Goal: Task Accomplishment & Management: Manage account settings

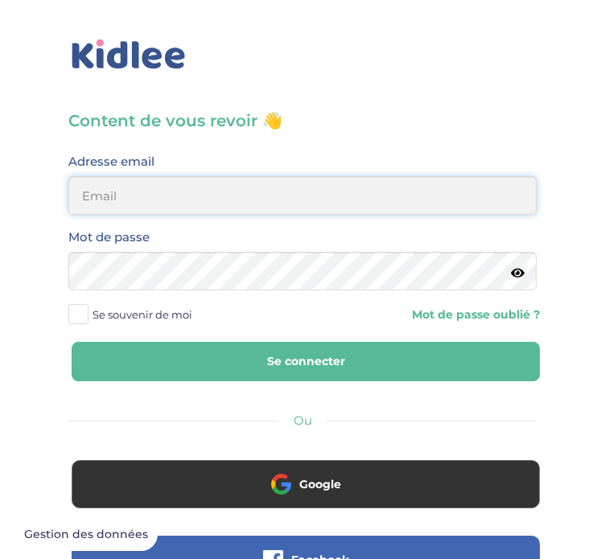
type input "muguetclea@gmail.com"
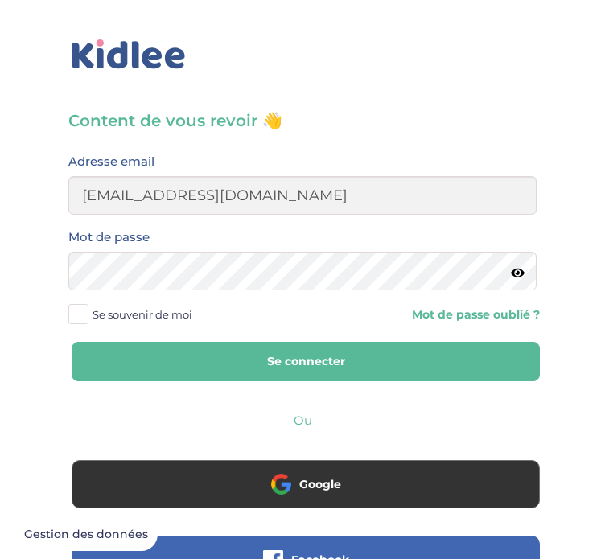
click at [512, 272] on icon at bounding box center [518, 273] width 14 height 12
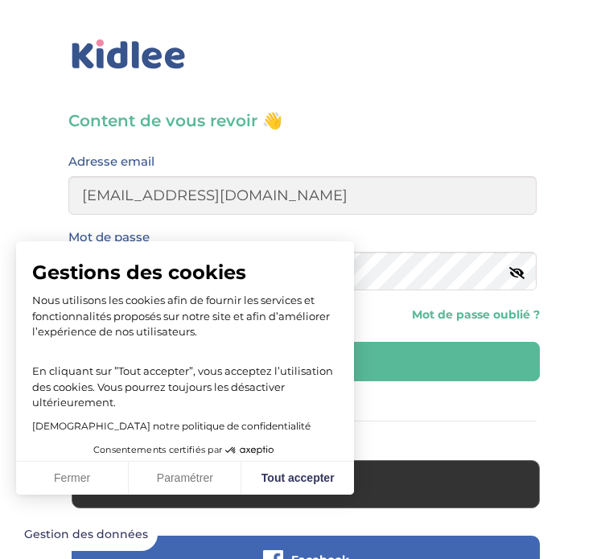
click at [346, 352] on div "Gestions des cookies Nous utilisons les cookies afin de fournir les services et…" at bounding box center [185, 340] width 338 height 199
click at [80, 479] on button "Fermer" at bounding box center [72, 479] width 113 height 34
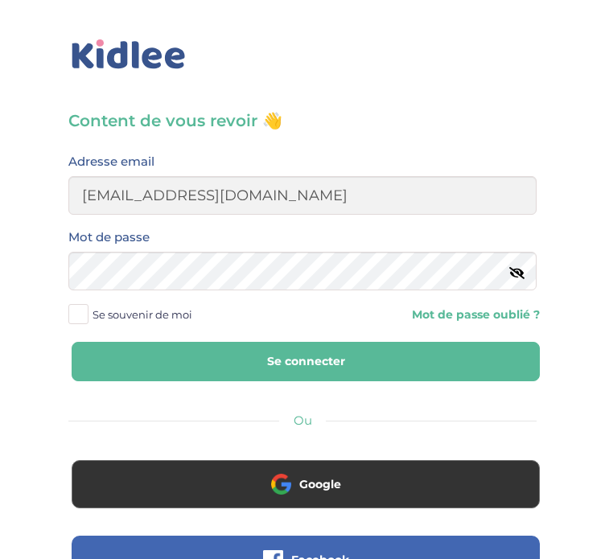
click at [299, 364] on button "Se connecter" at bounding box center [306, 361] width 468 height 39
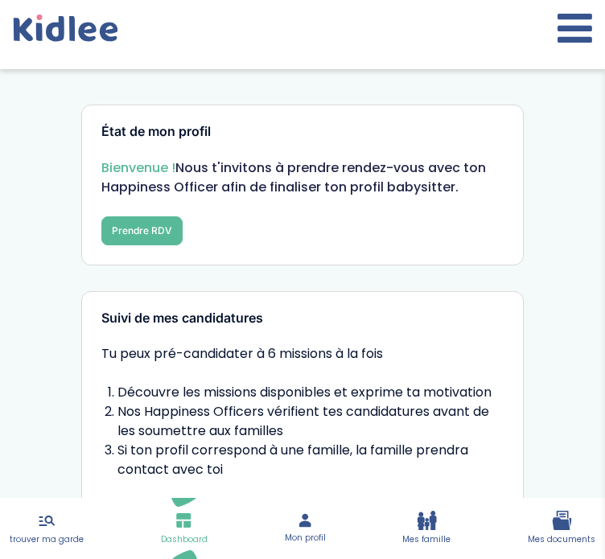
click at [430, 528] on icon at bounding box center [427, 520] width 20 height 19
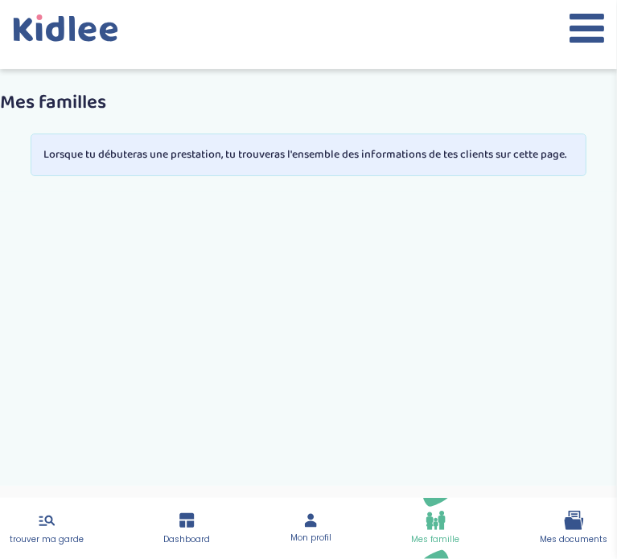
click at [319, 513] on icon at bounding box center [310, 520] width 17 height 16
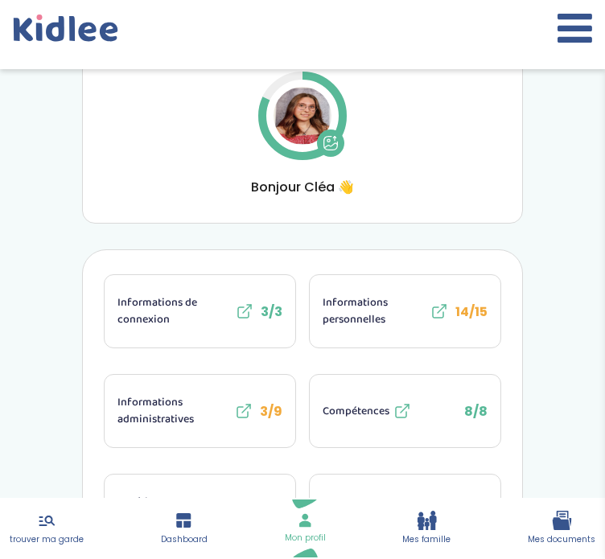
scroll to position [138, 0]
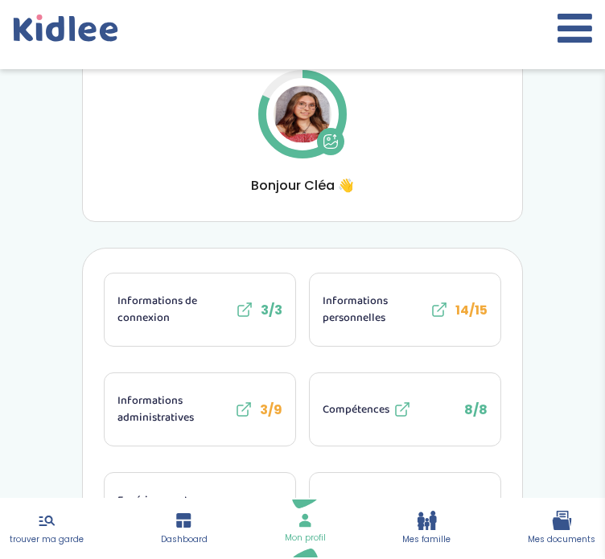
click at [351, 308] on span "Informations personnelles" at bounding box center [375, 310] width 104 height 34
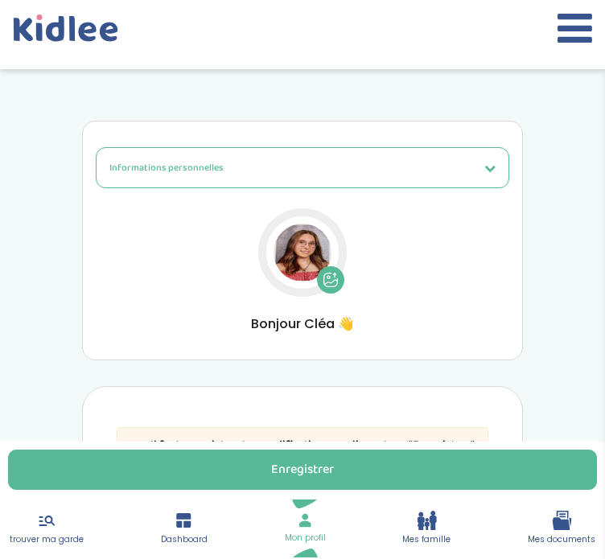
select select "1"
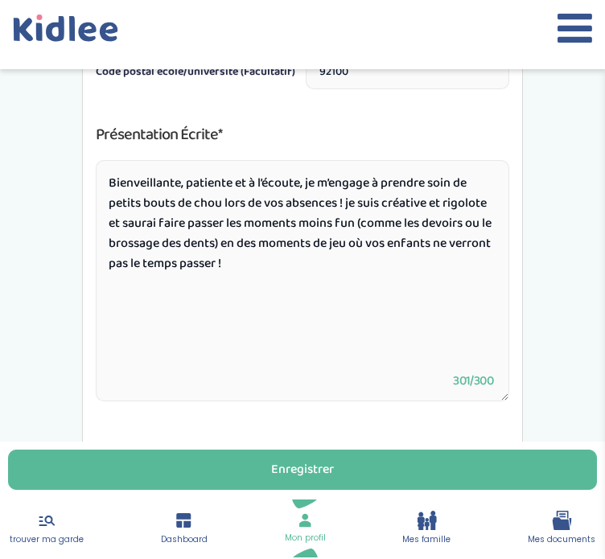
scroll to position [1174, 0]
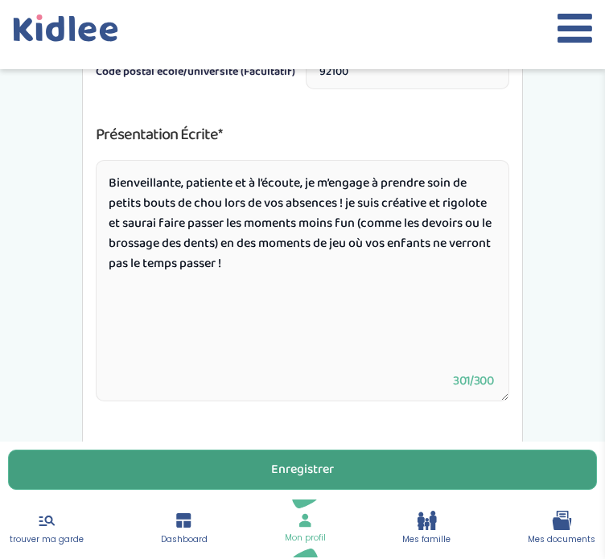
click at [309, 458] on button "Enregistrer" at bounding box center [302, 470] width 589 height 40
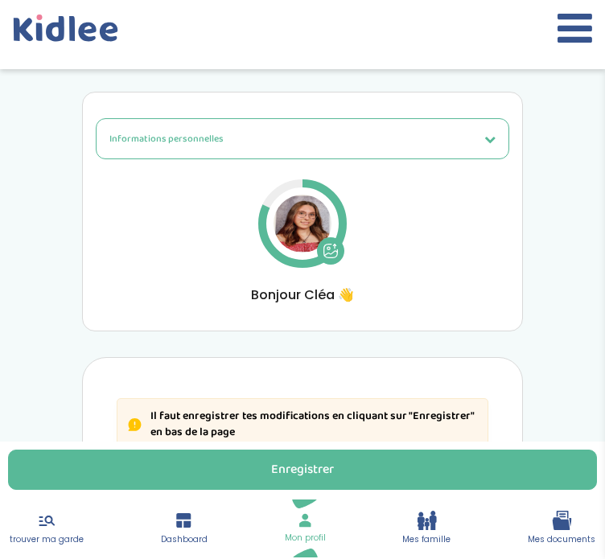
scroll to position [0, 0]
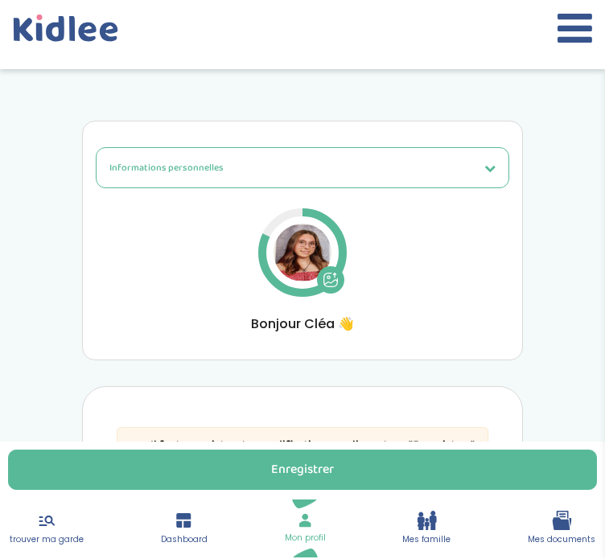
click at [482, 165] on button "Informations personnelles" at bounding box center [302, 167] width 413 height 41
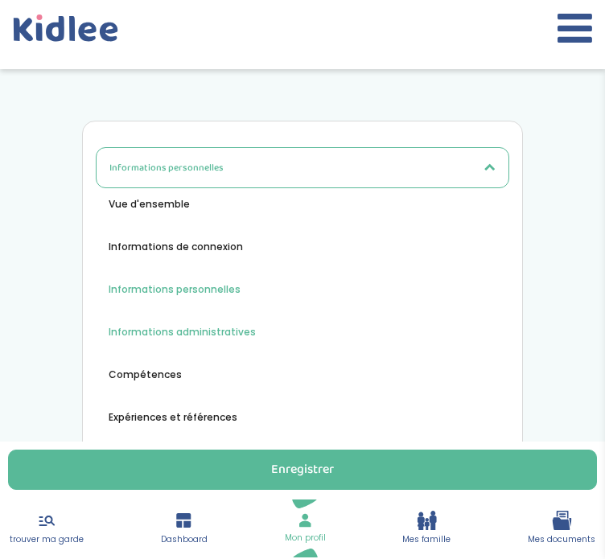
click at [205, 333] on span "Informations administratives" at bounding box center [182, 332] width 147 height 14
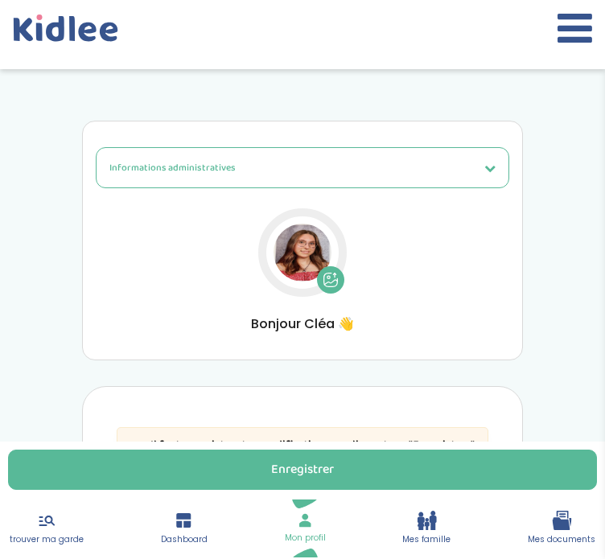
select select "Carte d'identité européenne ou Passeport européen (27 pays concernés)"
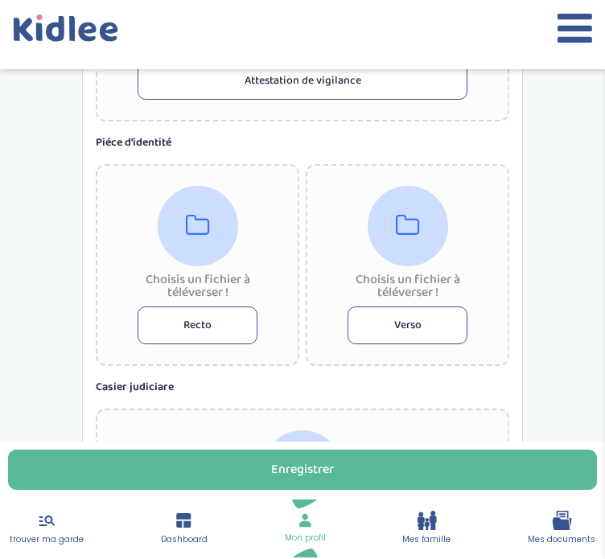
scroll to position [1575, 0]
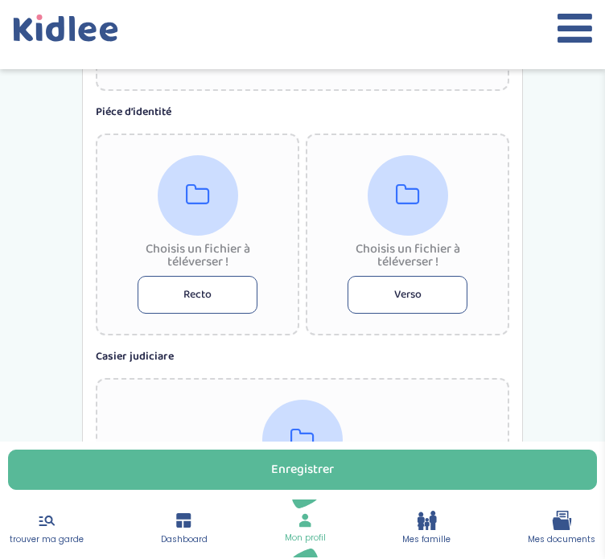
click at [209, 283] on button "Recto" at bounding box center [198, 295] width 120 height 38
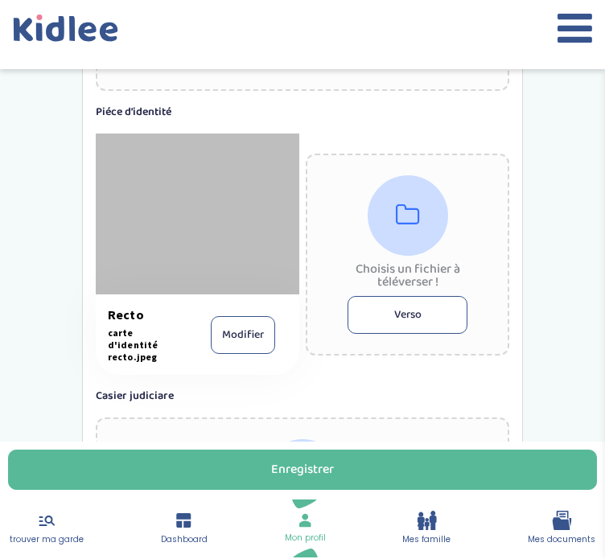
click at [381, 297] on button "Verso" at bounding box center [407, 315] width 120 height 38
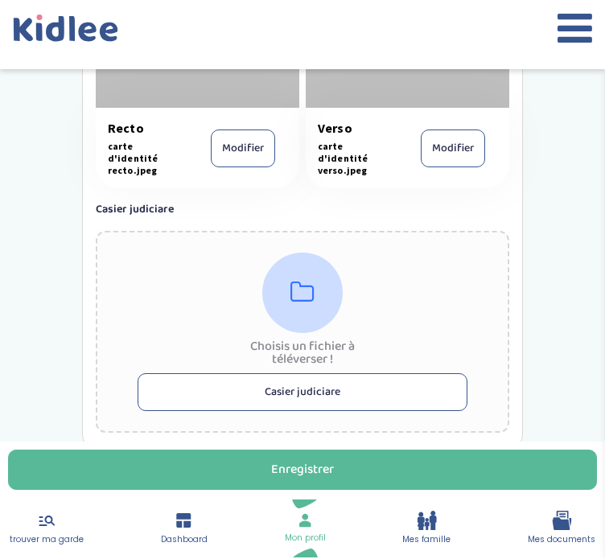
scroll to position [1786, 0]
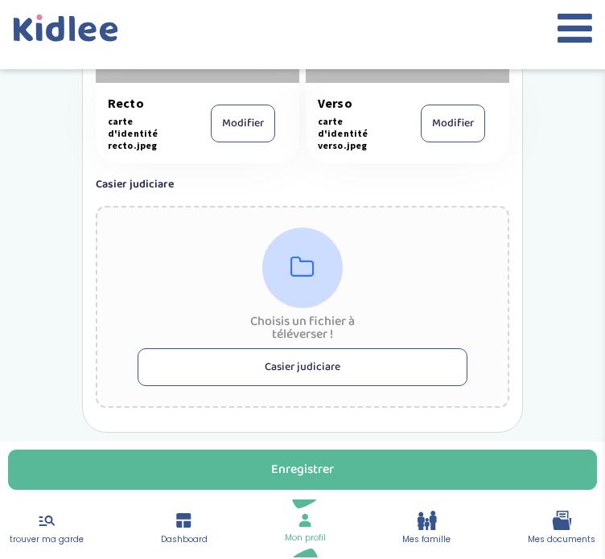
click at [317, 348] on button "Casier judiciare" at bounding box center [303, 367] width 330 height 38
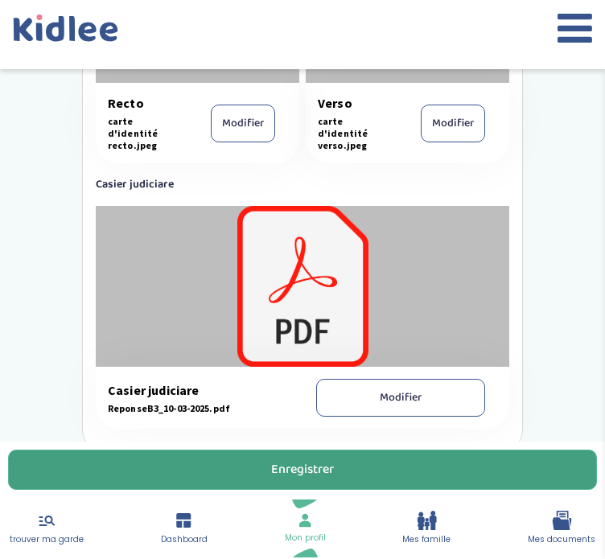
click at [329, 470] on div "Enregistrer" at bounding box center [302, 470] width 63 height 18
click at [225, 454] on button "Enregistrer" at bounding box center [302, 470] width 589 height 40
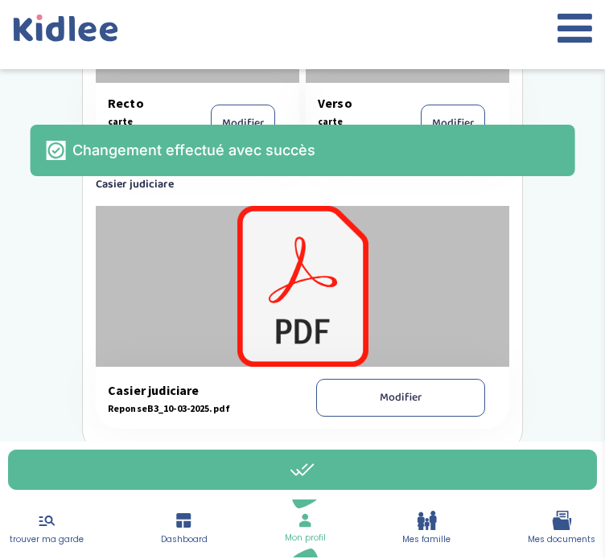
scroll to position [1808, 0]
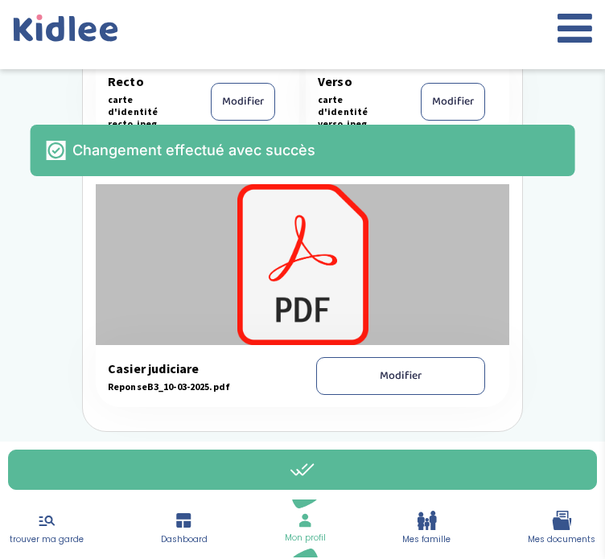
click at [302, 520] on icon at bounding box center [305, 520] width 17 height 16
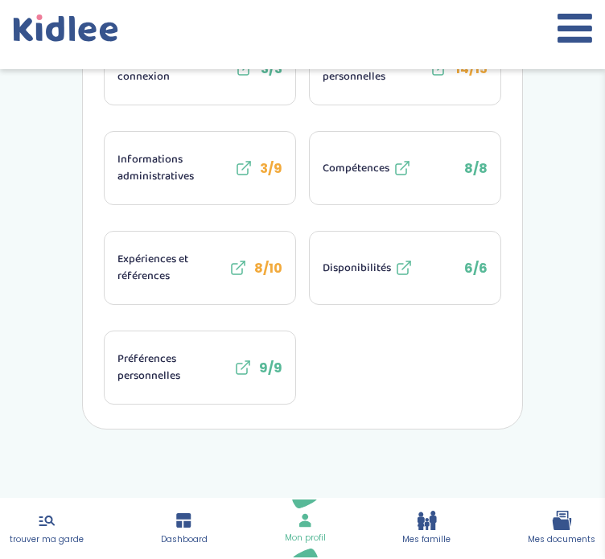
scroll to position [386, 0]
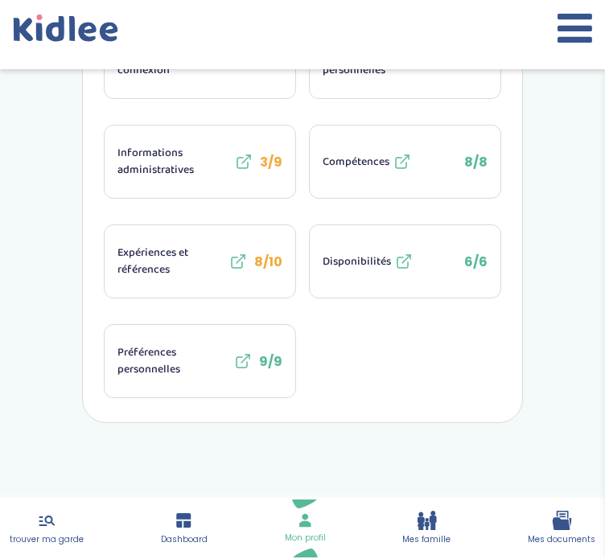
click at [344, 255] on span "Disponibilités" at bounding box center [357, 261] width 68 height 17
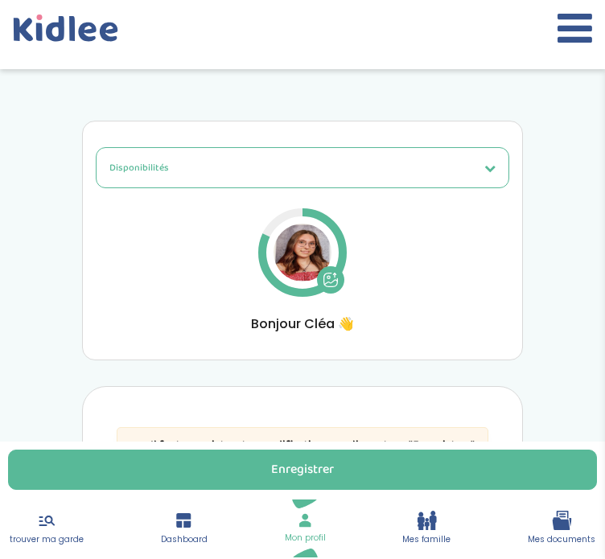
select select "1"
select select "4"
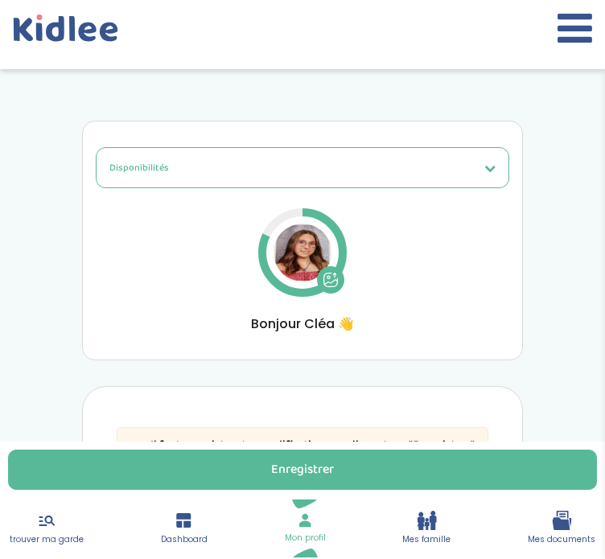
select select "4"
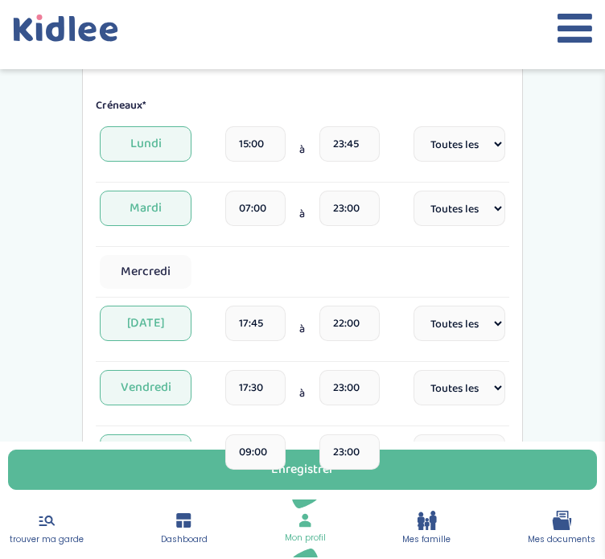
scroll to position [726, 0]
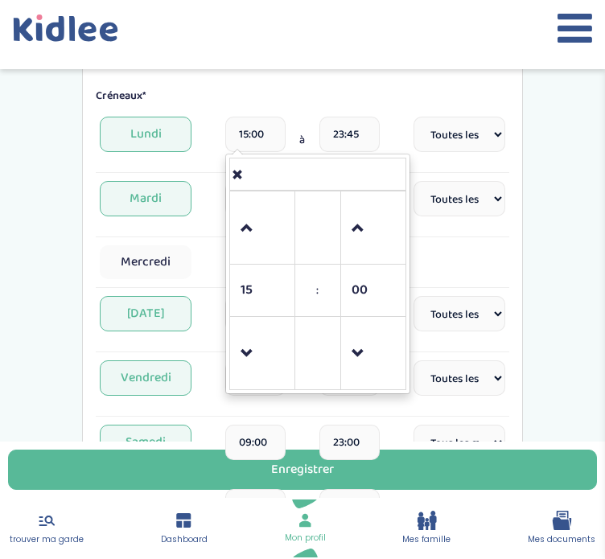
click at [266, 131] on input "15:00" at bounding box center [255, 134] width 60 height 35
click at [251, 208] on span at bounding box center [261, 228] width 43 height 43
click at [355, 349] on span at bounding box center [372, 353] width 43 height 43
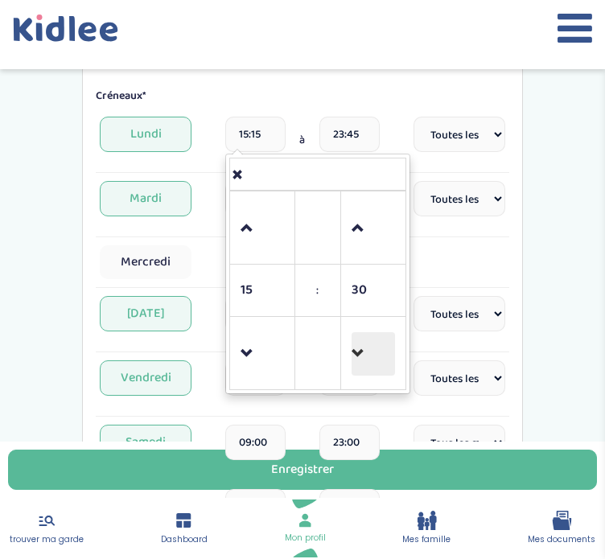
click at [355, 349] on span at bounding box center [372, 353] width 43 height 43
drag, startPoint x: 355, startPoint y: 349, endPoint x: 369, endPoint y: 356, distance: 15.8
click at [369, 356] on span at bounding box center [372, 353] width 43 height 43
click at [239, 219] on link at bounding box center [262, 228] width 47 height 58
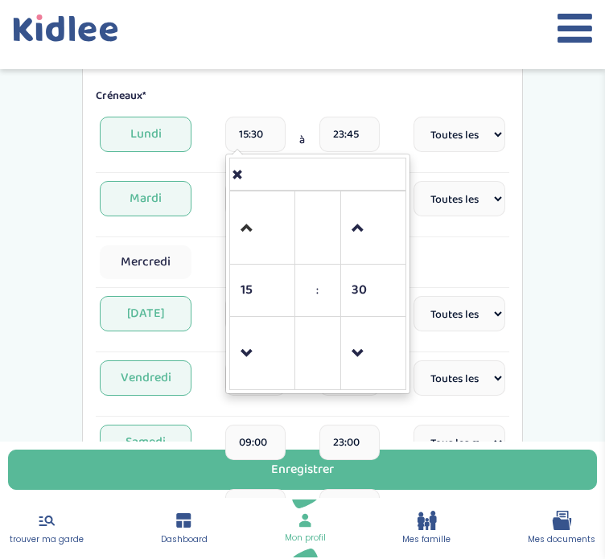
click at [239, 219] on link at bounding box center [262, 228] width 47 height 58
click at [241, 344] on span at bounding box center [261, 353] width 43 height 43
click at [247, 225] on span at bounding box center [261, 228] width 43 height 43
type input "17:30"
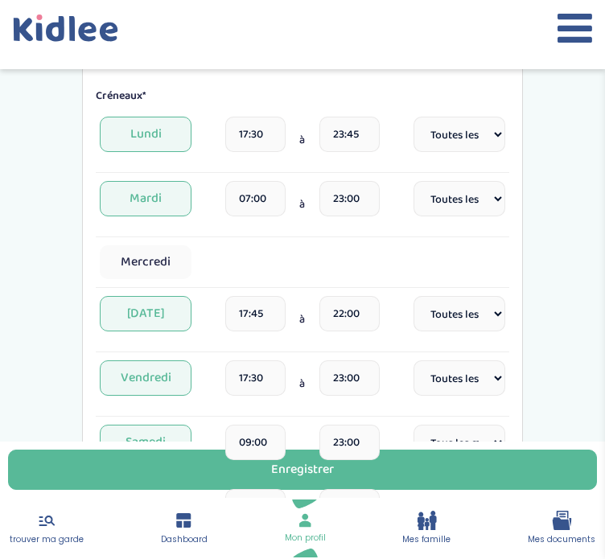
click at [58, 243] on div "Disponibilités Vue d'ensemble Informations de connexion Informations personnell…" at bounding box center [302, 228] width 515 height 1723
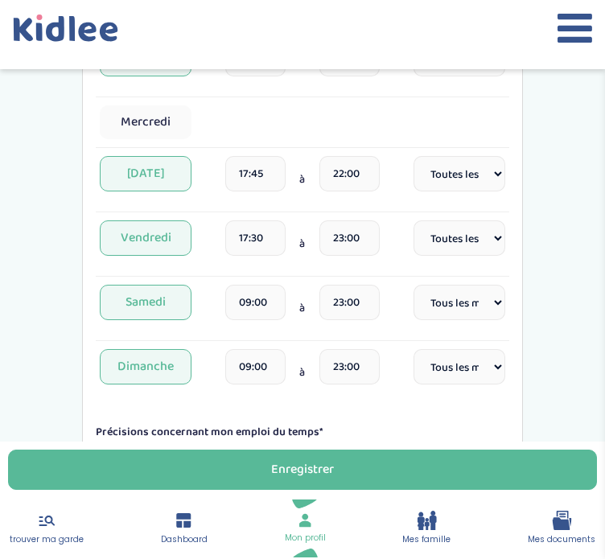
scroll to position [865, 0]
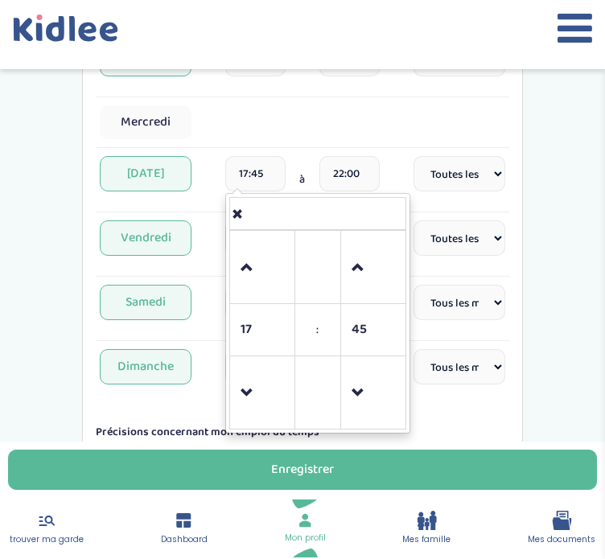
click at [265, 173] on input "17:45" at bounding box center [255, 173] width 60 height 35
click at [245, 267] on span at bounding box center [261, 267] width 43 height 43
click at [358, 383] on span at bounding box center [372, 393] width 43 height 43
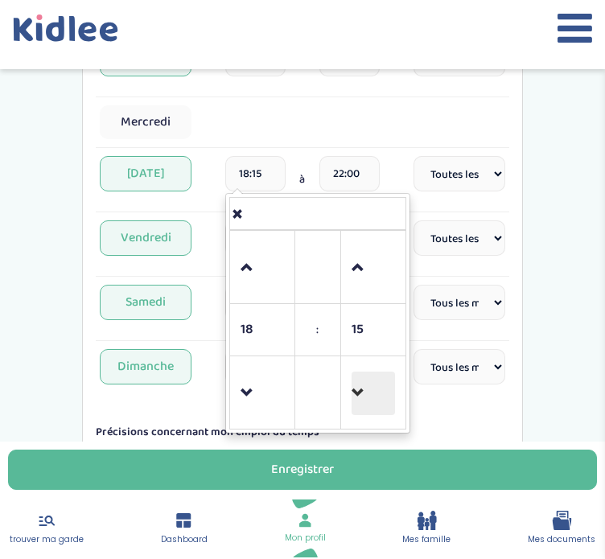
type input "18:00"
click at [389, 148] on div "Créneaux* Lundi 17:30 à 23:45 Fréquence Toutes les semaines Toutes les 2 semain…" at bounding box center [302, 172] width 413 height 449
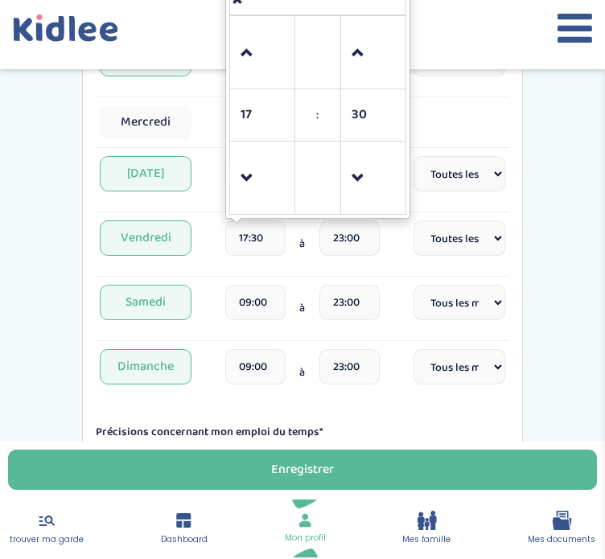
click at [263, 231] on input "17:30" at bounding box center [255, 237] width 60 height 35
click at [245, 53] on span at bounding box center [261, 52] width 43 height 43
click at [358, 172] on span at bounding box center [372, 178] width 43 height 43
type input "18:00"
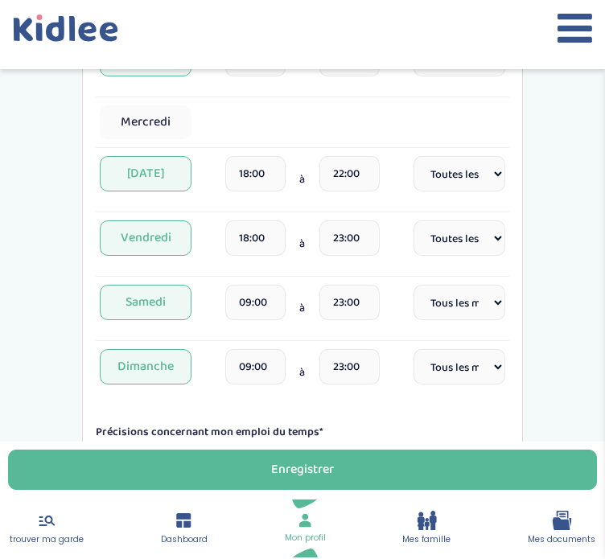
click at [548, 199] on div "Disponibilités Vue d'ensemble Informations de connexion Informations personnell…" at bounding box center [302, 88] width 515 height 1723
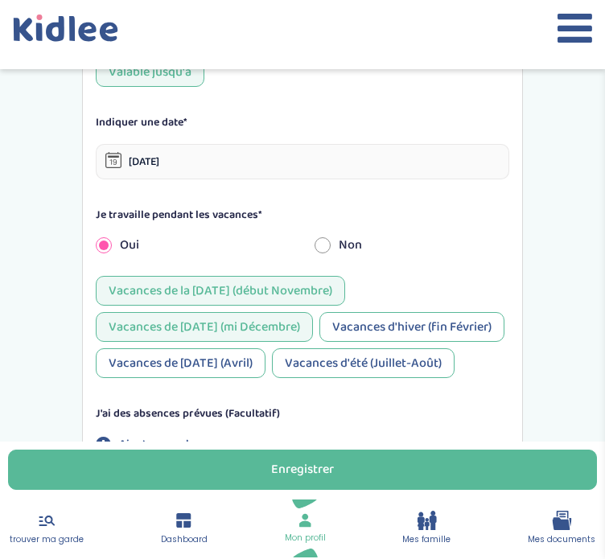
scroll to position [1300, 0]
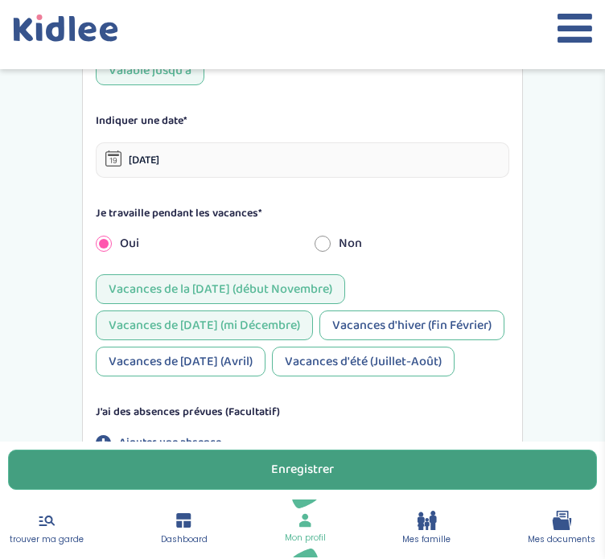
click at [323, 471] on div "Enregistrer" at bounding box center [302, 470] width 63 height 18
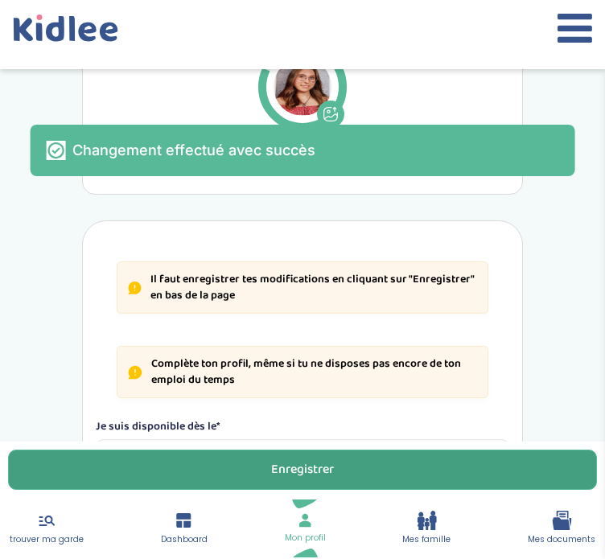
scroll to position [138, 0]
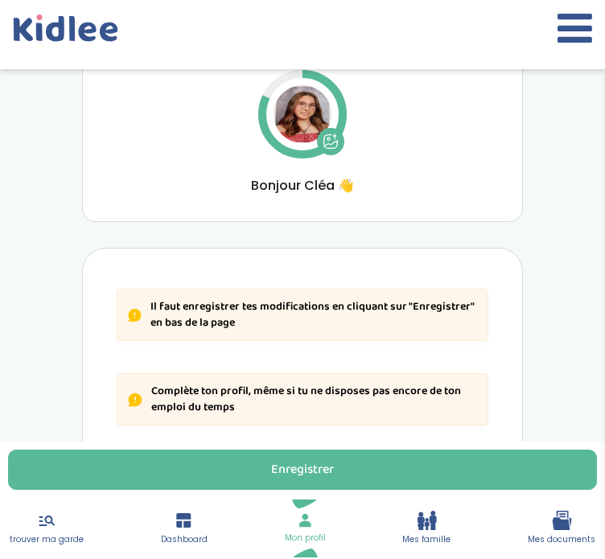
click at [306, 532] on link "Mon profil" at bounding box center [305, 528] width 41 height 32
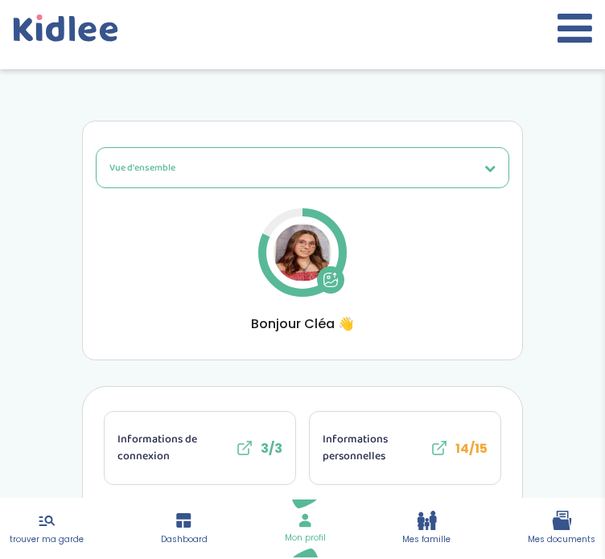
click at [61, 531] on link "trouver ma garde" at bounding box center [47, 528] width 74 height 35
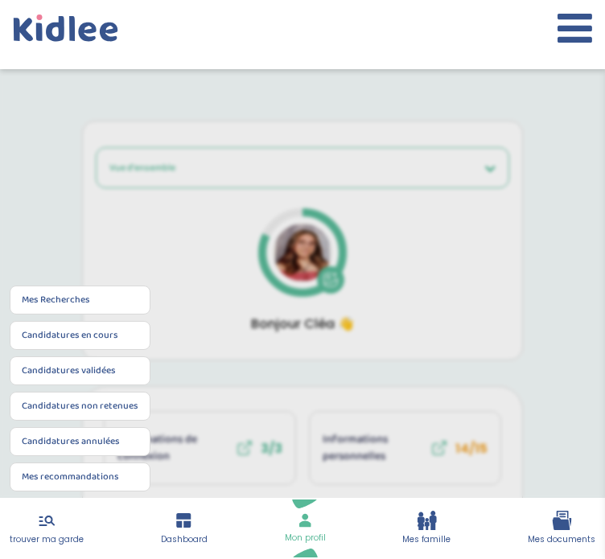
click at [72, 305] on link "Mes Recherches" at bounding box center [56, 300] width 68 height 14
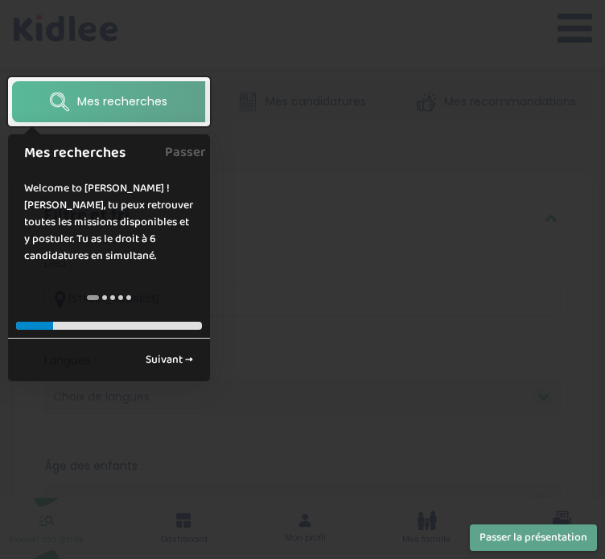
scroll to position [64, 0]
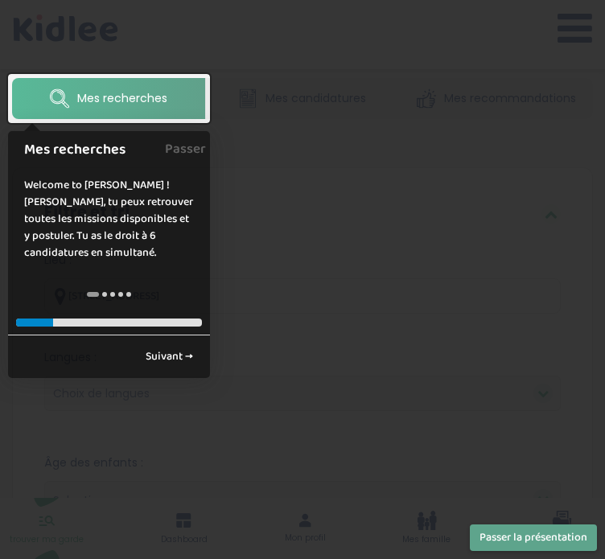
click at [272, 200] on div at bounding box center [302, 279] width 605 height 559
click at [188, 143] on link "Passer" at bounding box center [185, 149] width 41 height 36
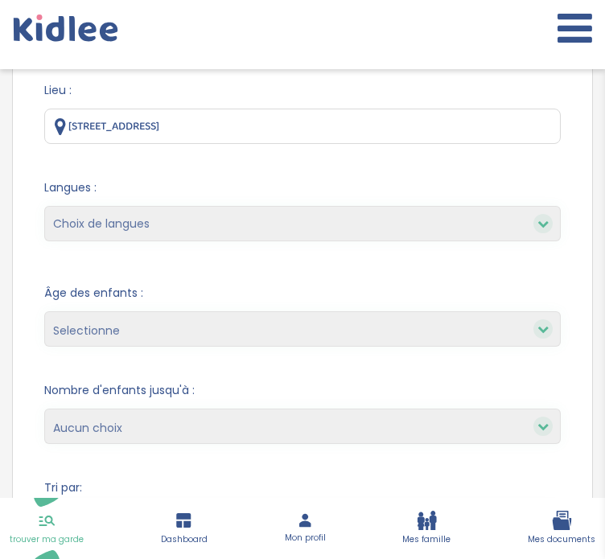
scroll to position [241, 0]
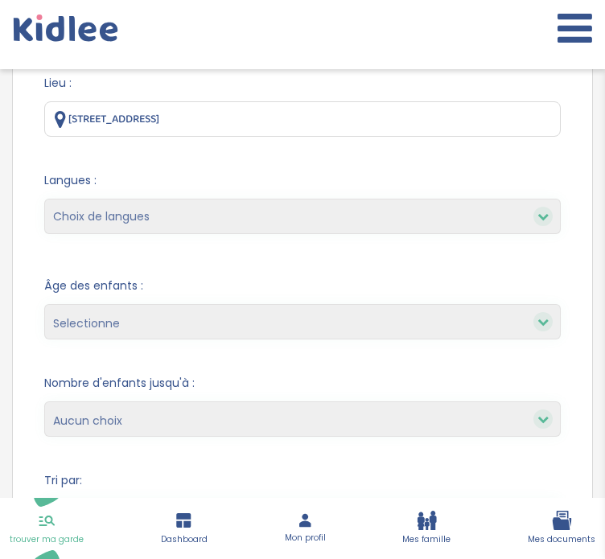
click at [309, 215] on select "Choix de langues Allemand Anglais Espagnol Italien Français Coréen" at bounding box center [302, 216] width 516 height 35
select select "12"
click at [44, 199] on select "Choix de langues Allemand Anglais Espagnol Italien Français Coréen" at bounding box center [302, 216] width 516 height 35
select select
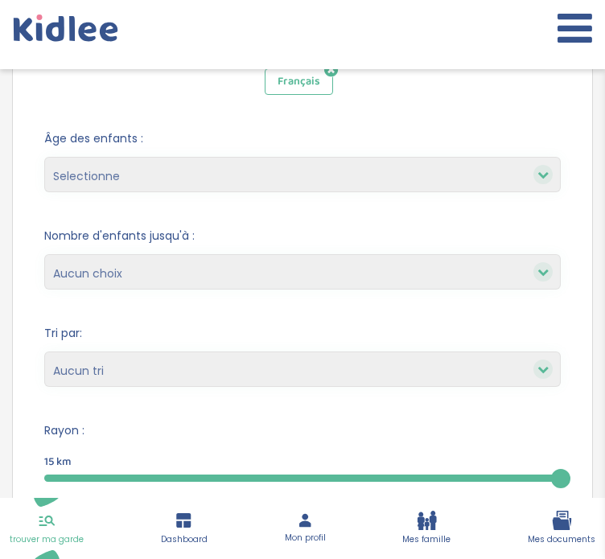
scroll to position [431, 0]
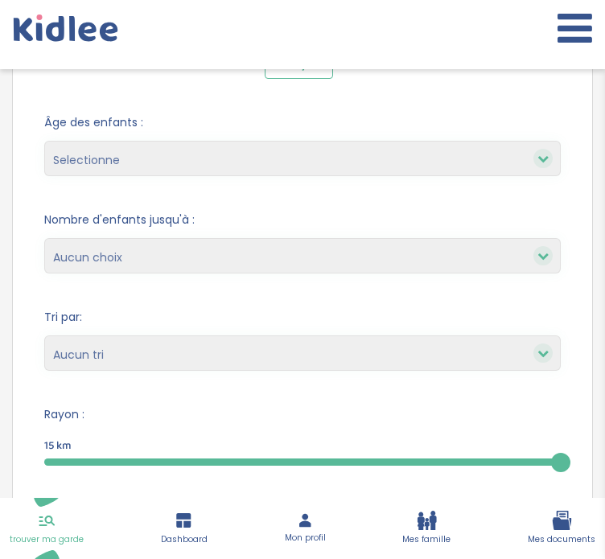
click at [172, 250] on select "1 2 3 4 Aucun choix" at bounding box center [302, 255] width 516 height 35
select select "3"
click at [44, 238] on select "1 2 3 4 Aucun choix" at bounding box center [302, 255] width 516 height 35
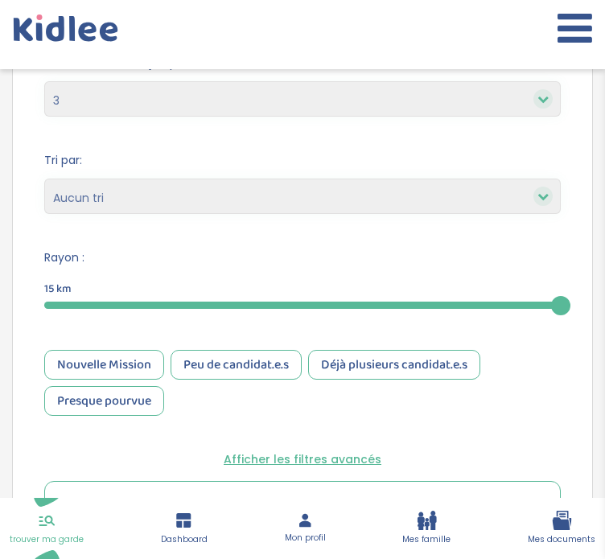
scroll to position [589, 0]
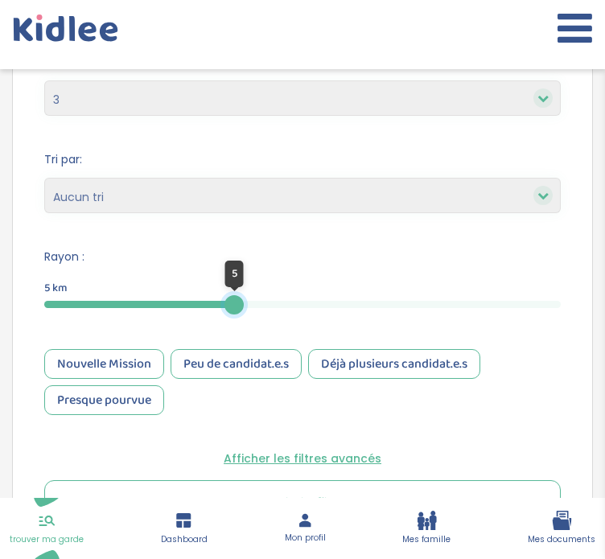
drag, startPoint x: 558, startPoint y: 305, endPoint x: 235, endPoint y: 287, distance: 323.8
click at [235, 295] on div "5" at bounding box center [233, 304] width 19 height 19
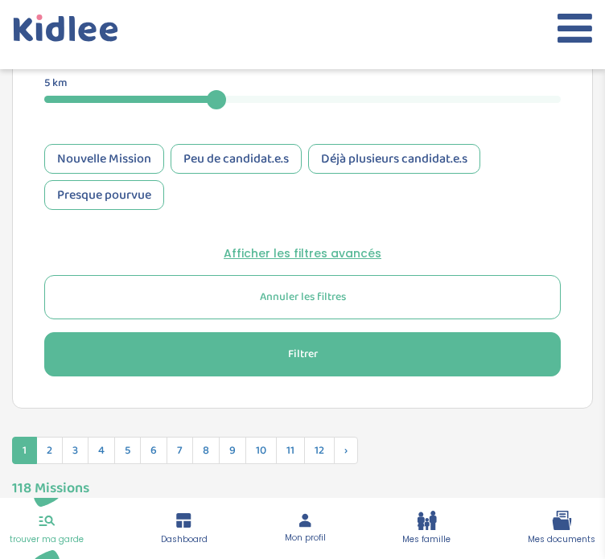
scroll to position [857, 0]
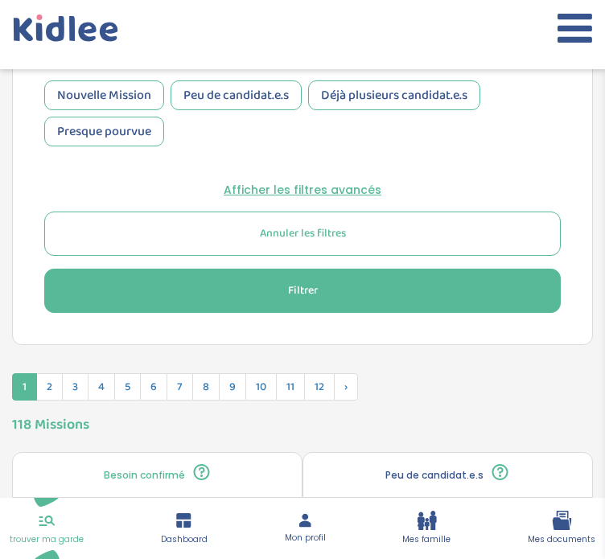
click at [367, 287] on button "Filtrer" at bounding box center [302, 291] width 516 height 44
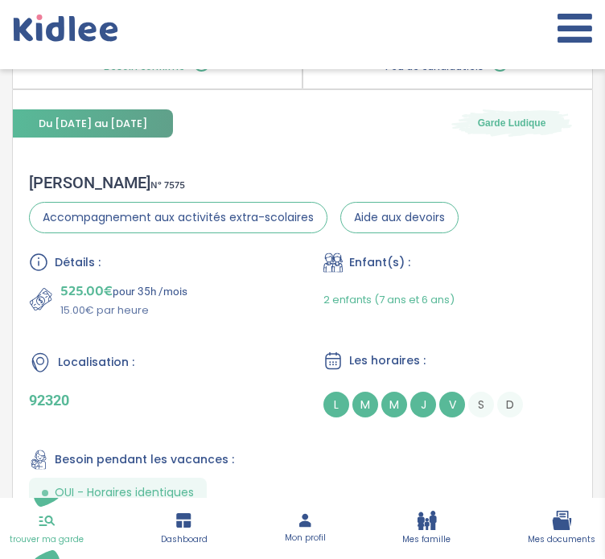
scroll to position [1239, 0]
click at [139, 168] on div "Alexandra C . N° 7575 Accompagnement aux activités extra-scolaires Aide aux dev…" at bounding box center [302, 340] width 579 height 367
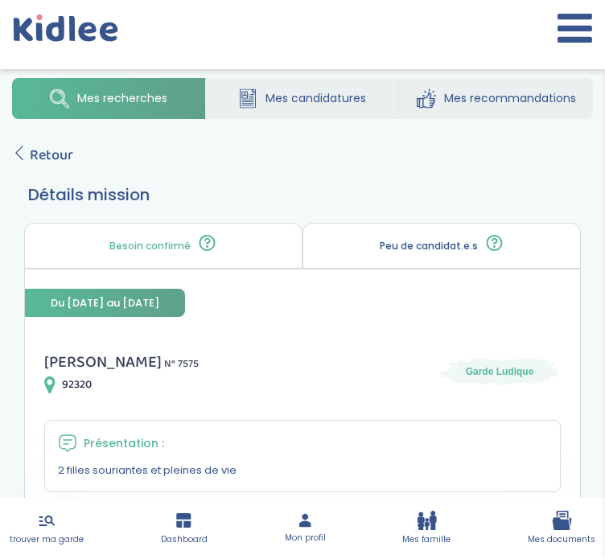
scroll to position [5, 0]
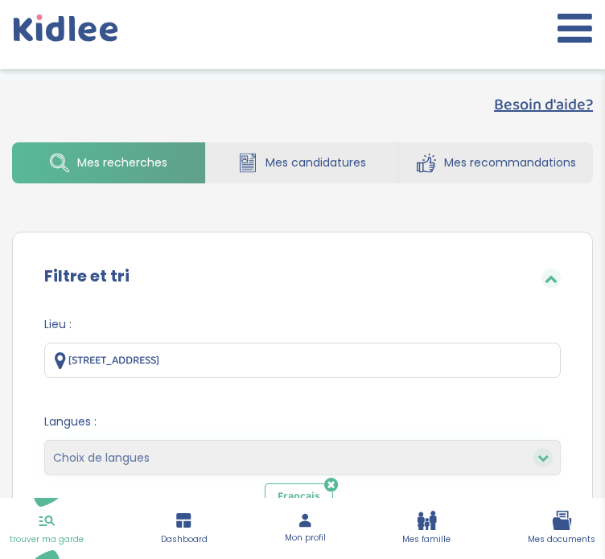
select select "3"
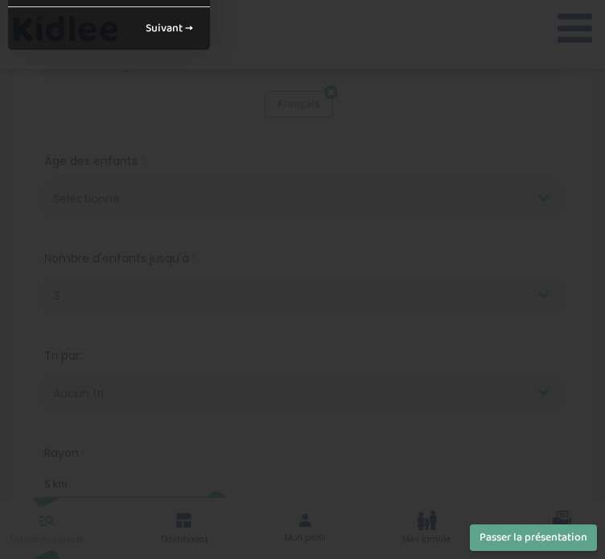
scroll to position [396, 0]
click at [188, 41] on div "← Retour Suivant →" at bounding box center [109, 24] width 202 height 43
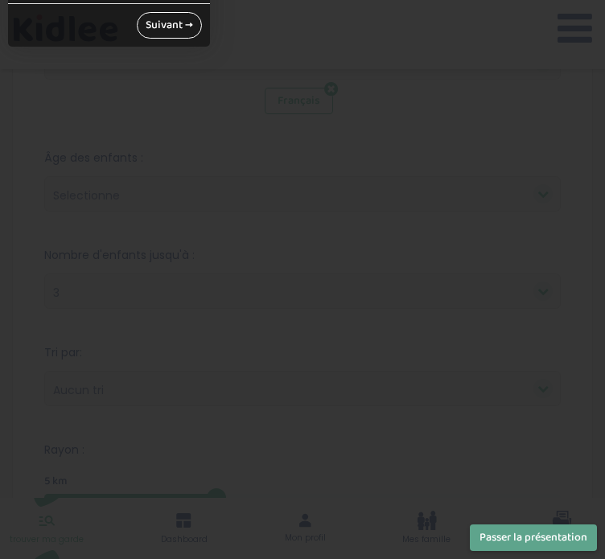
click at [184, 25] on link "Suivant →" at bounding box center [169, 25] width 65 height 27
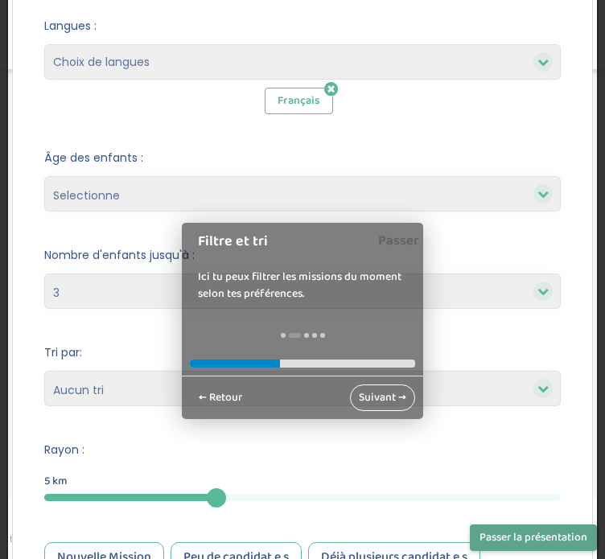
scroll to position [413, 0]
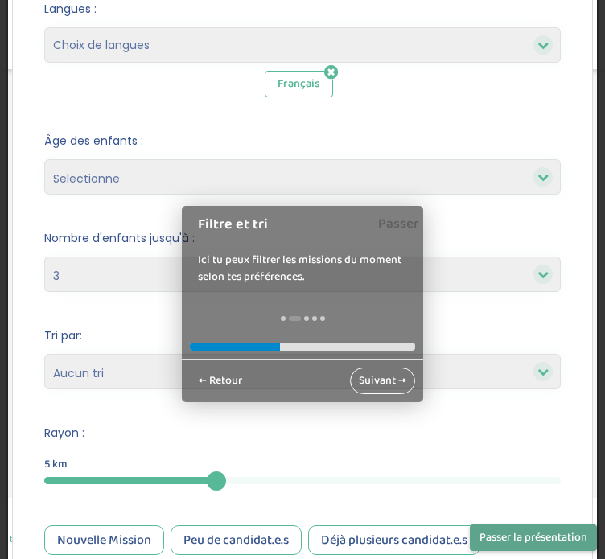
click at [360, 372] on link "Suivant →" at bounding box center [382, 381] width 65 height 27
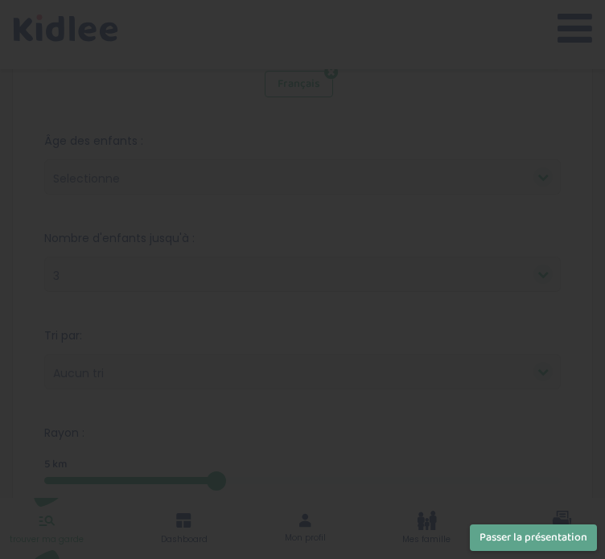
scroll to position [0, 0]
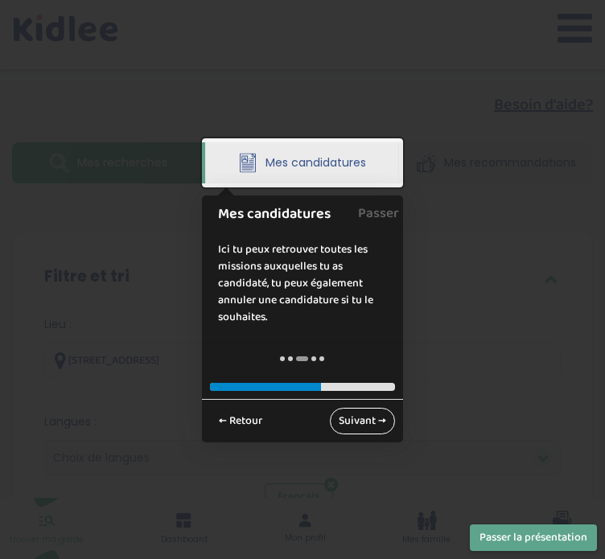
click at [360, 424] on link "Suivant →" at bounding box center [362, 421] width 65 height 27
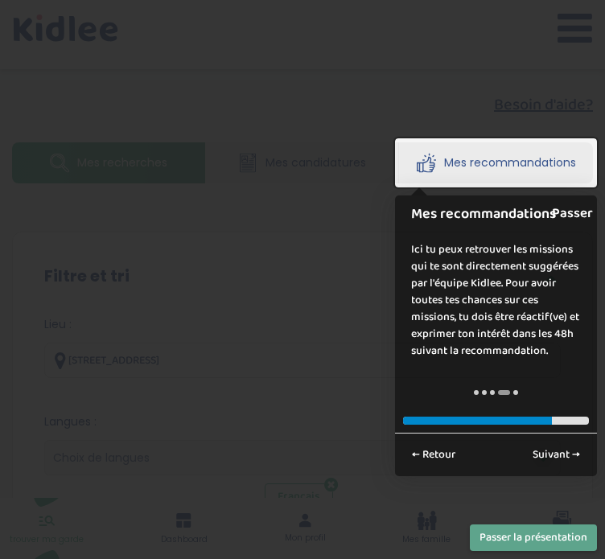
click at [576, 212] on link "Passer" at bounding box center [572, 213] width 41 height 36
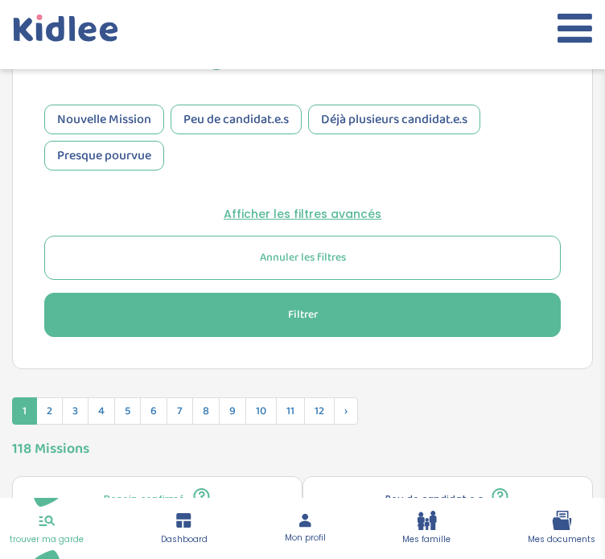
scroll to position [835, 0]
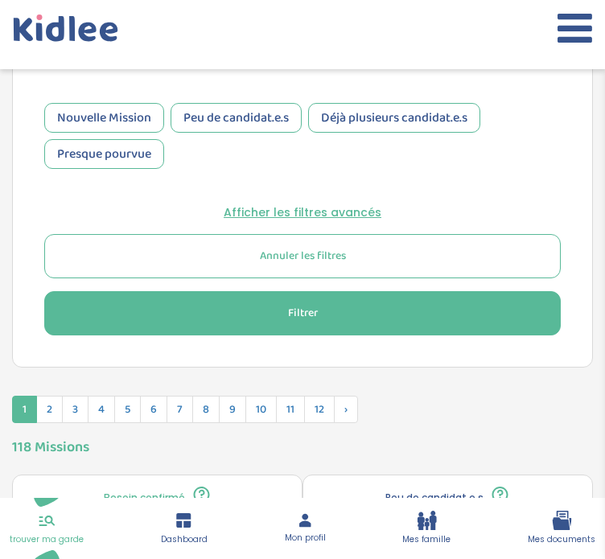
click at [326, 302] on button "Filtrer" at bounding box center [302, 313] width 516 height 44
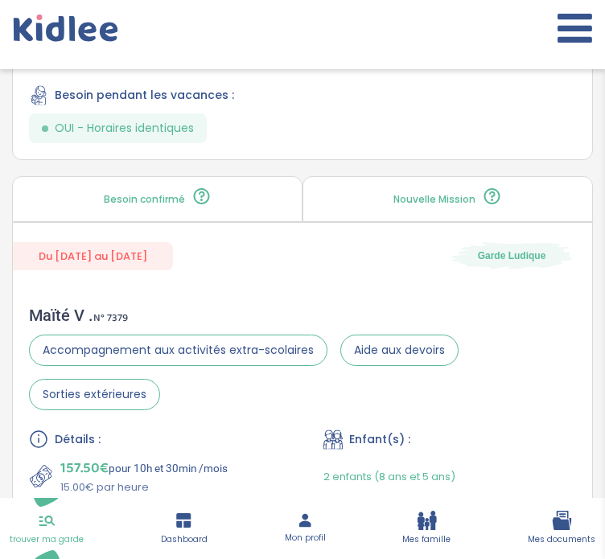
scroll to position [1604, 0]
click at [280, 271] on div "Du 01-09-2025 au 31-07-2026 Garde Ludique Maïté V . N° 7379 Accompagnement aux …" at bounding box center [302, 460] width 581 height 479
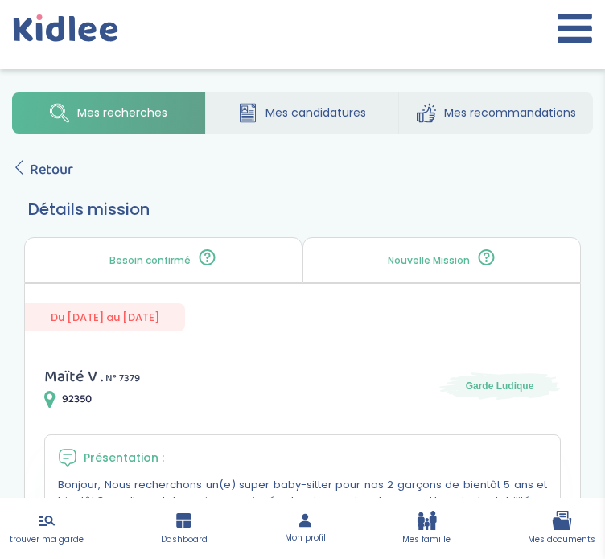
click at [39, 170] on span "Retour" at bounding box center [51, 169] width 43 height 23
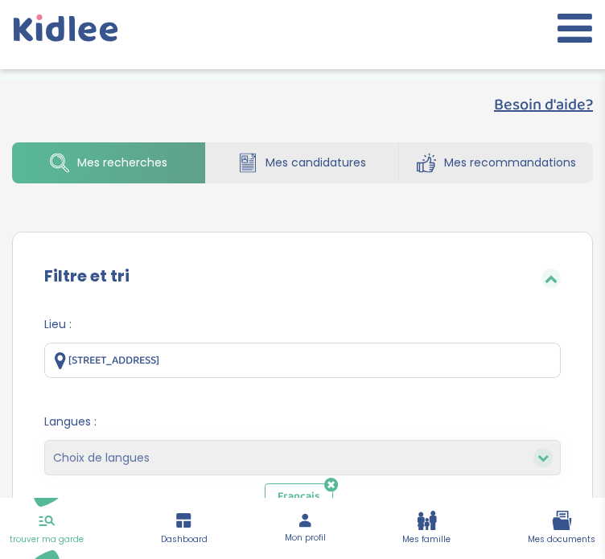
select select "3"
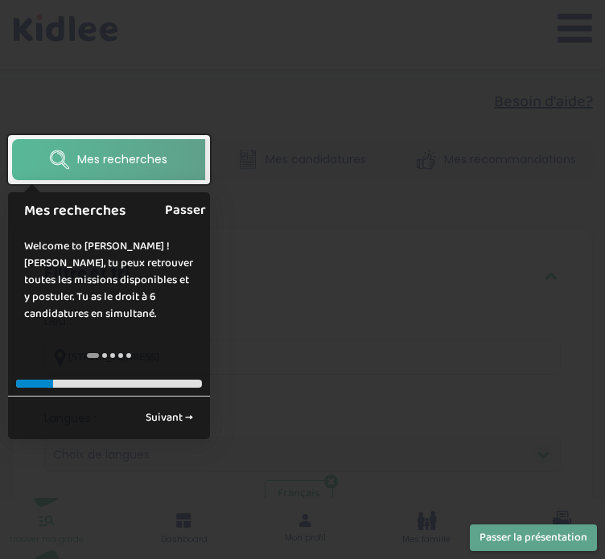
scroll to position [3, 0]
click at [187, 208] on link "Passer" at bounding box center [185, 210] width 41 height 36
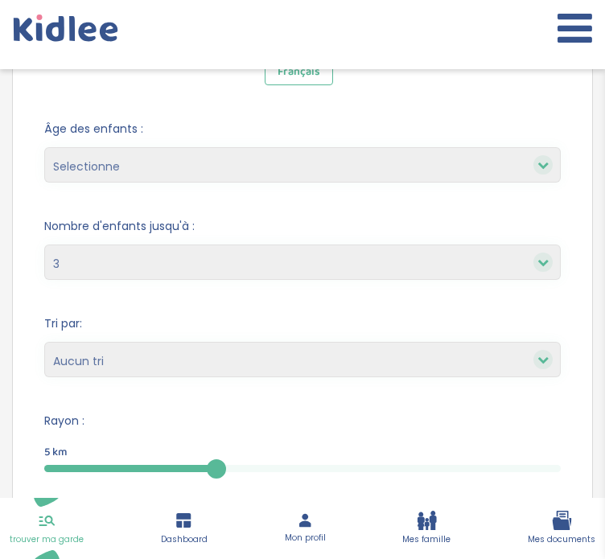
scroll to position [425, 0]
click at [237, 366] on select "Heures par semaine (croissant) Heures par semaine (décroissant) Date de démarra…" at bounding box center [302, 359] width 516 height 35
click at [236, 401] on form "Lieu : 2 Allée du Bocage, Châtenay-Malabry, France Langues : Choix de langues A…" at bounding box center [302, 318] width 516 height 854
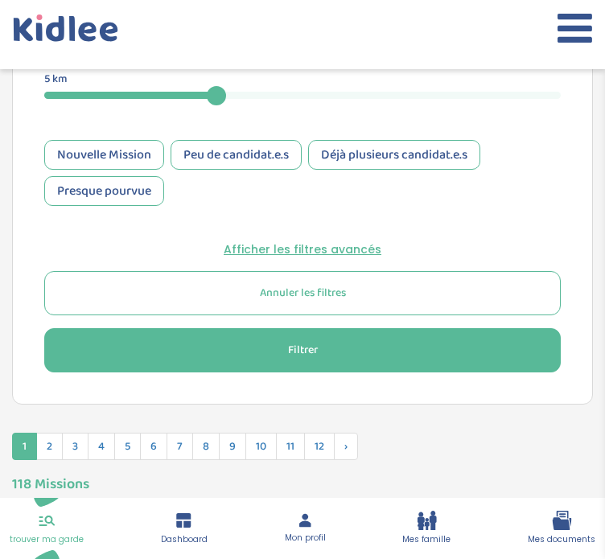
scroll to position [825, 0]
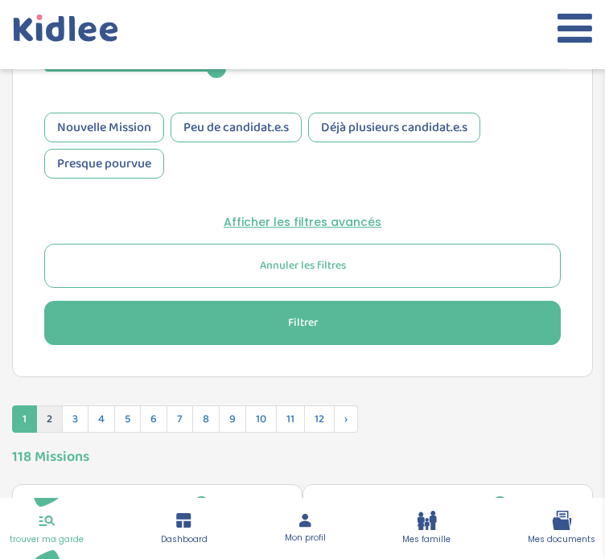
click at [45, 417] on span "2" at bounding box center [49, 418] width 27 height 27
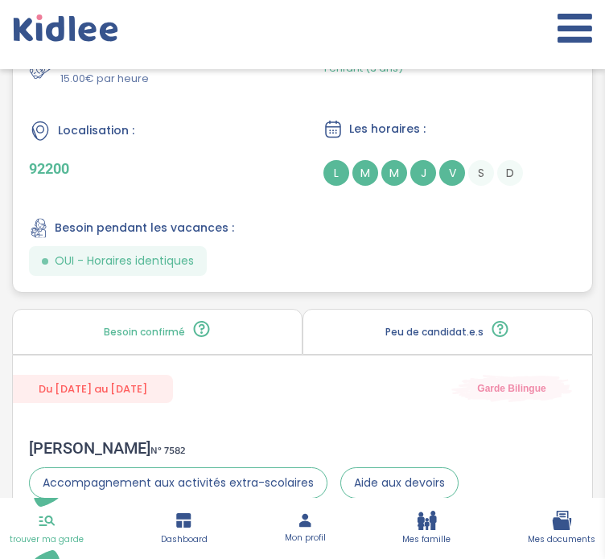
scroll to position [1013, 0]
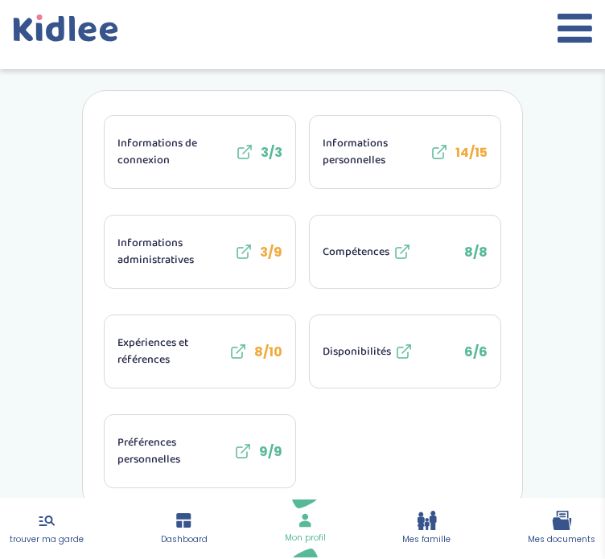
scroll to position [296, 0]
click at [335, 337] on button "Disponibilités 6/6" at bounding box center [405, 351] width 191 height 72
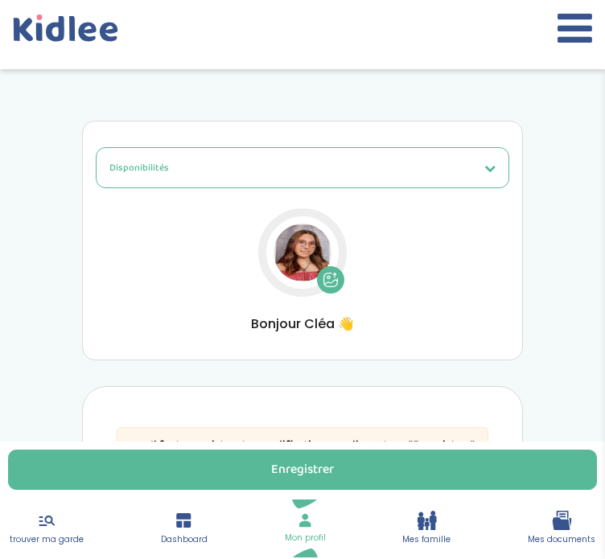
select select "1"
select select "4"
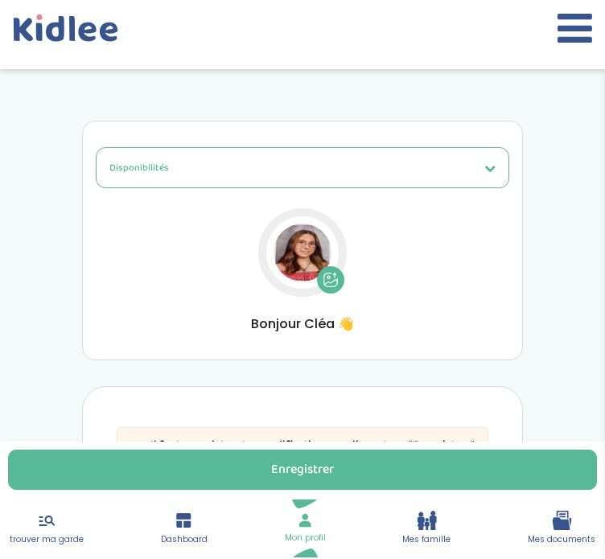
select select "4"
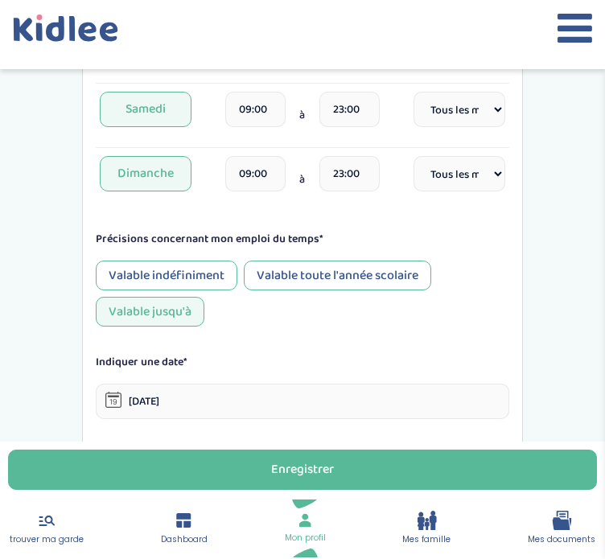
scroll to position [1067, 0]
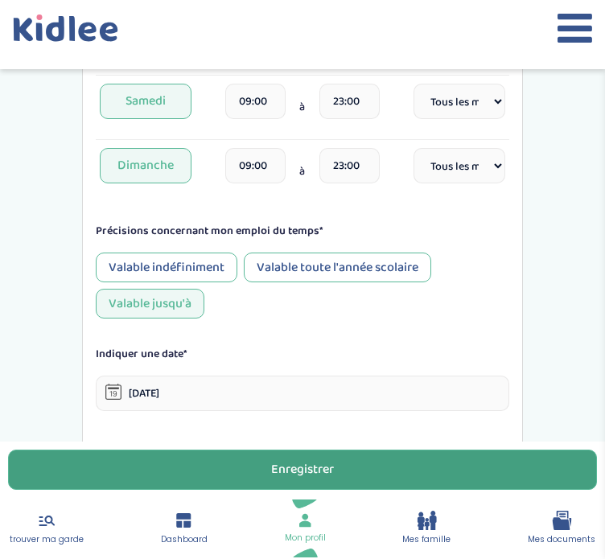
click at [295, 470] on div "Enregistrer" at bounding box center [302, 470] width 63 height 18
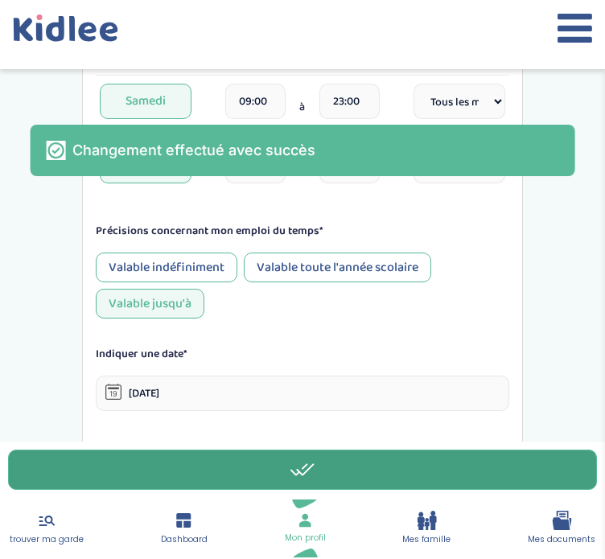
click at [40, 528] on icon at bounding box center [47, 520] width 20 height 19
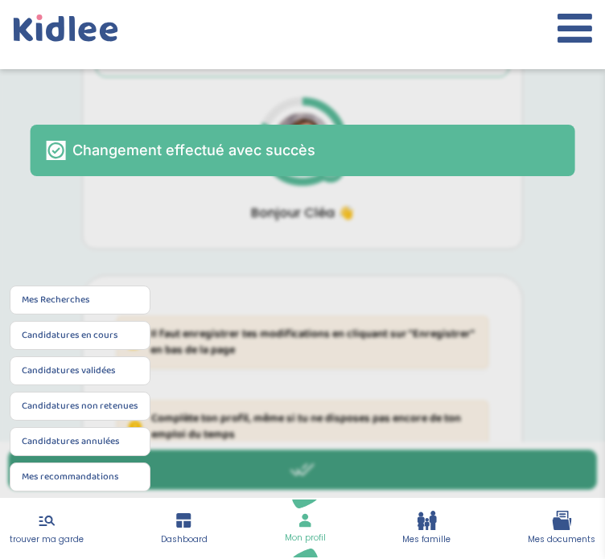
scroll to position [134, 0]
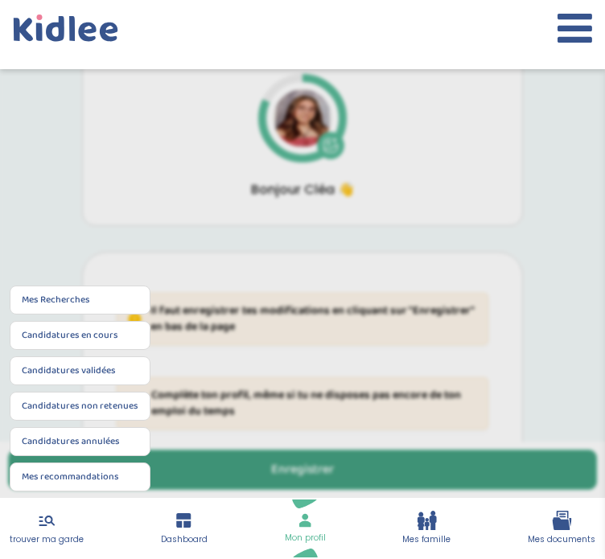
click at [84, 294] on li "Mes Recherches" at bounding box center [80, 300] width 141 height 29
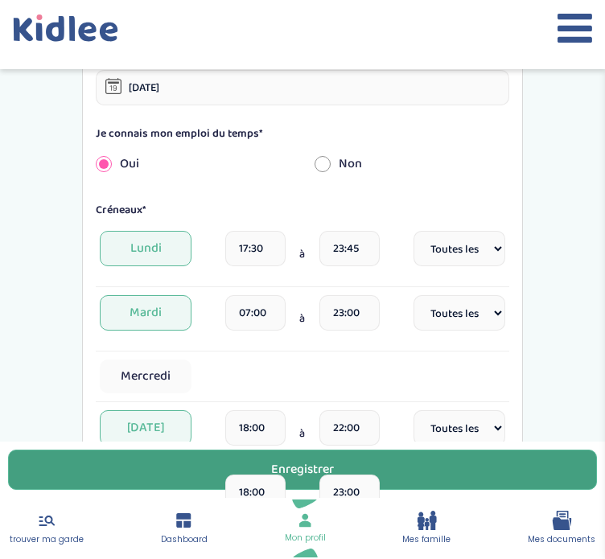
scroll to position [616, 0]
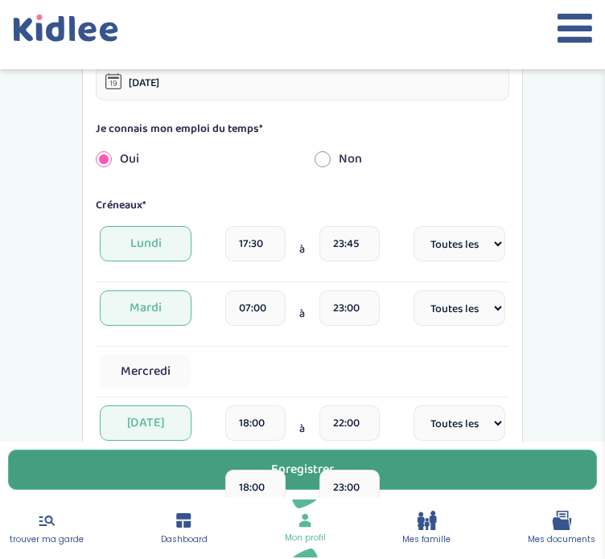
click at [125, 469] on button "Enregistrer" at bounding box center [302, 470] width 589 height 40
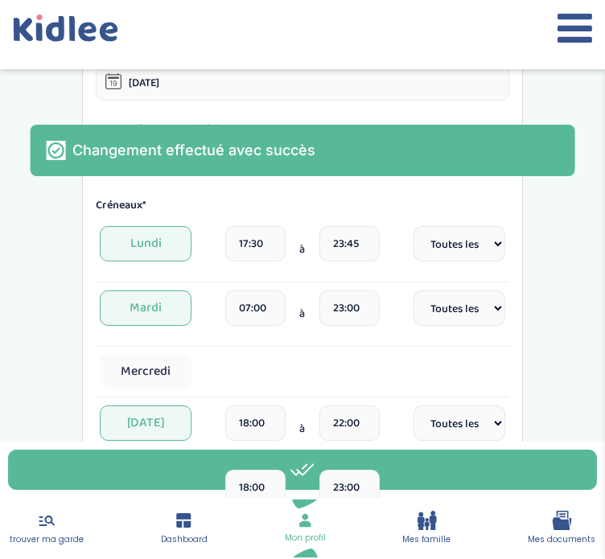
click at [45, 522] on icon at bounding box center [47, 520] width 20 height 19
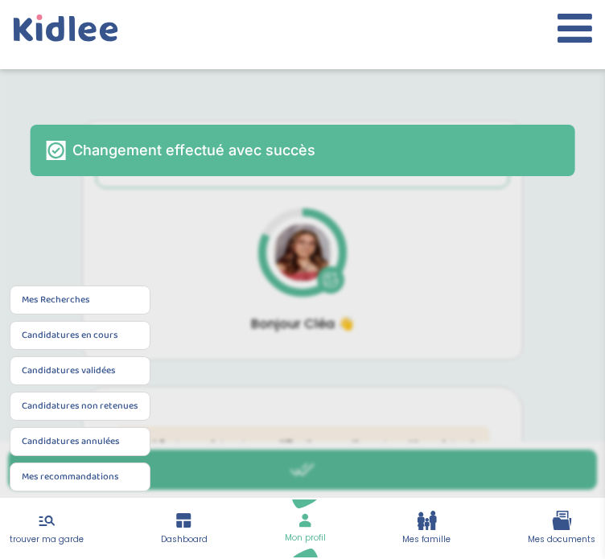
click at [55, 307] on link "Mes Recherches" at bounding box center [56, 300] width 68 height 14
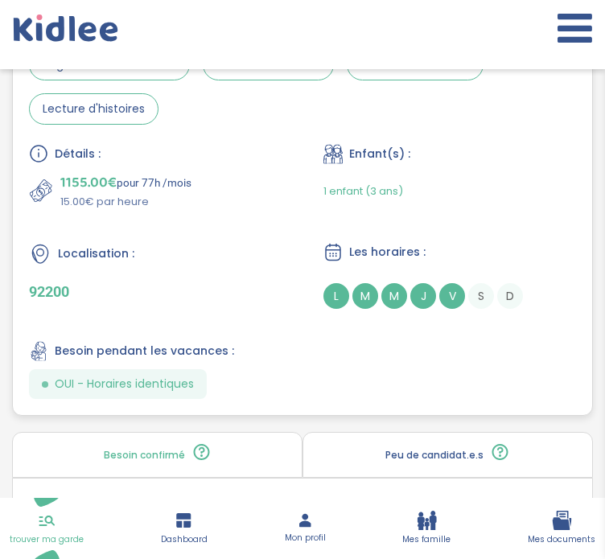
scroll to position [1393, 0]
click at [218, 273] on div "Localisation : 92200" at bounding box center [155, 274] width 253 height 67
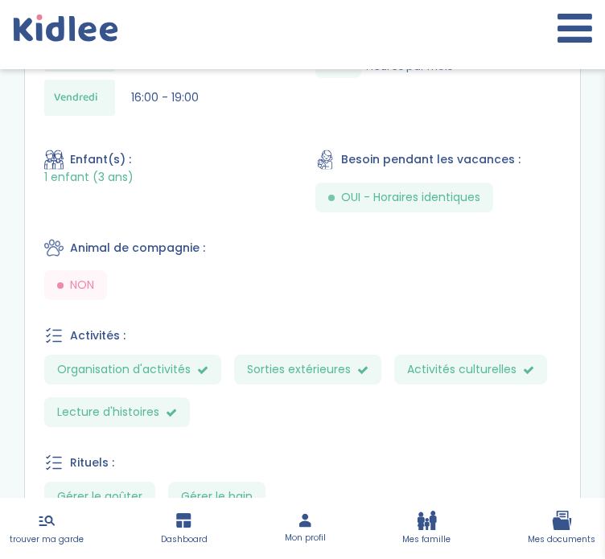
scroll to position [689, 0]
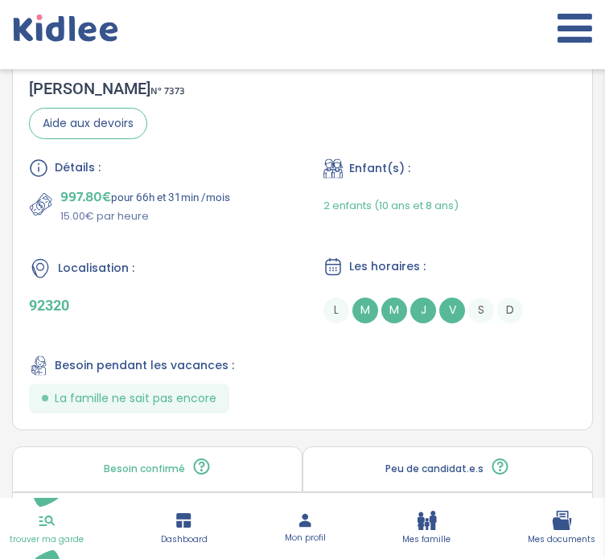
scroll to position [2381, 0]
click at [218, 273] on div "Localisation :" at bounding box center [155, 267] width 253 height 23
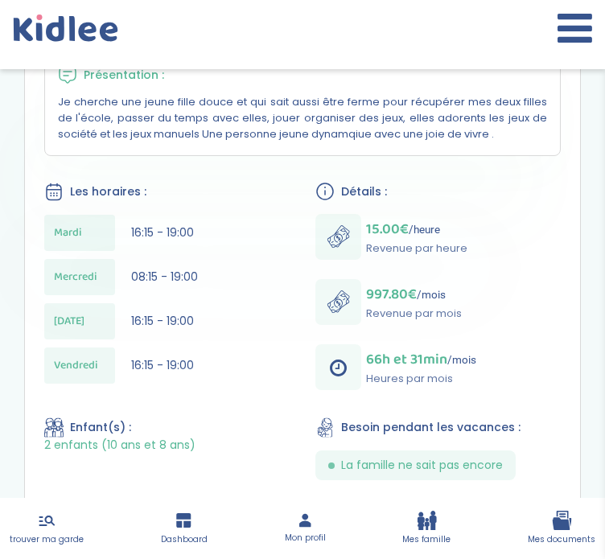
scroll to position [383, 0]
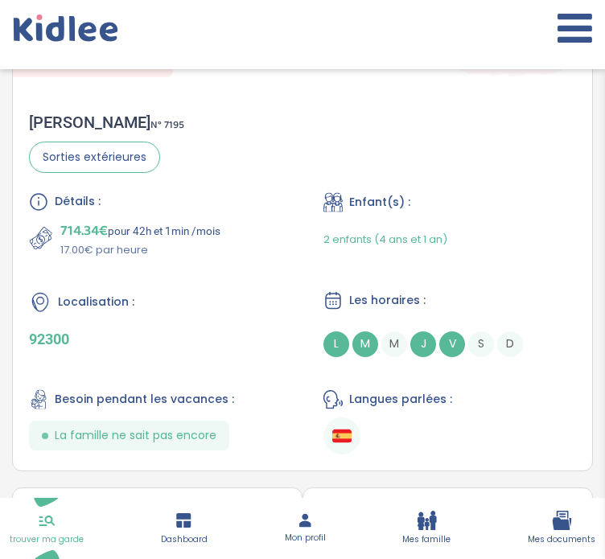
scroll to position [4872, 0]
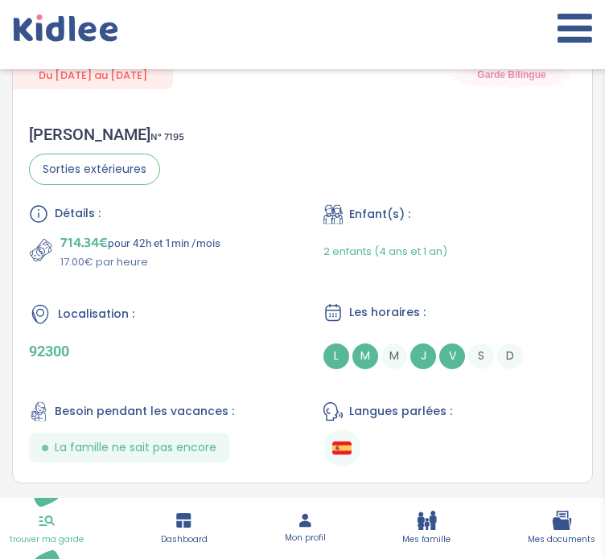
click at [218, 273] on div "Détails : 714.34€ pour 42h et 1min /mois 17.00€ par heure Enfant(s) : 2 enfants…" at bounding box center [302, 335] width 547 height 262
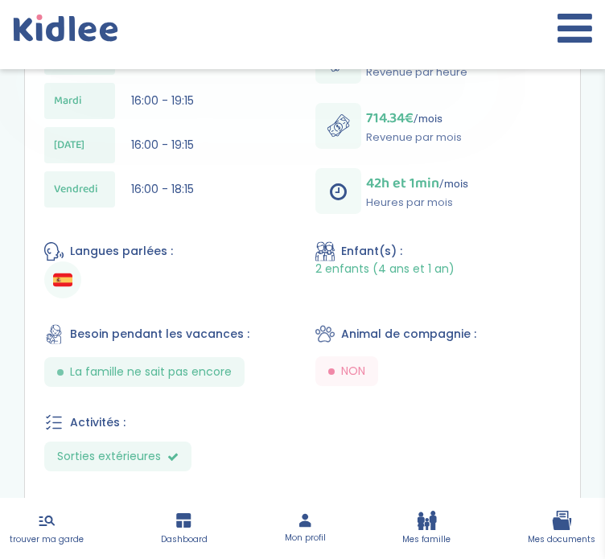
scroll to position [579, 0]
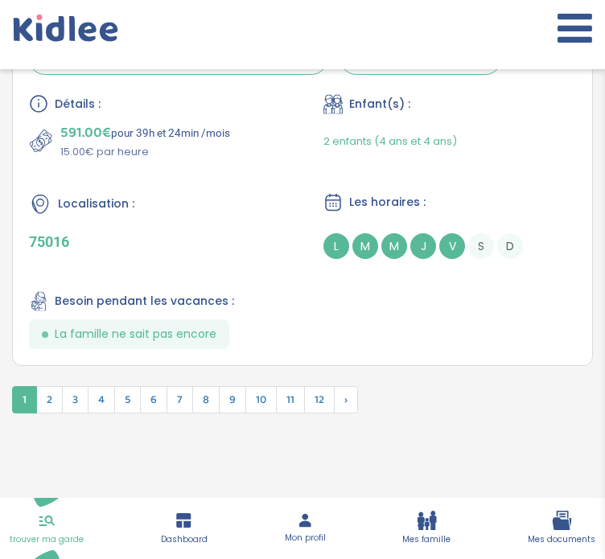
scroll to position [5994, 0]
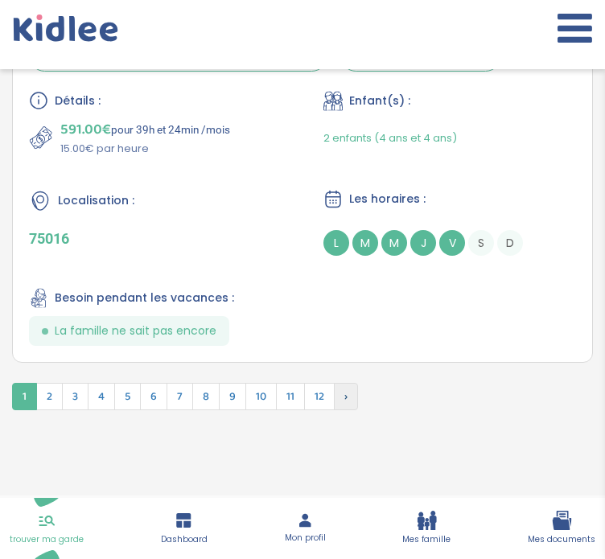
click at [343, 383] on span "›" at bounding box center [346, 396] width 24 height 27
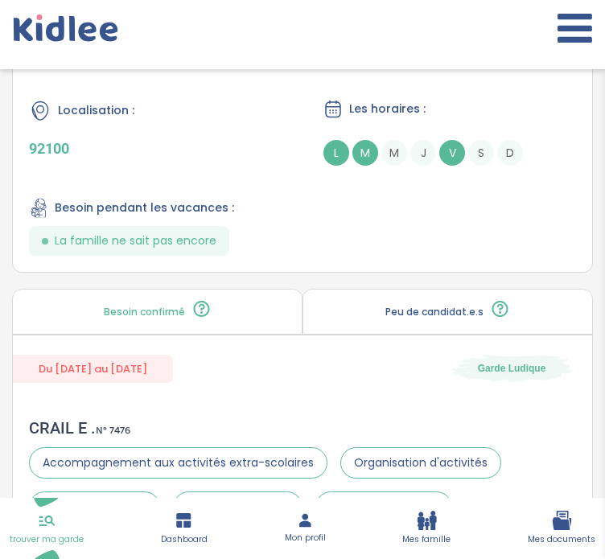
scroll to position [3488, 0]
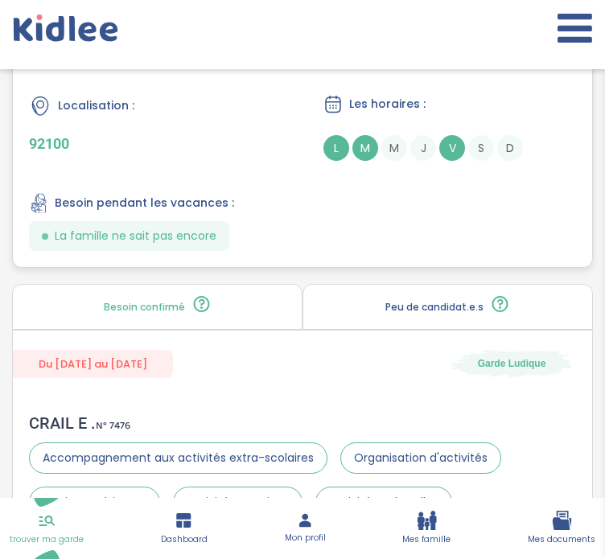
click at [264, 141] on p "92100" at bounding box center [155, 143] width 253 height 17
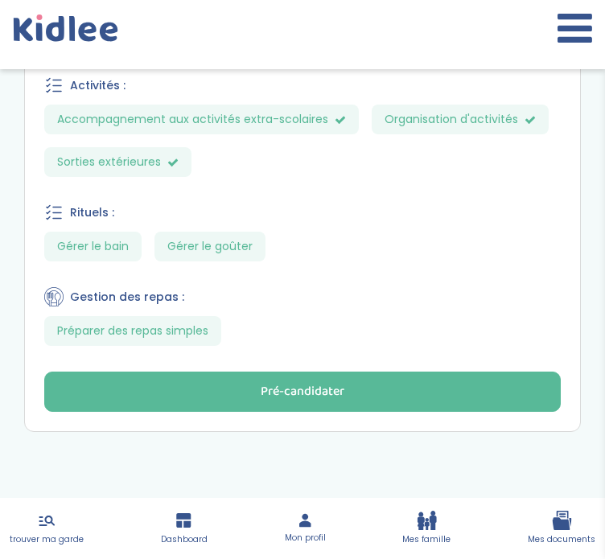
scroll to position [878, 0]
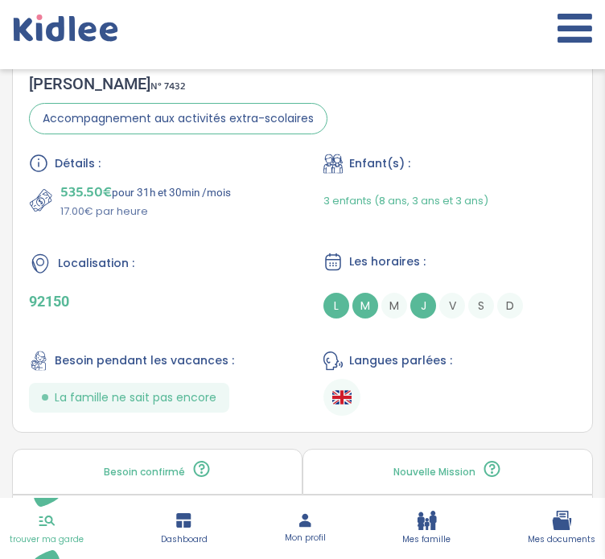
scroll to position [5415, 0]
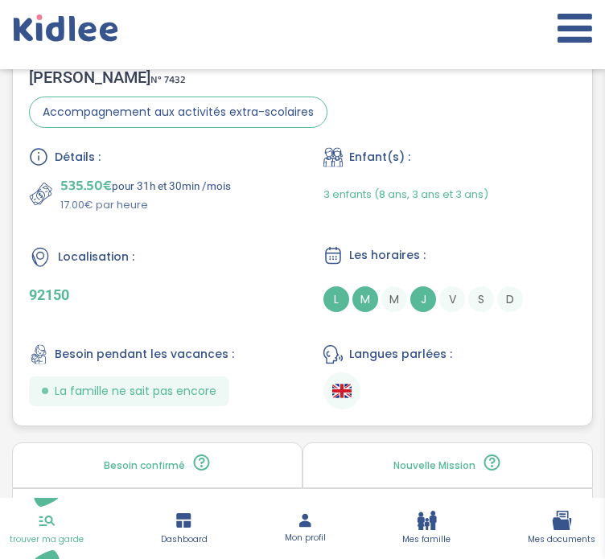
click at [210, 286] on p "92150" at bounding box center [155, 294] width 253 height 17
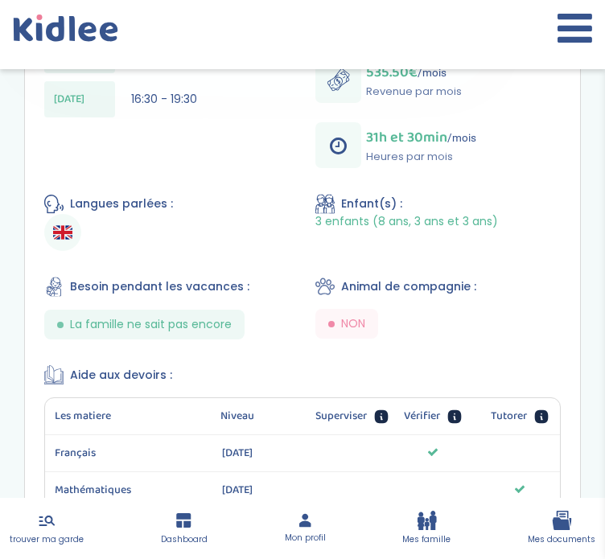
scroll to position [623, 0]
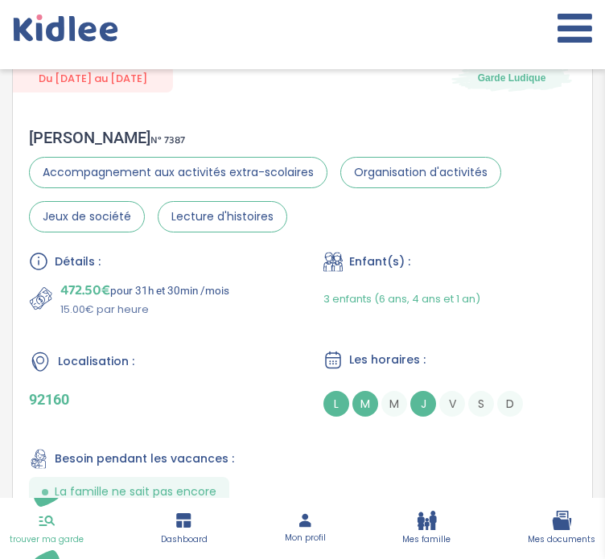
scroll to position [6018, 0]
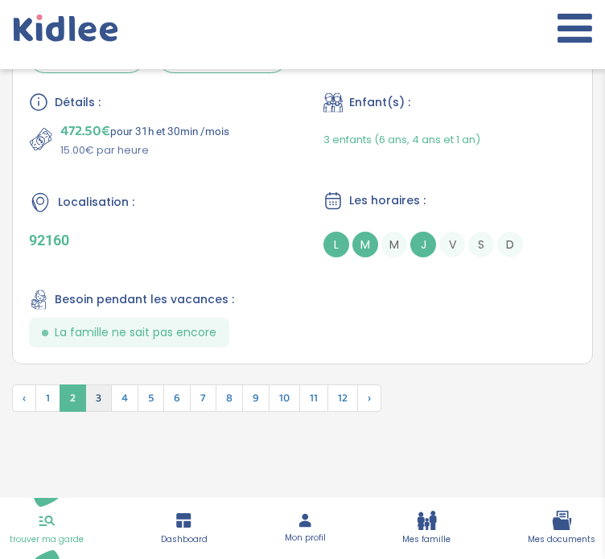
click at [101, 390] on span "3" at bounding box center [98, 397] width 27 height 27
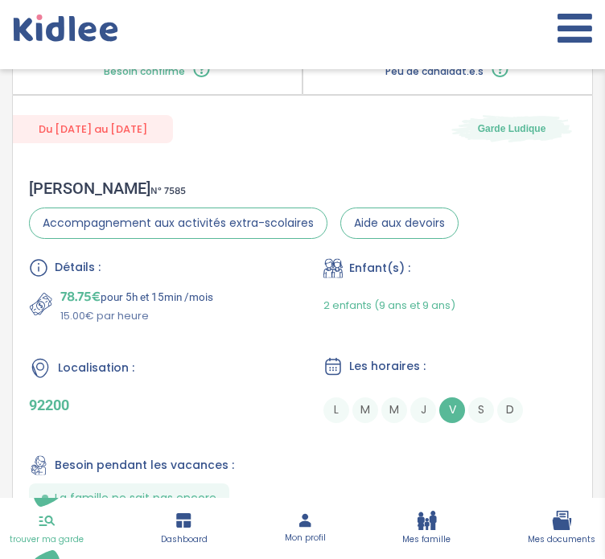
scroll to position [4867, 0]
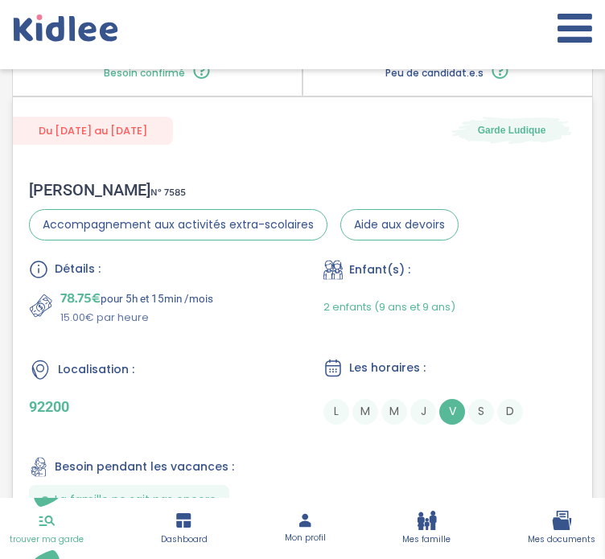
click at [220, 358] on div "Localisation :" at bounding box center [155, 369] width 253 height 23
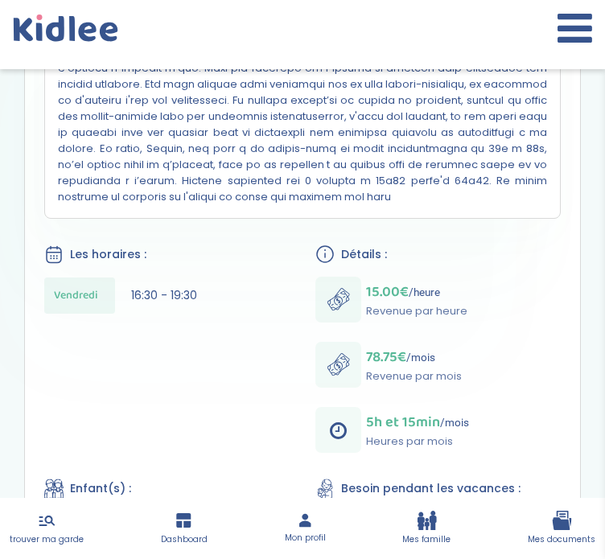
scroll to position [563, 0]
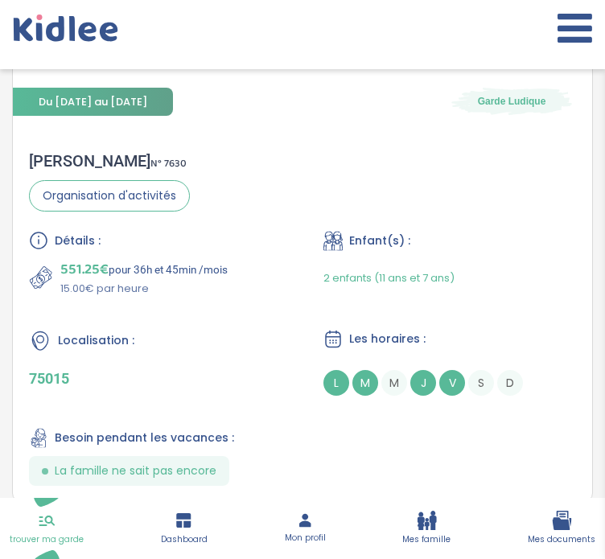
scroll to position [5992, 0]
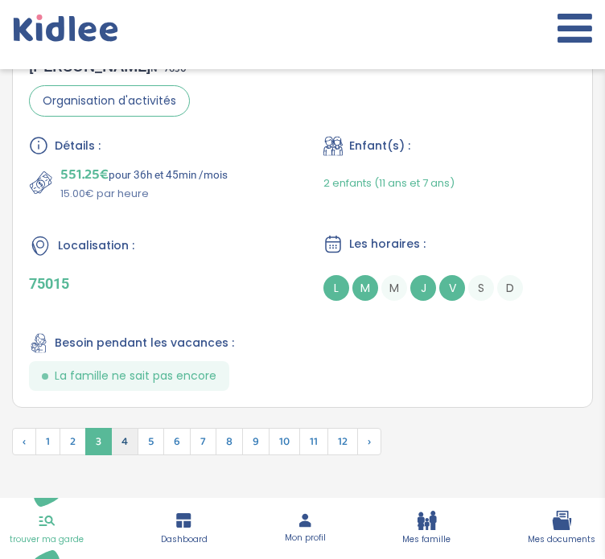
click at [126, 428] on span "4" at bounding box center [124, 441] width 27 height 27
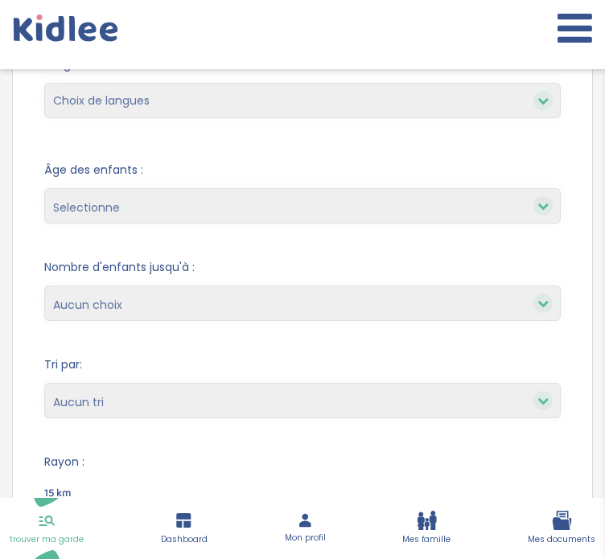
scroll to position [0, 0]
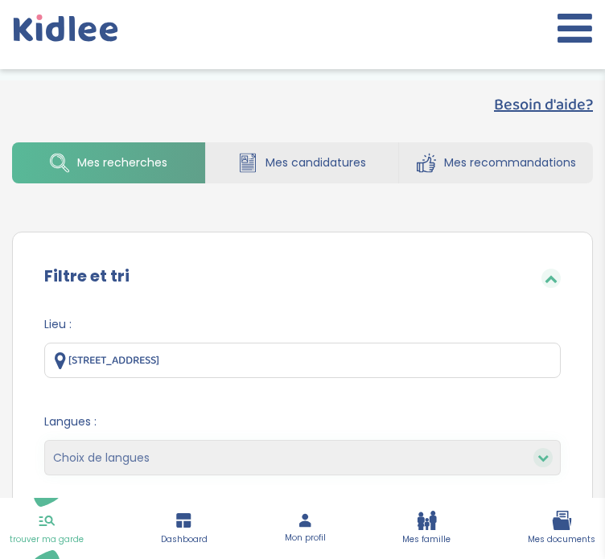
click at [183, 533] on link "Dashboard" at bounding box center [184, 528] width 47 height 35
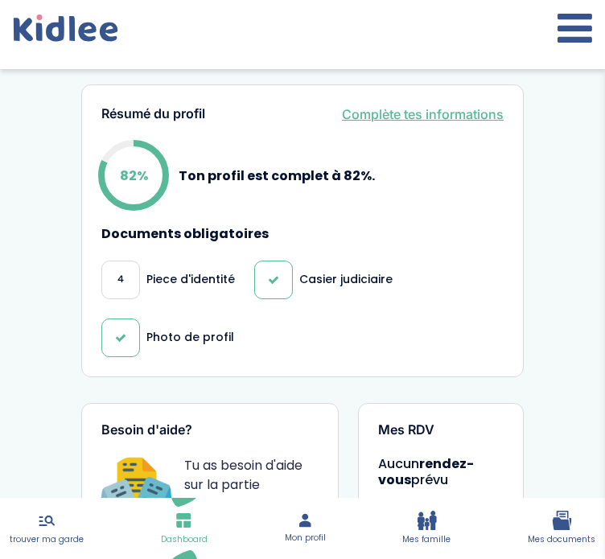
scroll to position [515, 0]
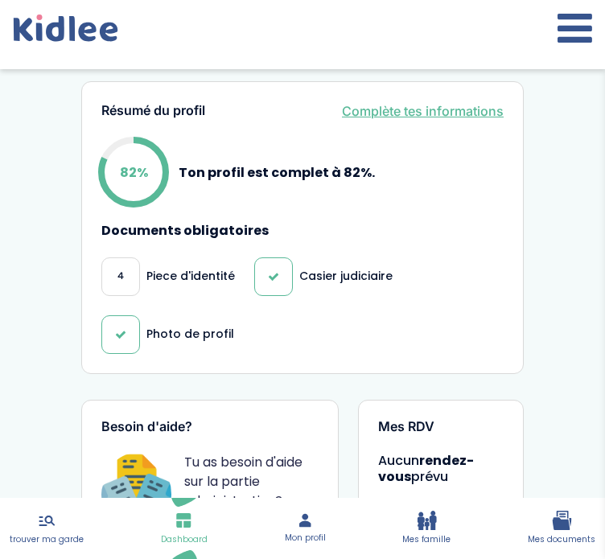
click at [125, 270] on div "4" at bounding box center [120, 276] width 39 height 39
click at [178, 268] on p "Piece d'identité" at bounding box center [190, 276] width 88 height 17
click at [183, 273] on p "Piece d'identité" at bounding box center [190, 276] width 88 height 17
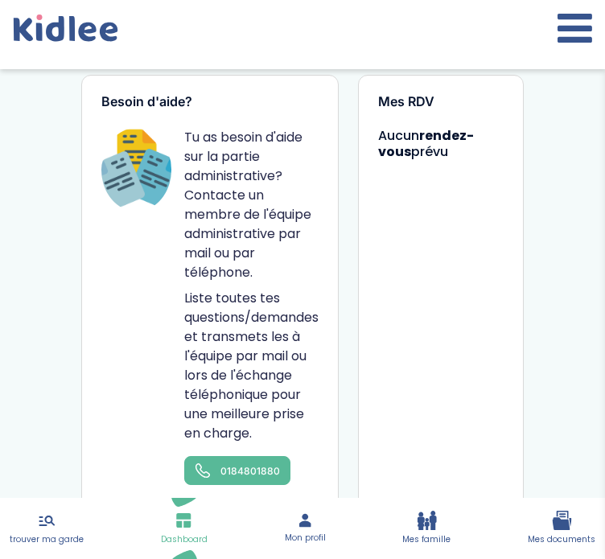
scroll to position [841, 0]
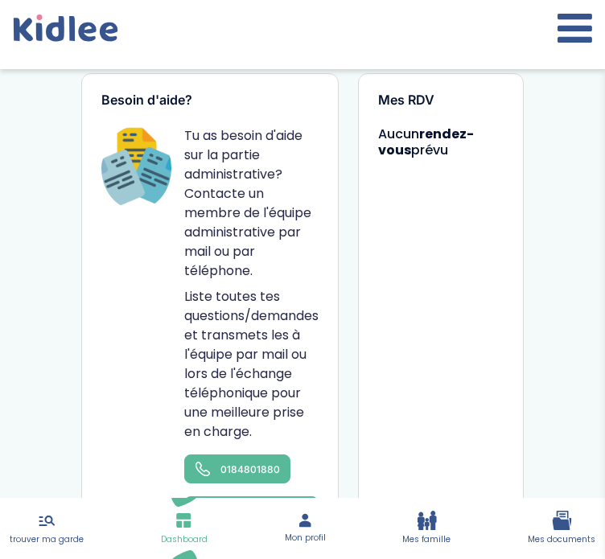
click at [297, 527] on icon at bounding box center [305, 520] width 17 height 16
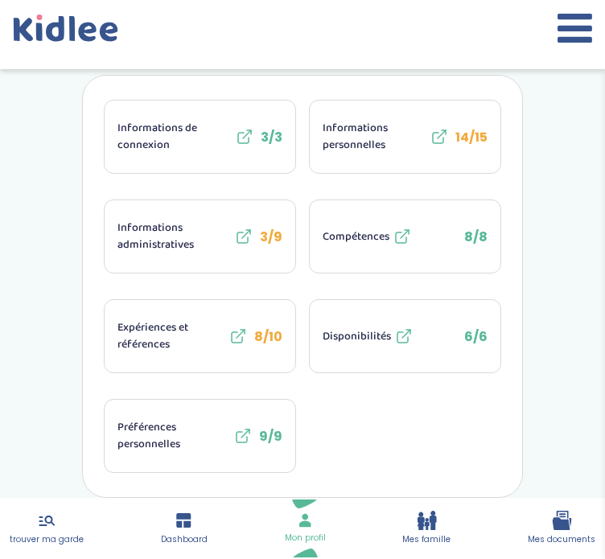
scroll to position [298, 0]
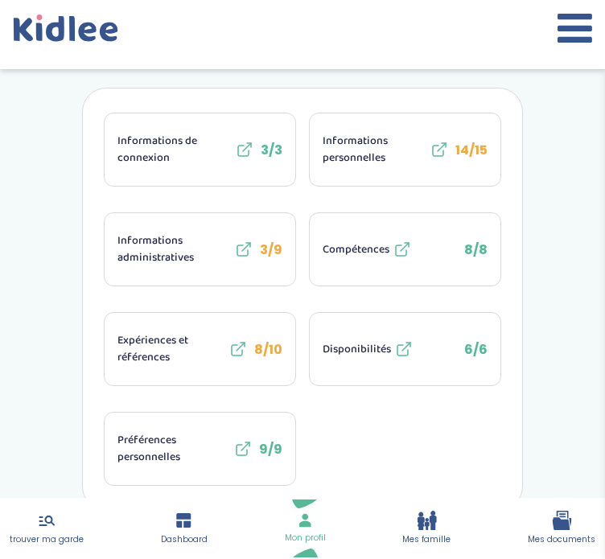
click at [174, 264] on span "Informations administratives" at bounding box center [173, 249] width 113 height 34
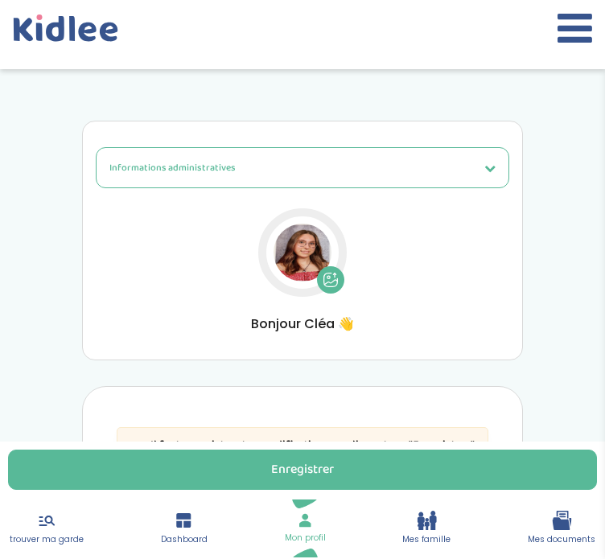
select select "Carte d'identité européenne ou Passeport européen (27 pays concernés)"
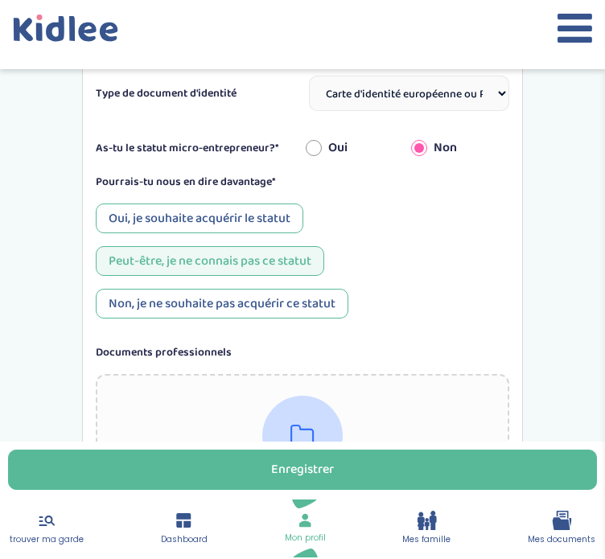
scroll to position [463, 0]
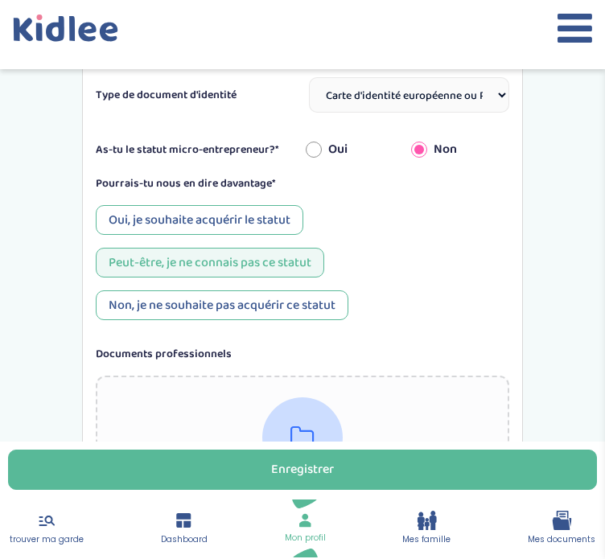
click at [39, 517] on icon at bounding box center [47, 521] width 16 height 10
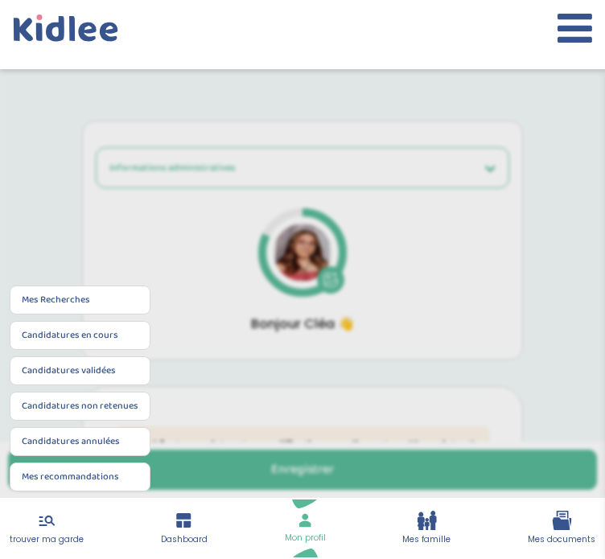
click at [42, 303] on link "Mes Recherches" at bounding box center [56, 300] width 68 height 14
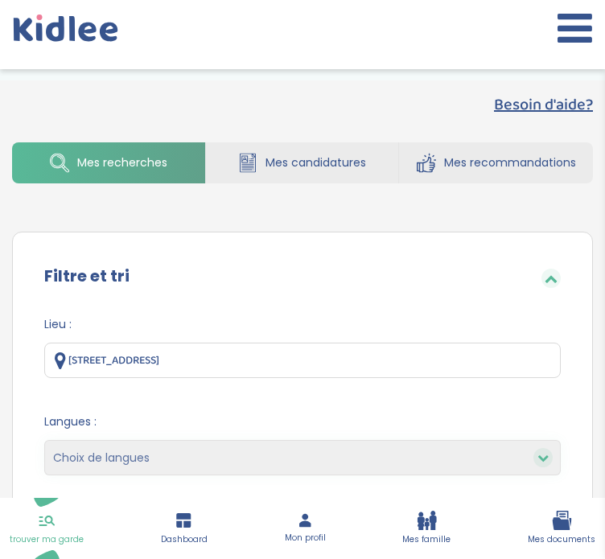
click at [294, 361] on input "2 Allée du Bocage, Châtenay-Malabry, France" at bounding box center [302, 360] width 516 height 35
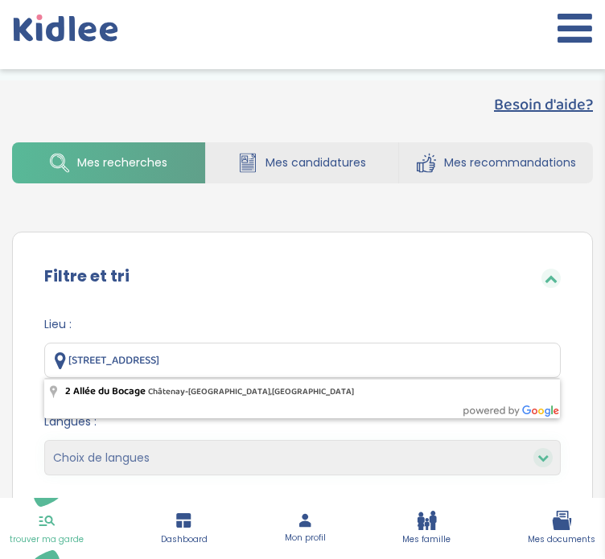
drag, startPoint x: 294, startPoint y: 361, endPoint x: 76, endPoint y: 360, distance: 218.0
click at [76, 360] on input "2 Allée du Bocage, Châtenay-Malabry, France" at bounding box center [302, 360] width 516 height 35
type input "2"
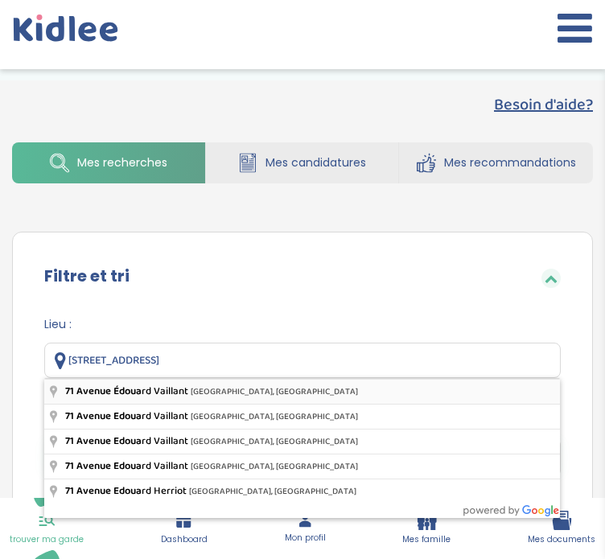
type input "[STREET_ADDRESS][PERSON_NAME]"
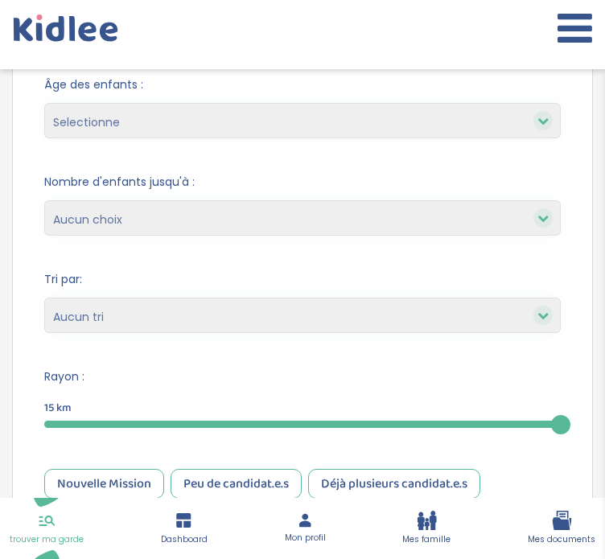
scroll to position [444, 0]
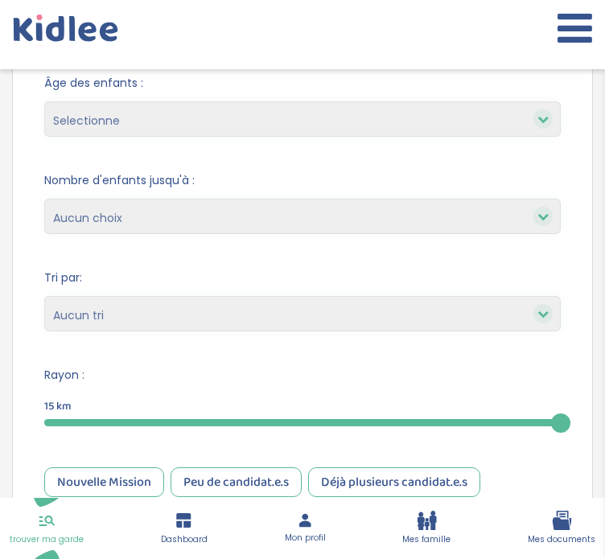
click at [78, 421] on div at bounding box center [302, 422] width 516 height 7
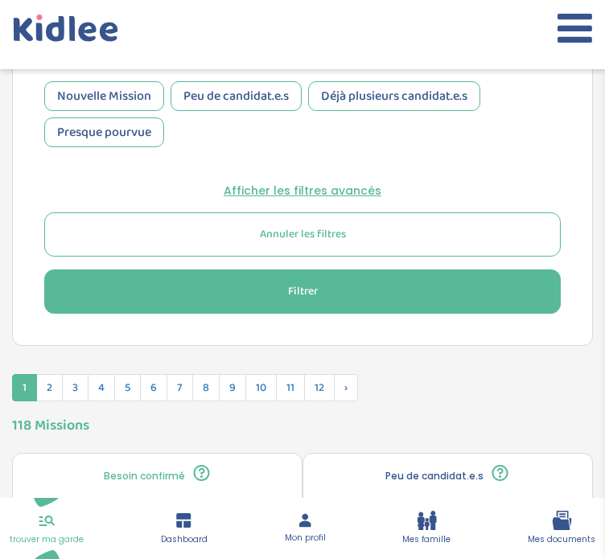
scroll to position [856, 0]
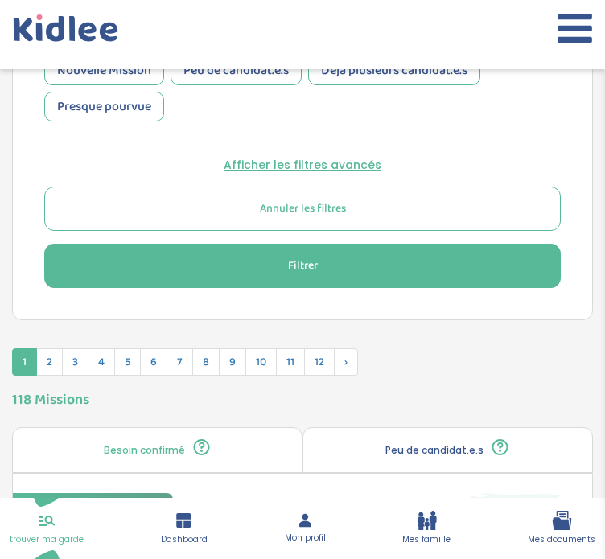
click at [311, 263] on span "Filtrer" at bounding box center [303, 265] width 30 height 17
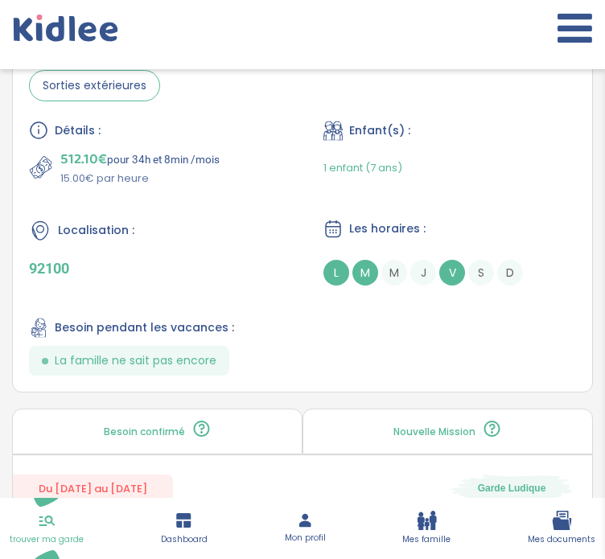
scroll to position [3423, 0]
click at [245, 298] on div "Détails : 512.10€ pour 34h et 8min /mois 15.00€ par heure Enfant(s) : 1 enfant …" at bounding box center [302, 247] width 547 height 255
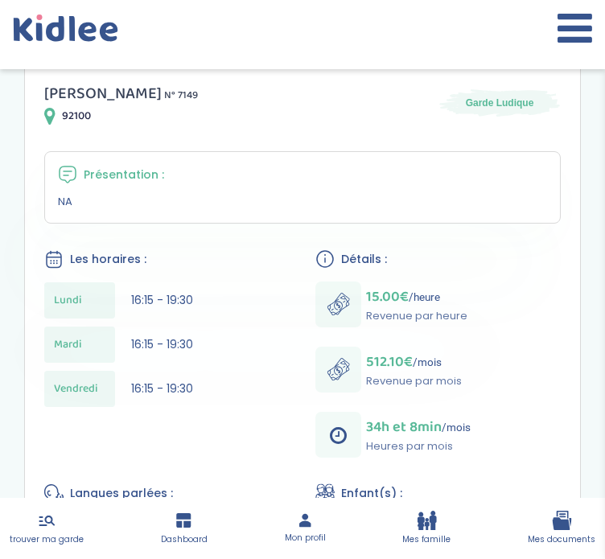
scroll to position [298, 0]
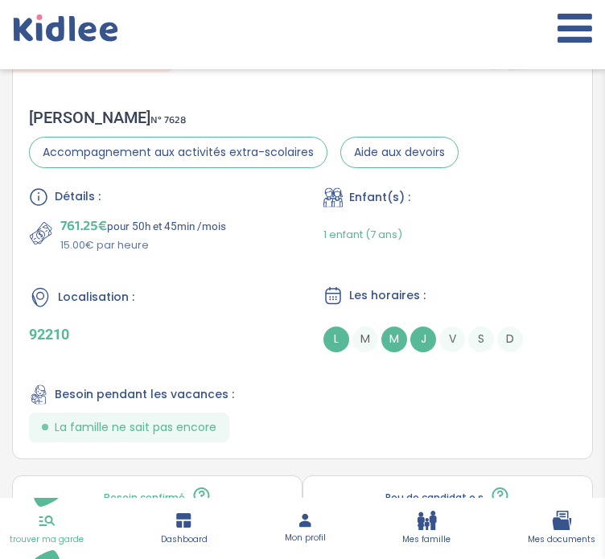
scroll to position [4413, 0]
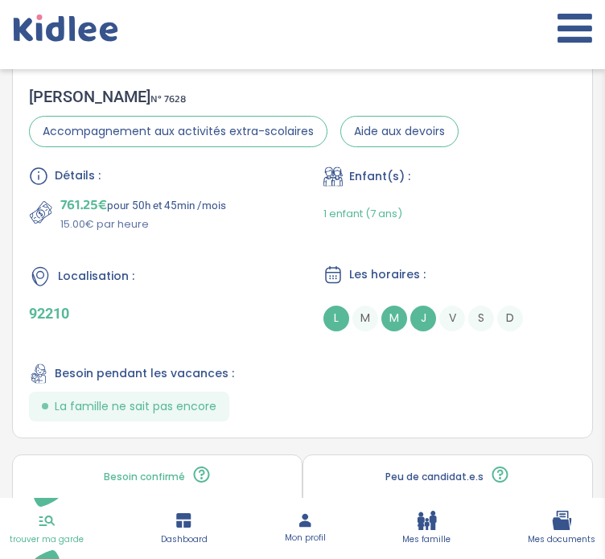
click at [245, 305] on p "92210" at bounding box center [155, 313] width 253 height 17
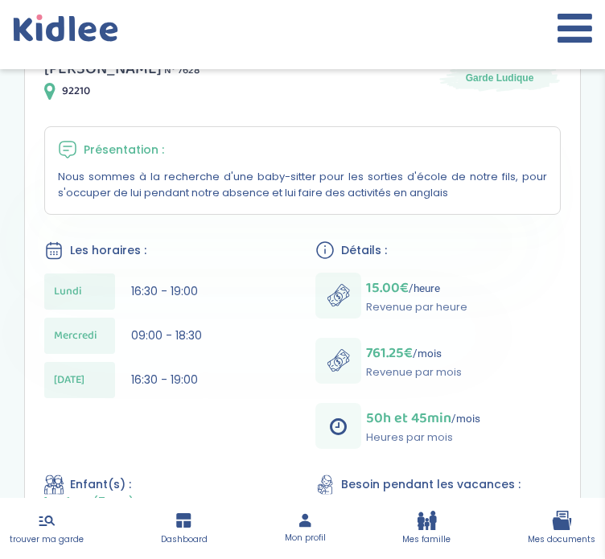
scroll to position [306, 0]
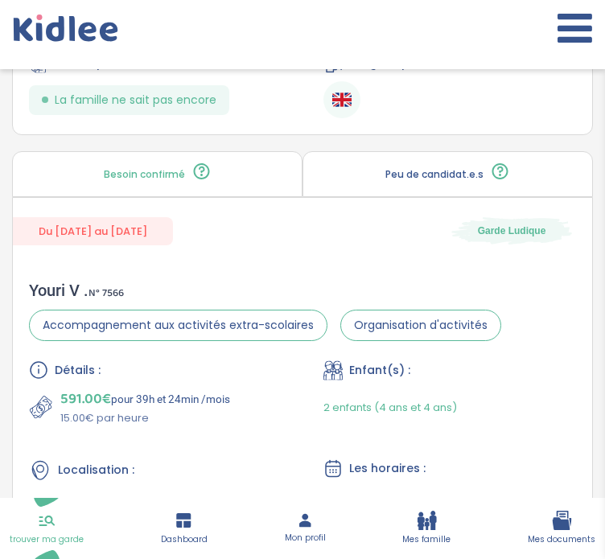
scroll to position [5994, 0]
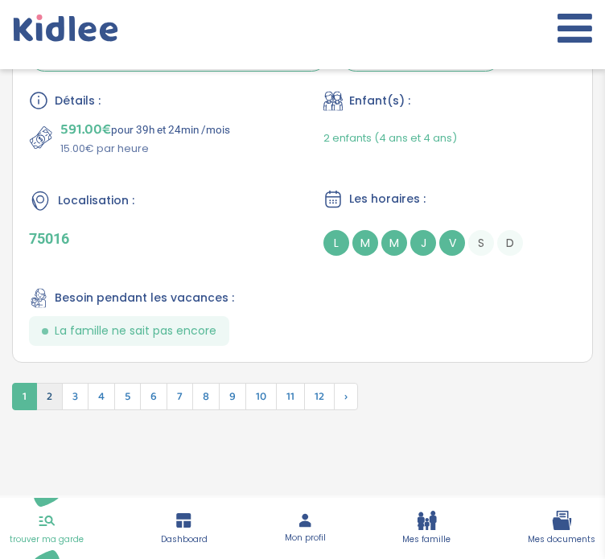
click at [51, 396] on span "2" at bounding box center [49, 396] width 27 height 27
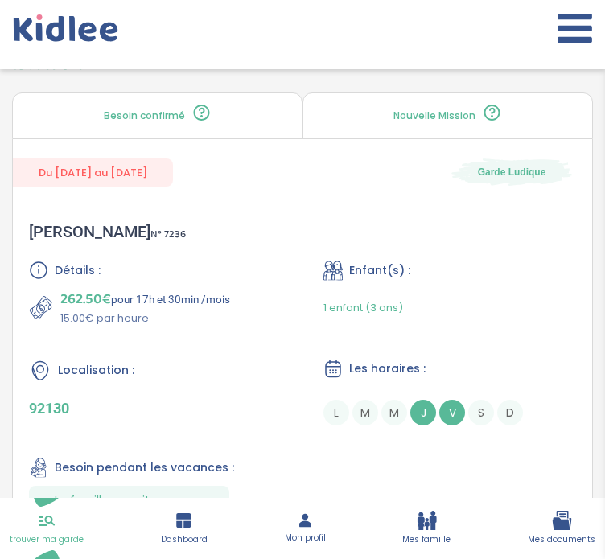
scroll to position [1232, 0]
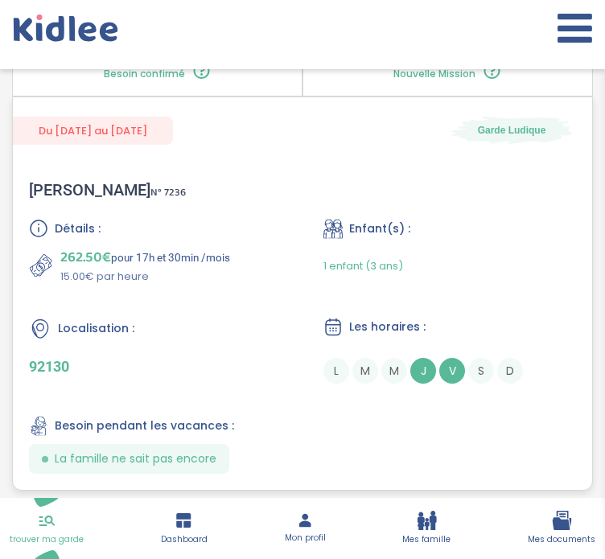
click at [249, 347] on div "Localisation : 92130" at bounding box center [155, 350] width 253 height 67
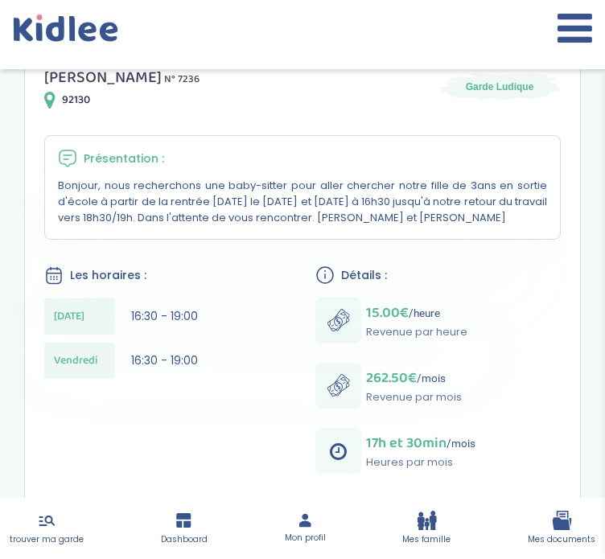
scroll to position [301, 0]
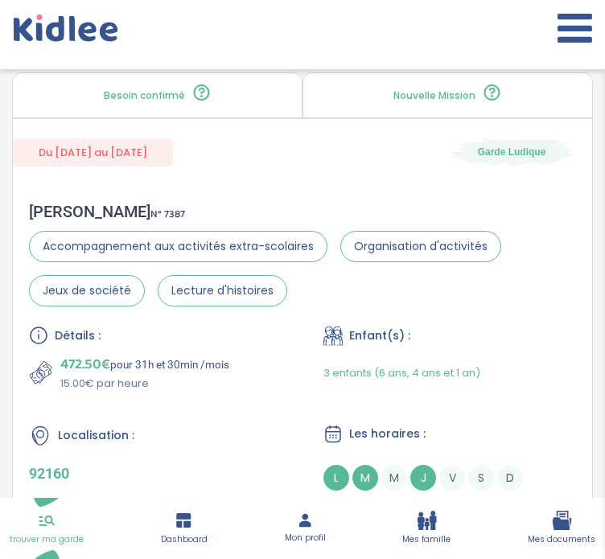
scroll to position [6018, 0]
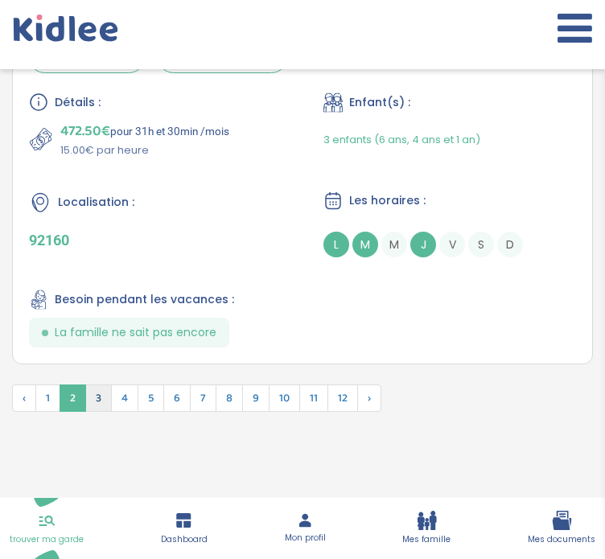
click at [97, 385] on span "3" at bounding box center [98, 397] width 27 height 27
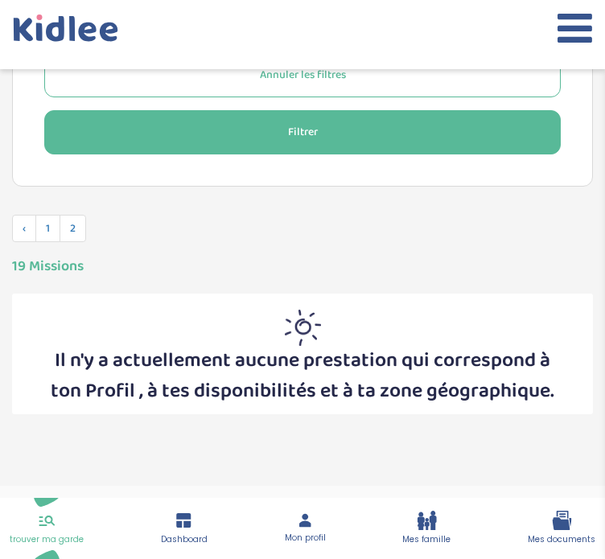
scroll to position [988, 0]
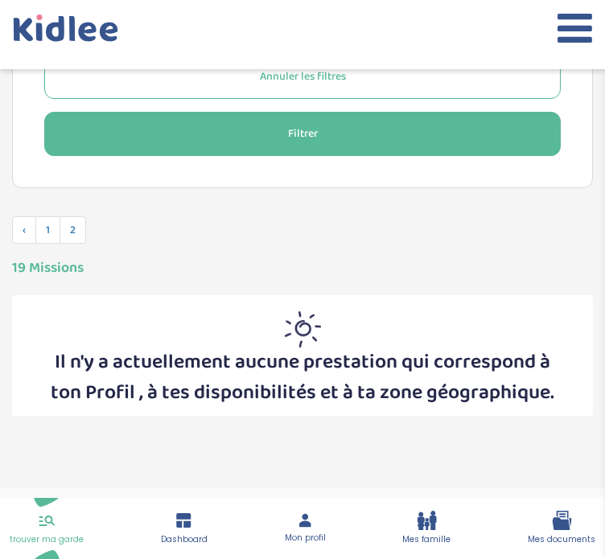
click at [194, 126] on button "Filtrer" at bounding box center [302, 134] width 516 height 44
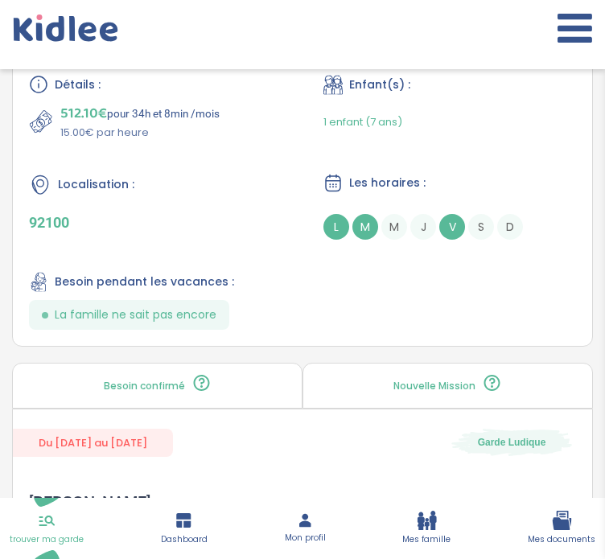
scroll to position [3426, 0]
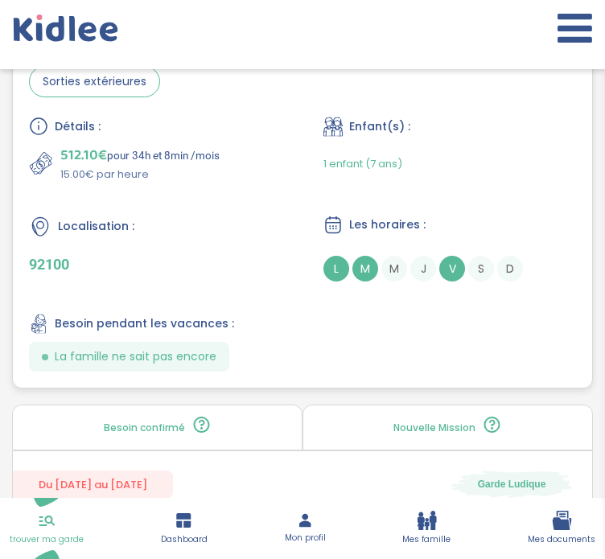
click at [220, 208] on div "Détails : 512.10€ pour 34h et 8min /mois 15.00€ par heure Enfant(s) : 1 enfant …" at bounding box center [302, 244] width 547 height 255
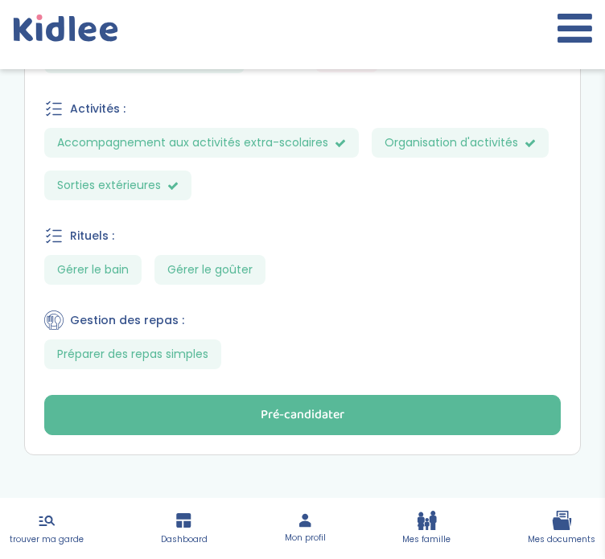
scroll to position [842, 0]
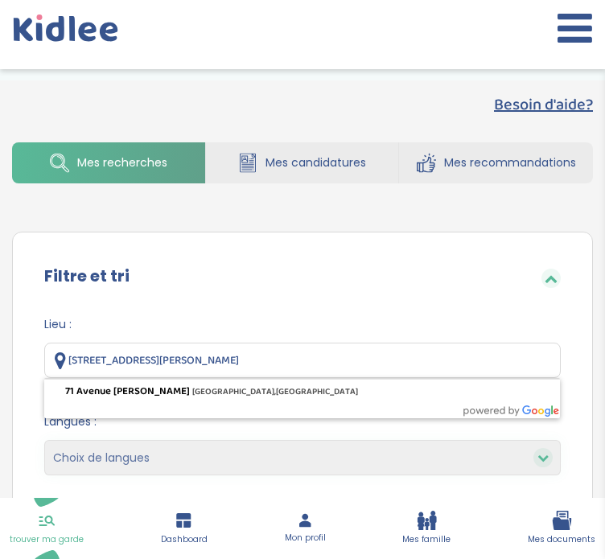
drag, startPoint x: 363, startPoint y: 358, endPoint x: 61, endPoint y: 361, distance: 301.6
click at [61, 361] on div "[STREET_ADDRESS][PERSON_NAME]" at bounding box center [302, 360] width 516 height 35
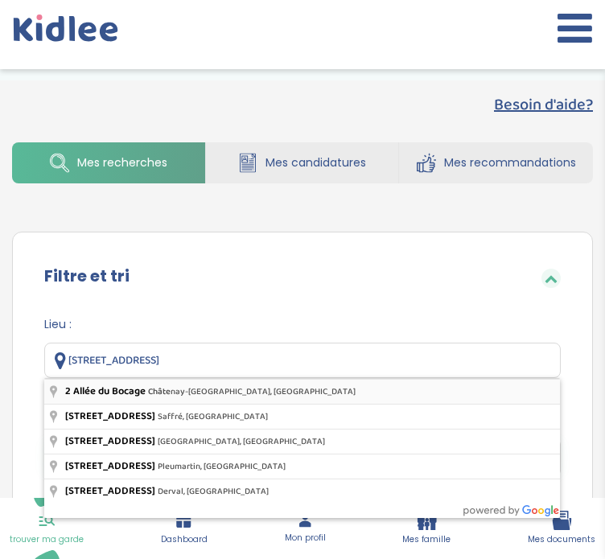
type input "[STREET_ADDRESS]"
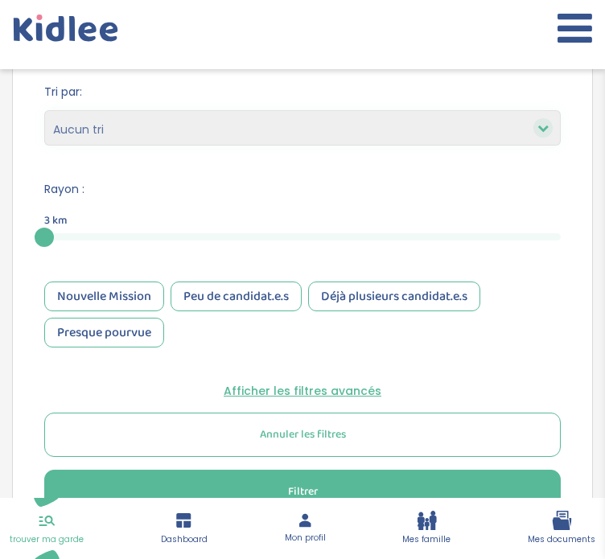
scroll to position [636, 0]
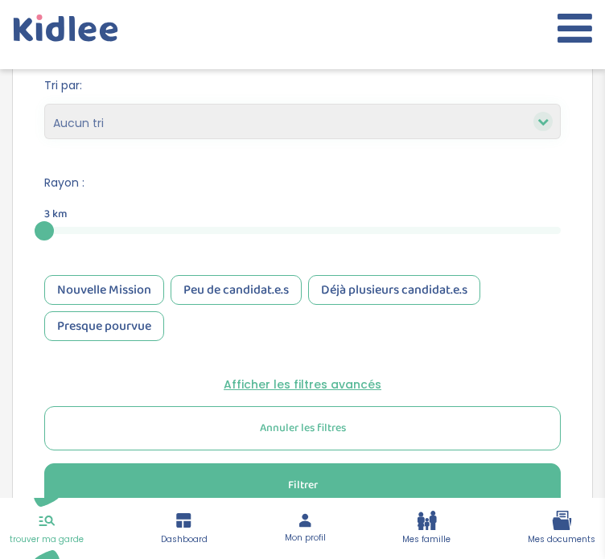
click at [223, 463] on button "Filtrer" at bounding box center [302, 485] width 516 height 44
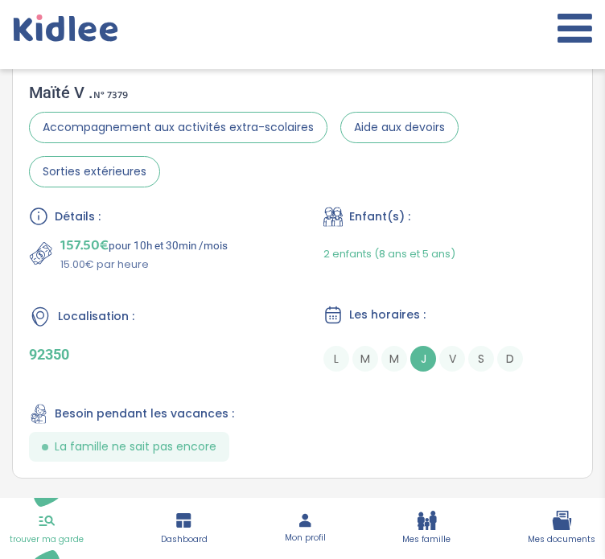
scroll to position [1309, 0]
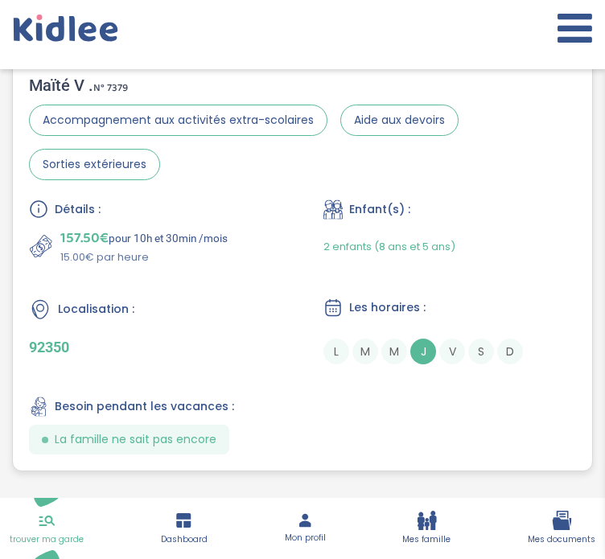
click at [235, 295] on div "Détails : 157.50€ pour 10h et 30min /mois 15.00€ par heure Enfant(s) : 2 enfant…" at bounding box center [302, 326] width 547 height 255
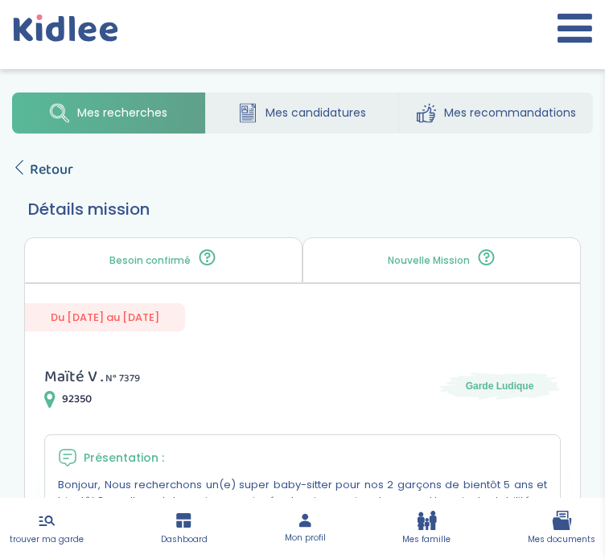
click at [20, 162] on icon at bounding box center [19, 167] width 14 height 14
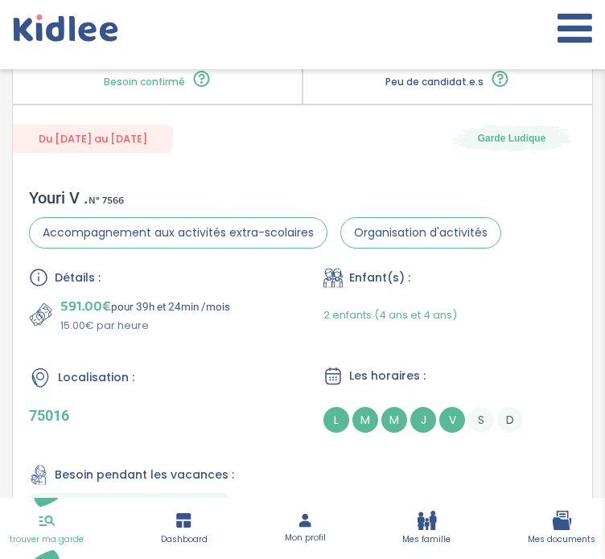
scroll to position [5994, 0]
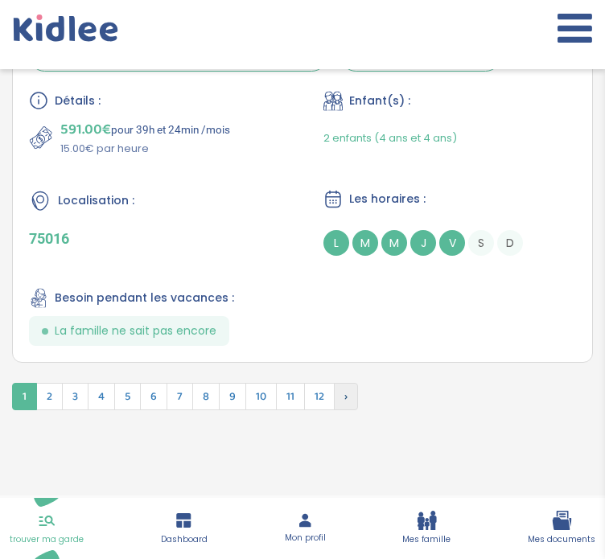
click at [342, 383] on span "›" at bounding box center [346, 396] width 24 height 27
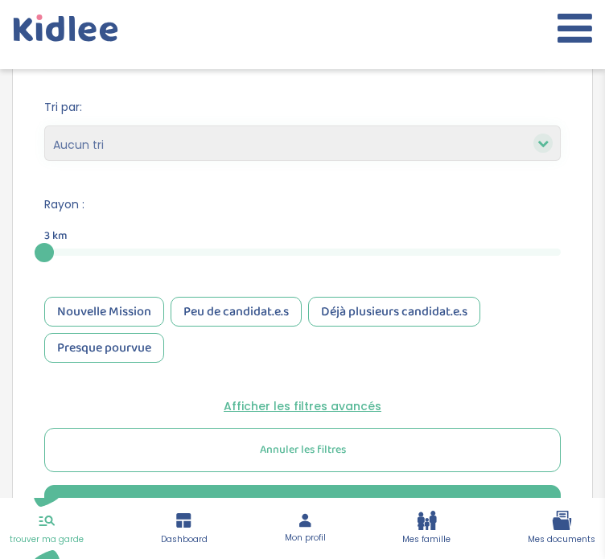
scroll to position [687, 0]
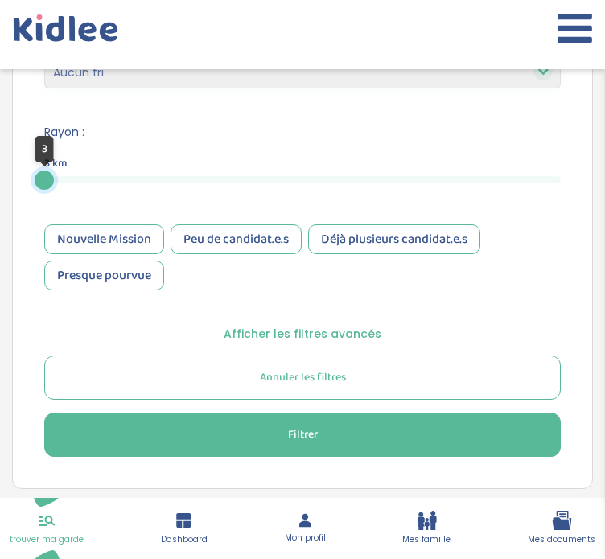
drag, startPoint x: 49, startPoint y: 176, endPoint x: -4, endPoint y: 176, distance: 53.1
click at [0, 176] on html "trouver ma garde Dashboard Mon profil Mes famille Mes documents Dashboard Trouv…" at bounding box center [302, 87] width 605 height 1548
drag, startPoint x: 43, startPoint y: 175, endPoint x: 166, endPoint y: 170, distance: 123.2
click at [166, 171] on div at bounding box center [168, 180] width 19 height 19
click at [255, 425] on button "Filtrer" at bounding box center [302, 435] width 516 height 44
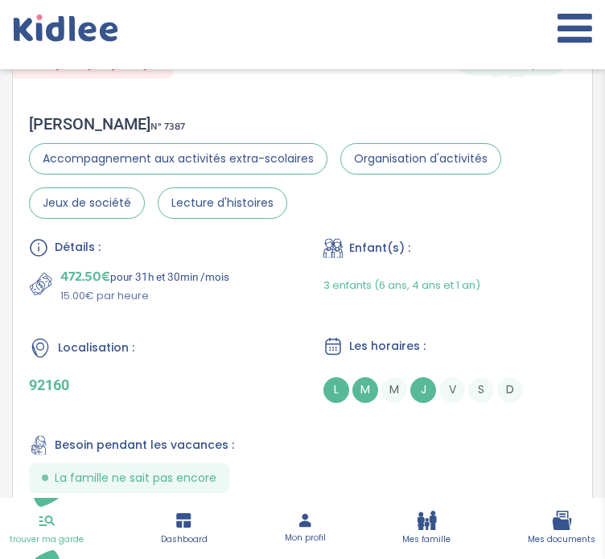
scroll to position [2769, 0]
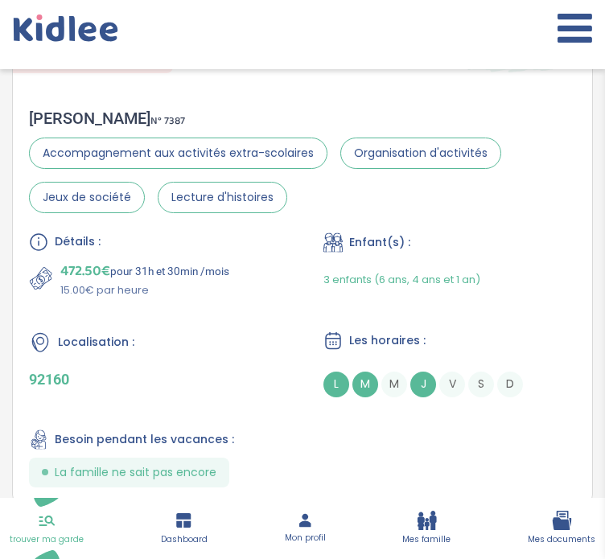
click at [255, 430] on div "Besoin pendant les vacances :" at bounding box center [155, 440] width 253 height 20
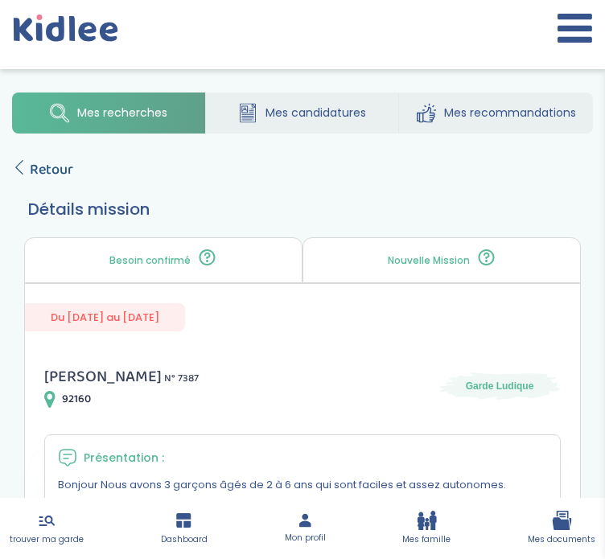
click at [30, 158] on span "Retour" at bounding box center [51, 169] width 43 height 23
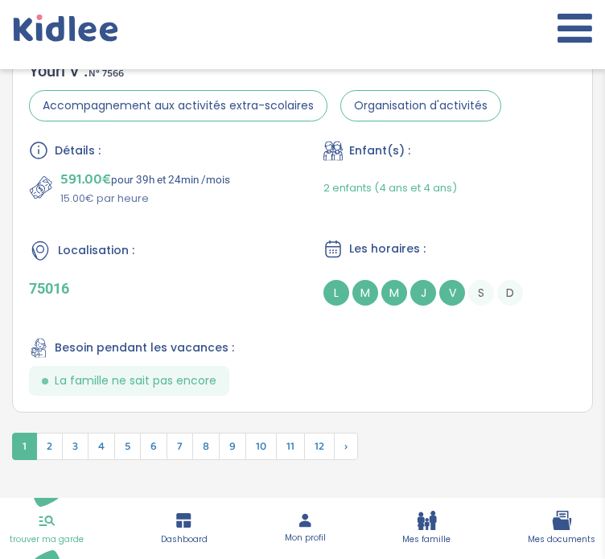
scroll to position [5994, 0]
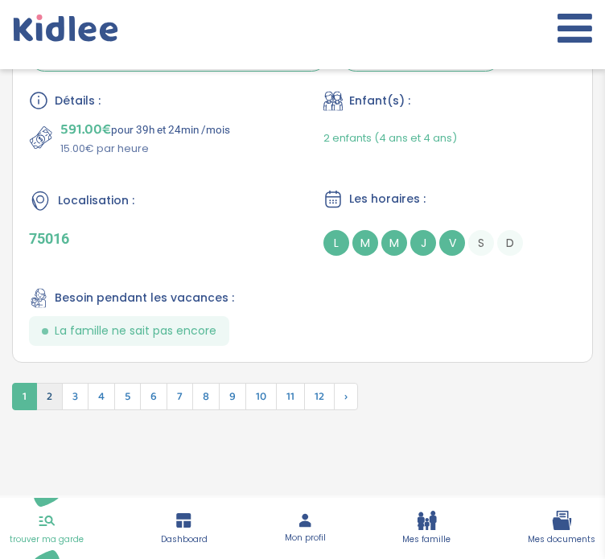
click at [51, 383] on span "2" at bounding box center [49, 396] width 27 height 27
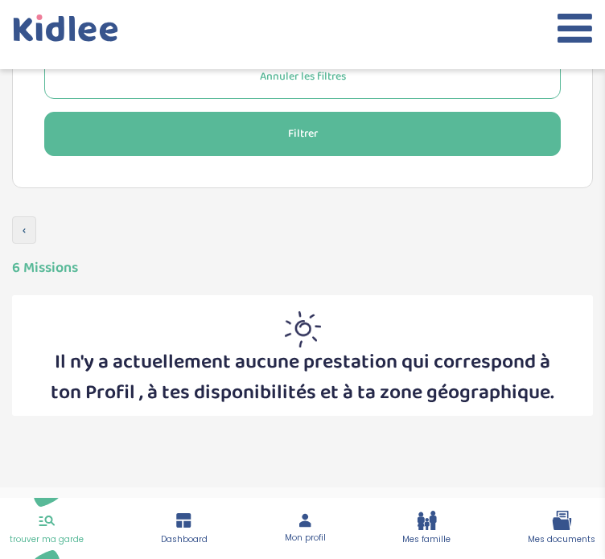
click at [18, 236] on span "‹" at bounding box center [24, 229] width 24 height 27
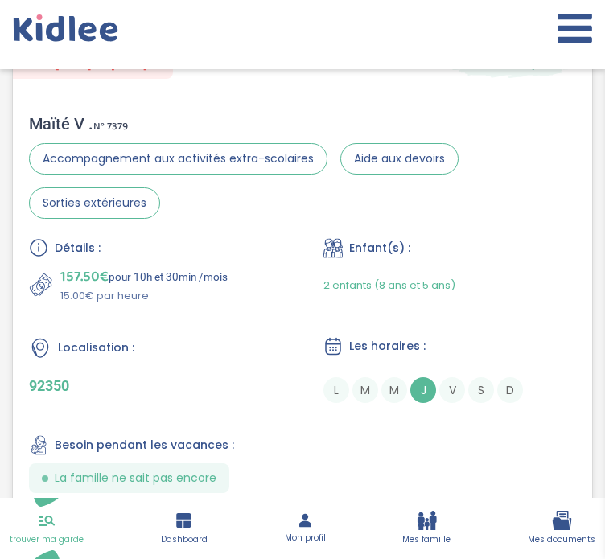
scroll to position [3842, 0]
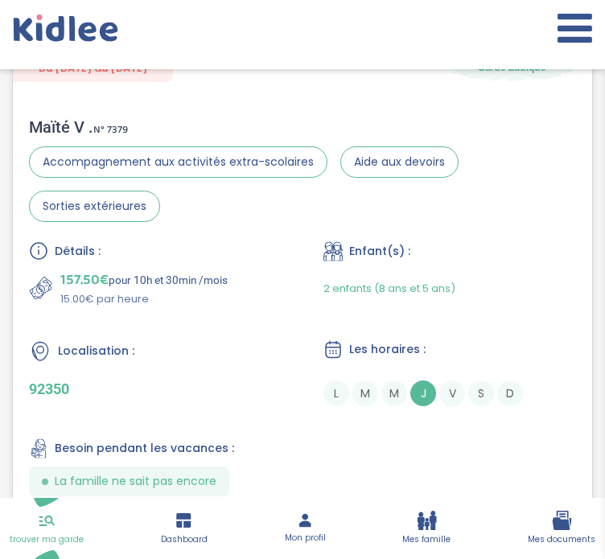
click at [228, 293] on p "15.00€ par heure" at bounding box center [143, 299] width 167 height 16
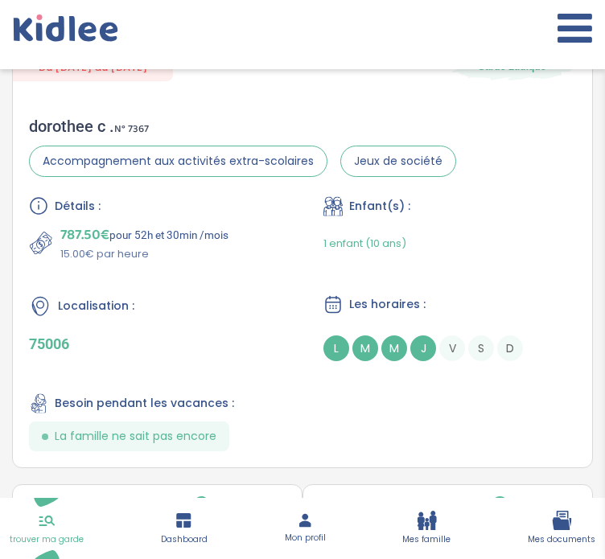
click at [307, 536] on span "Mon profil" at bounding box center [305, 538] width 41 height 13
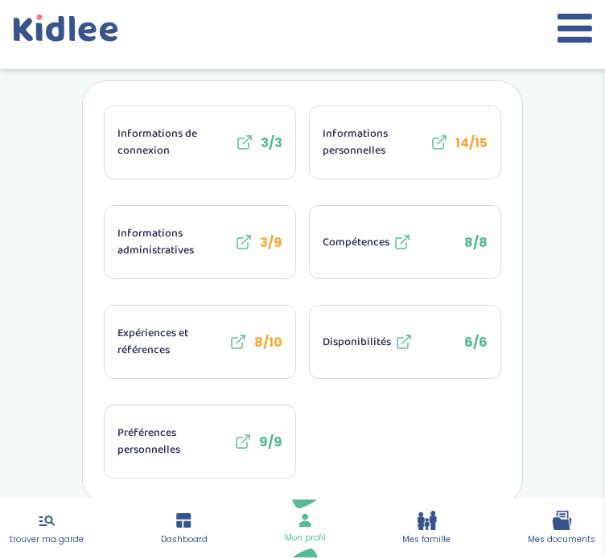
scroll to position [304, 0]
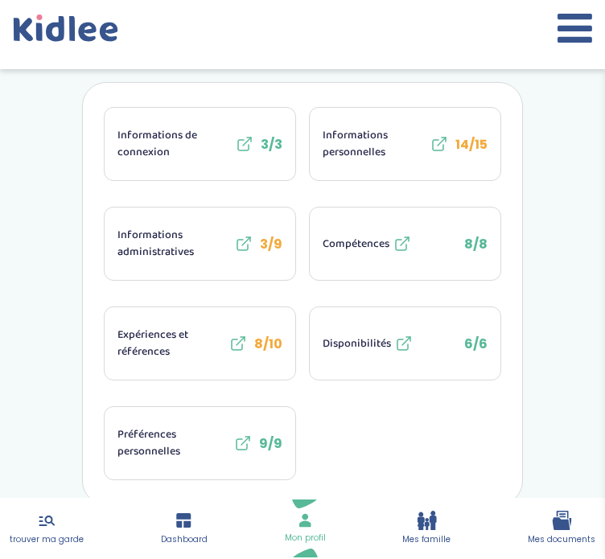
click at [353, 335] on span "Disponibilités" at bounding box center [357, 343] width 68 height 17
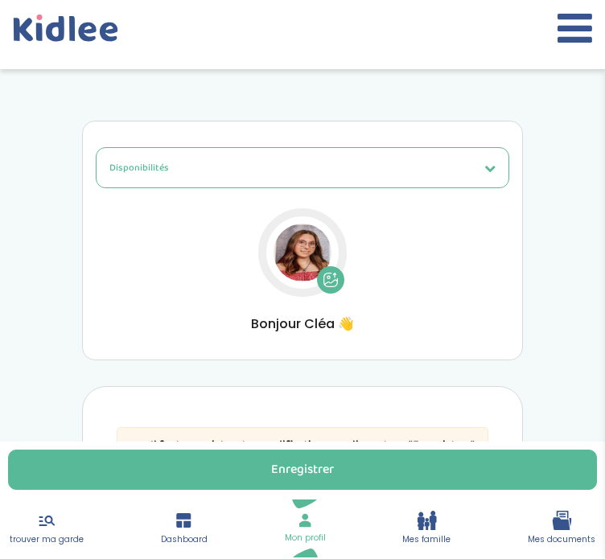
select select "1"
select select "4"
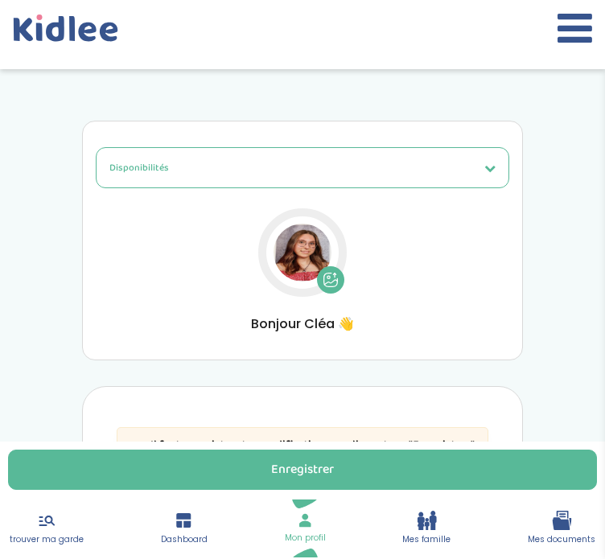
select select "4"
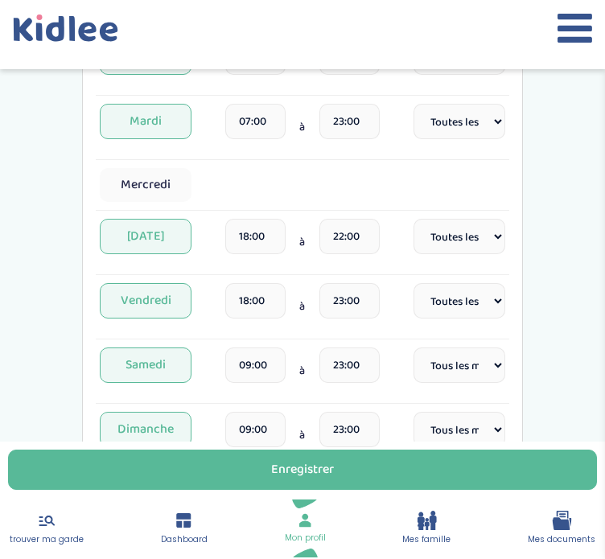
scroll to position [800, 0]
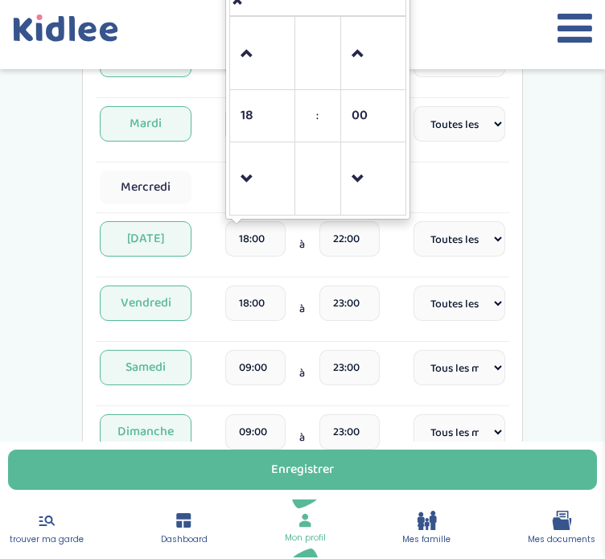
click at [262, 238] on input "18:00" at bounding box center [255, 238] width 60 height 35
click at [356, 44] on span at bounding box center [372, 53] width 43 height 43
type input "18:30"
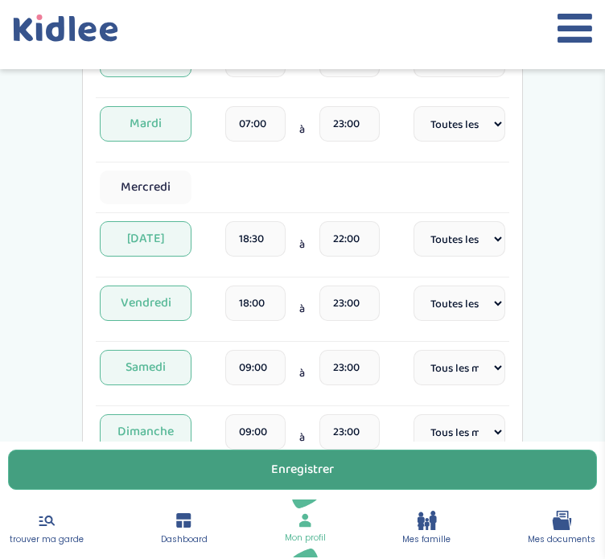
click at [294, 472] on div "Enregistrer" at bounding box center [302, 470] width 63 height 18
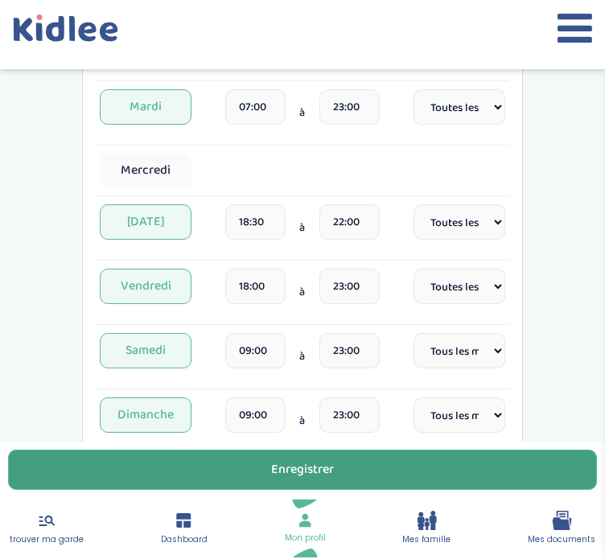
scroll to position [817, 0]
click at [394, 461] on button "Enregistrer" at bounding box center [302, 470] width 589 height 40
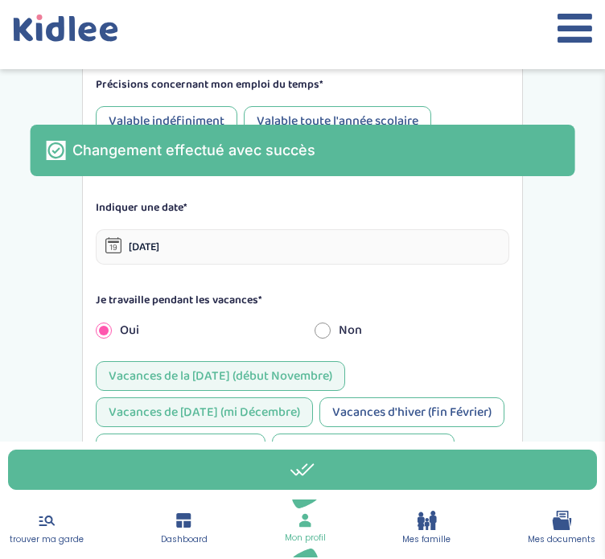
scroll to position [1387, 0]
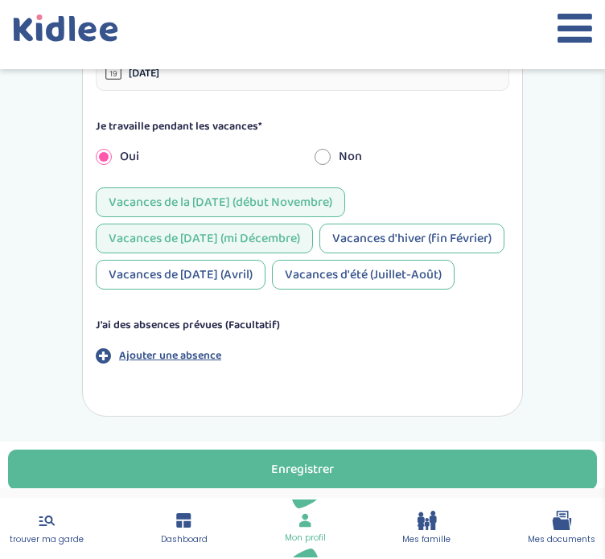
click at [144, 351] on p "Ajouter une absence" at bounding box center [170, 355] width 102 height 17
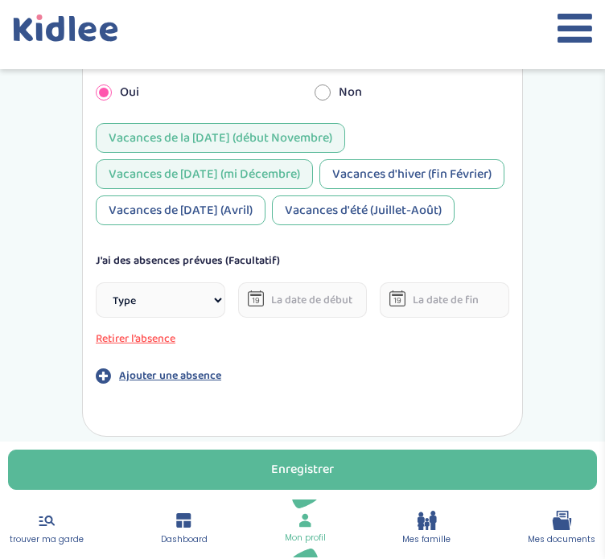
scroll to position [1445, 0]
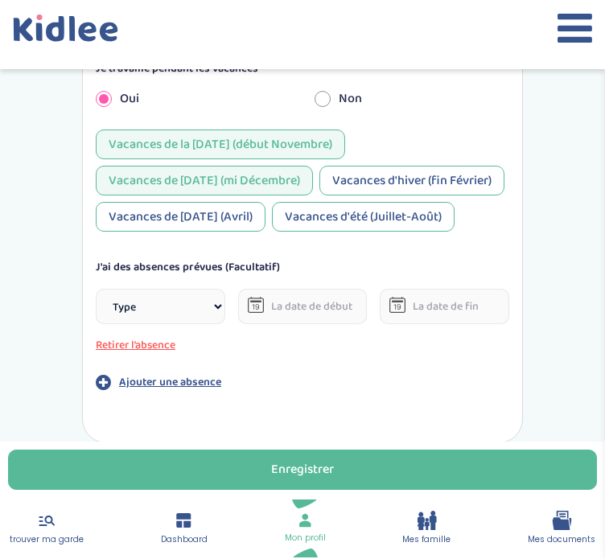
click at [146, 344] on button "Retirer l’absence" at bounding box center [160, 345] width 129 height 17
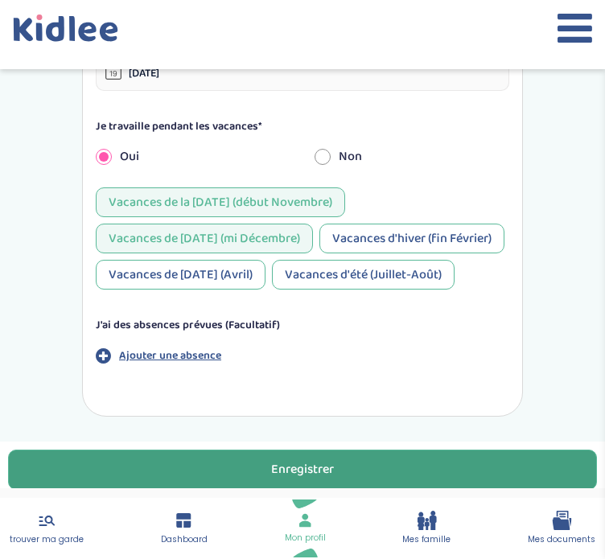
click at [197, 462] on button "Enregistrer" at bounding box center [302, 470] width 589 height 40
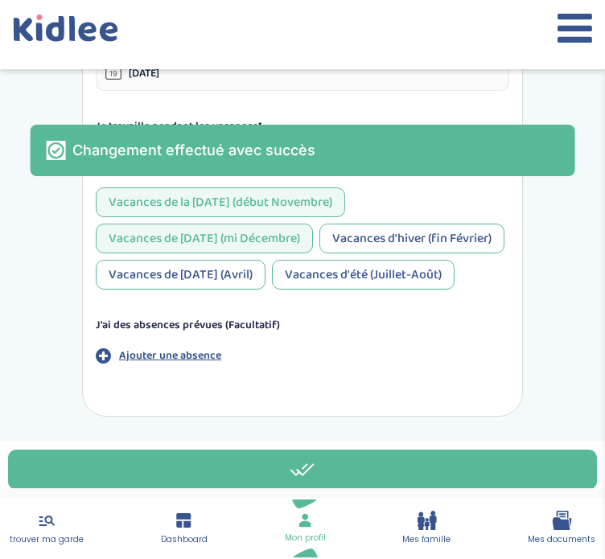
click at [43, 528] on icon at bounding box center [47, 520] width 20 height 19
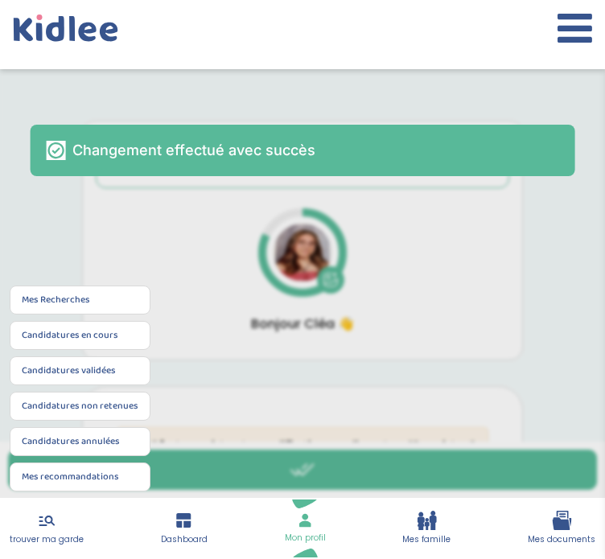
click at [66, 305] on link "Mes Recherches" at bounding box center [56, 300] width 68 height 14
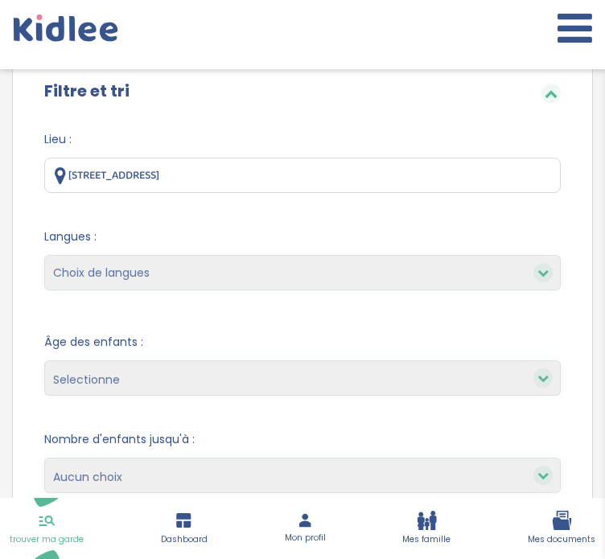
scroll to position [198, 0]
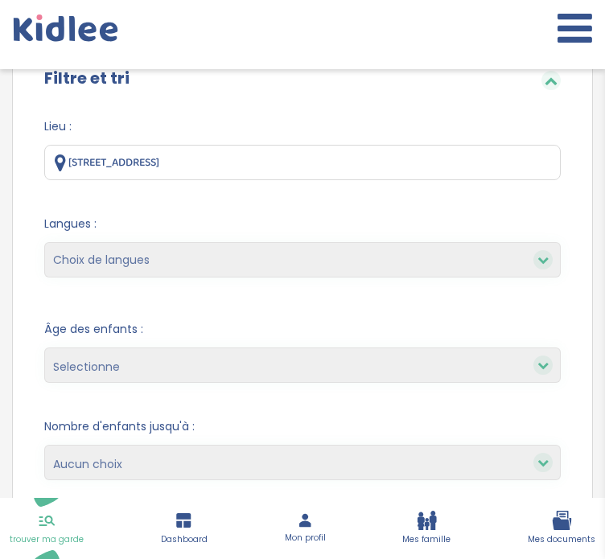
click at [178, 259] on select "Choix de langues Allemand Anglais Espagnol Italien Français Coréen" at bounding box center [302, 259] width 516 height 35
select select "12"
click at [44, 242] on select "Choix de langues Allemand Anglais Espagnol Italien Français Coréen" at bounding box center [302, 259] width 516 height 35
select select
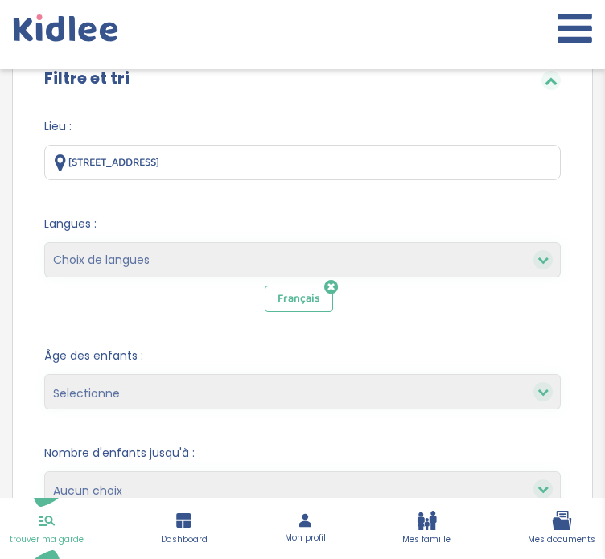
click at [108, 384] on select "Selectionne moins de 3 ans entre 3 et 6 ans plus de 6 ans" at bounding box center [302, 391] width 516 height 35
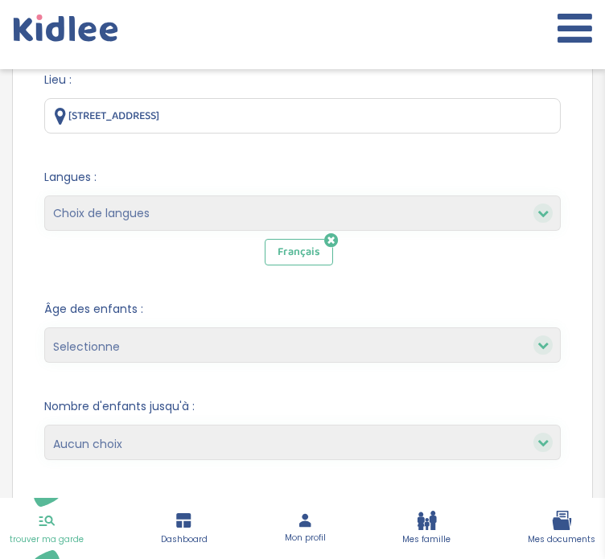
scroll to position [276, 0]
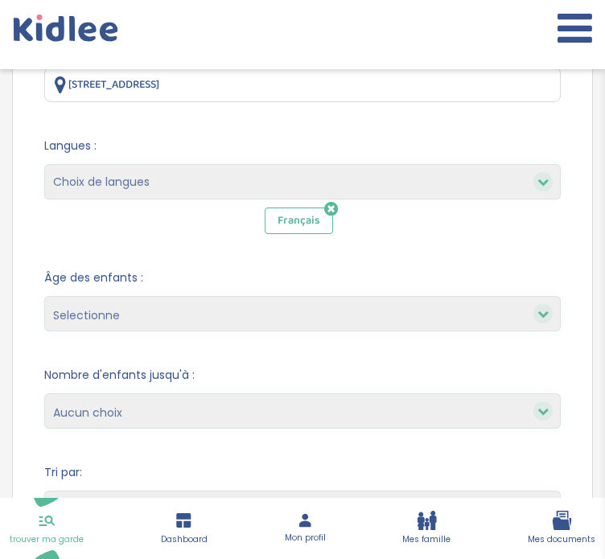
click at [134, 312] on select "Selectionne moins de 3 ans entre 3 et 6 ans plus de 6 ans" at bounding box center [302, 313] width 516 height 35
select select "-3"
click at [44, 296] on select "Selectionne moins de 3 ans entre 3 et 6 ans plus de 6 ans" at bounding box center [302, 313] width 516 height 35
select select
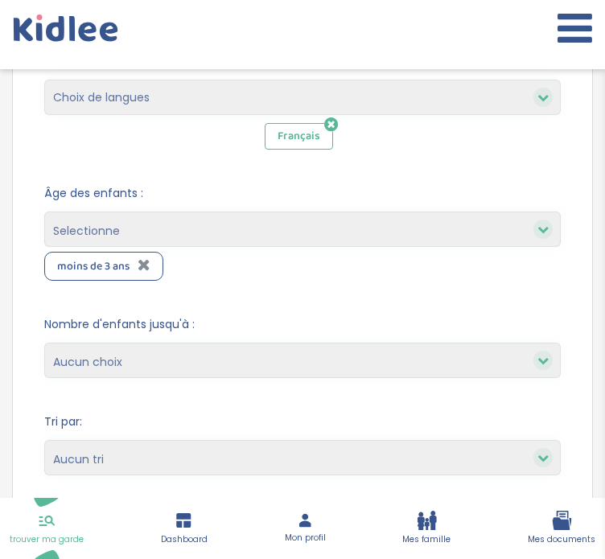
scroll to position [367, 0]
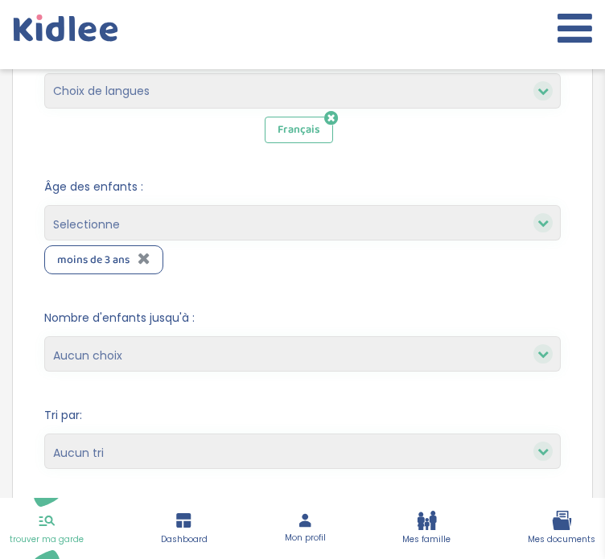
click at [171, 351] on select "1 2 3 4 Aucun choix" at bounding box center [302, 353] width 516 height 35
select select "3"
click at [44, 336] on select "1 2 3 4 Aucun choix" at bounding box center [302, 353] width 516 height 35
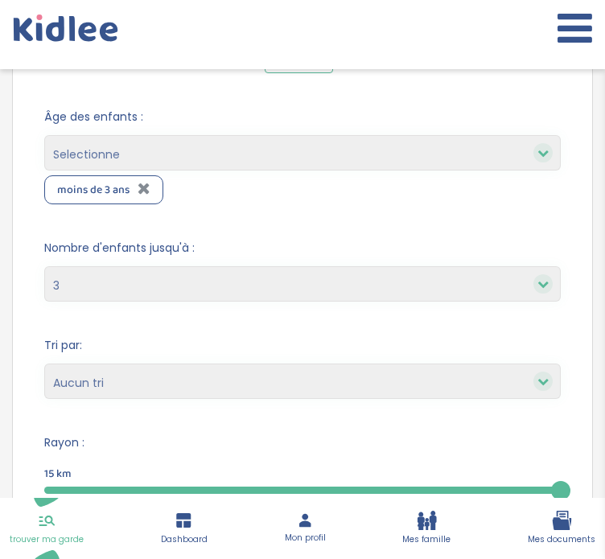
scroll to position [438, 0]
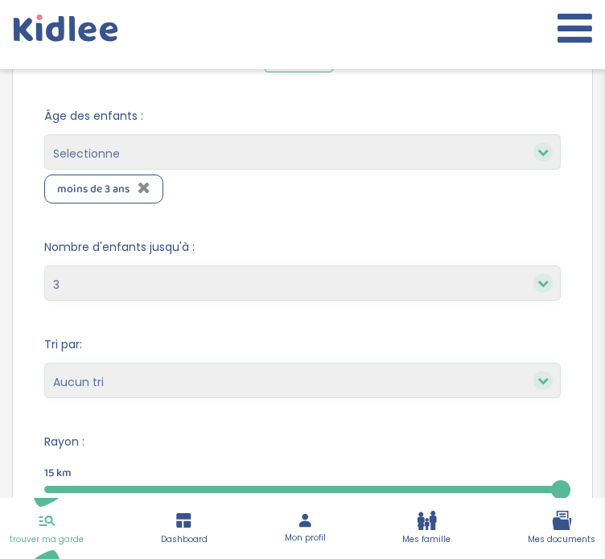
click at [99, 385] on select "Heures par semaine (croissant) Heures par semaine (décroissant) Date de démarra…" at bounding box center [302, 380] width 516 height 35
click at [121, 416] on form "Lieu : 2 Allée du Bocage, Châtenay-Malabry, France Langues : Choix de langues A…" at bounding box center [302, 323] width 516 height 888
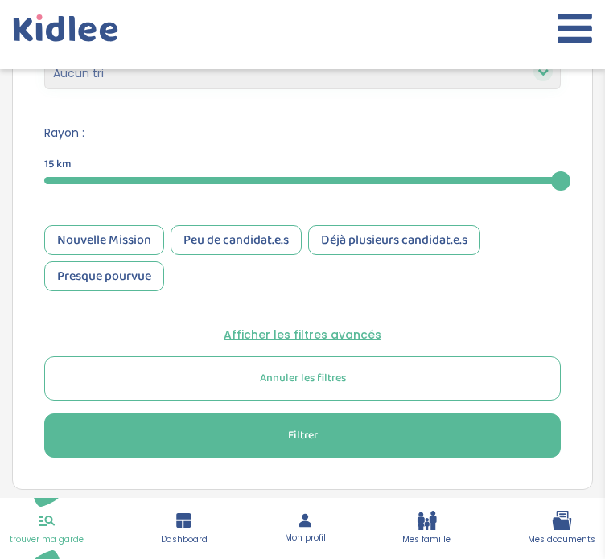
scroll to position [753, 0]
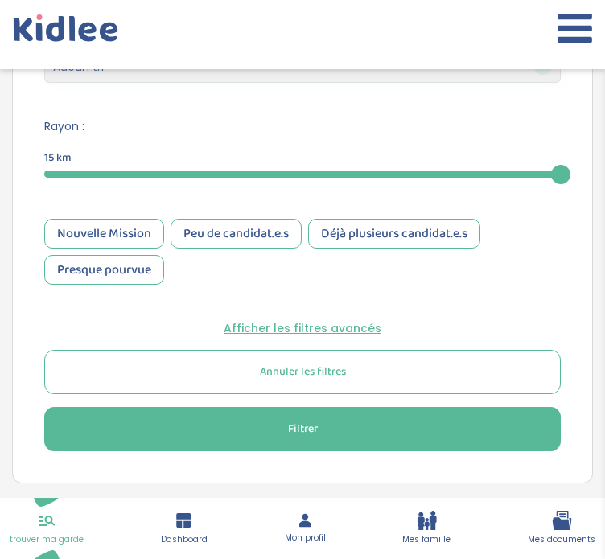
click at [169, 443] on button "Filtrer" at bounding box center [302, 429] width 516 height 44
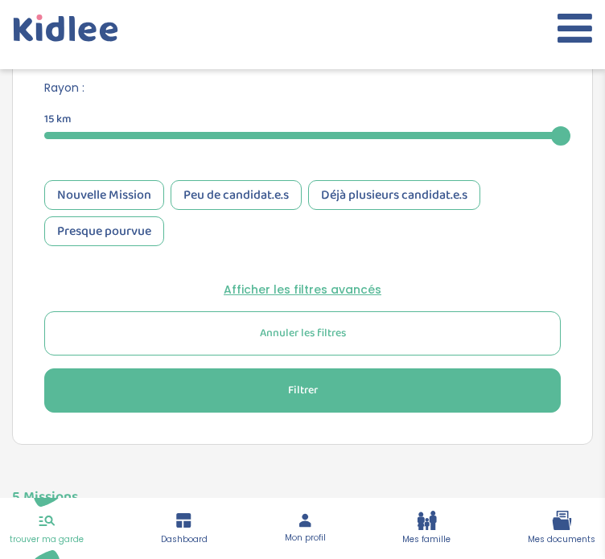
scroll to position [788, 0]
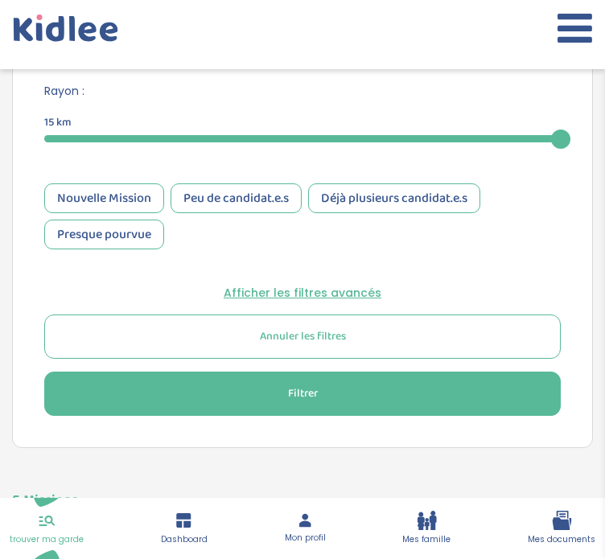
click at [306, 135] on div at bounding box center [302, 138] width 516 height 7
click at [248, 135] on div at bounding box center [216, 138] width 344 height 7
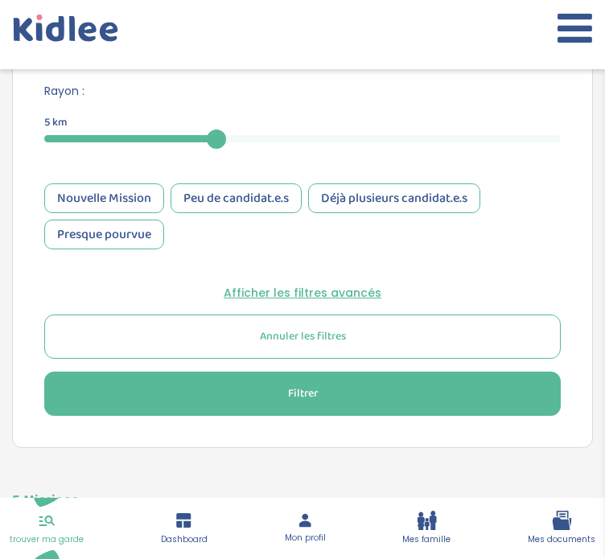
click at [240, 130] on div "5" at bounding box center [302, 138] width 516 height 18
click at [241, 135] on div "5" at bounding box center [302, 138] width 516 height 7
click at [261, 395] on button "Filtrer" at bounding box center [302, 394] width 516 height 44
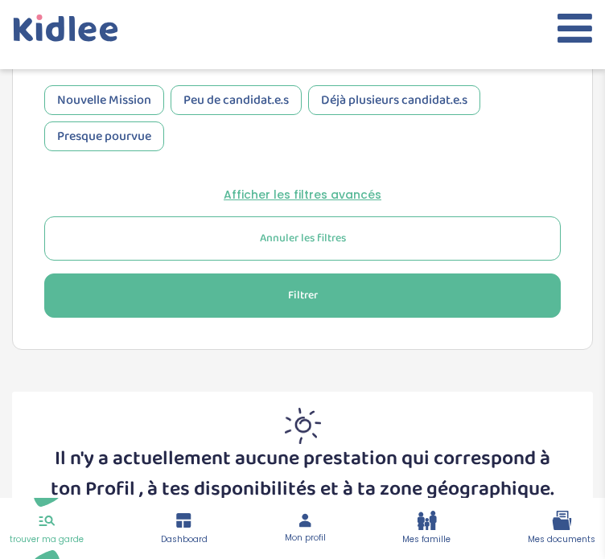
scroll to position [886, 0]
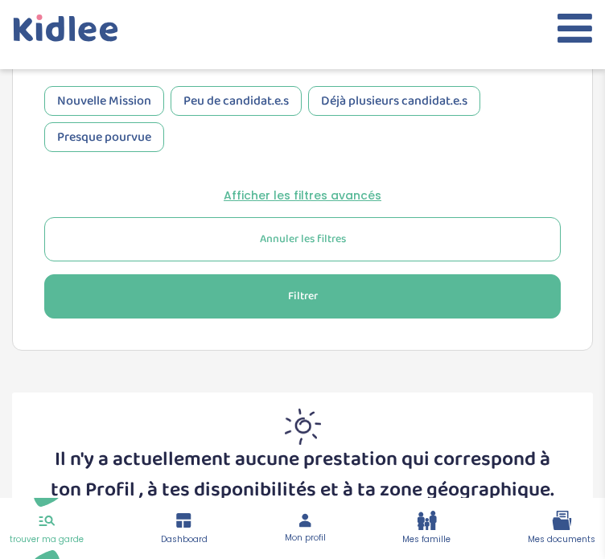
click at [277, 282] on button "Filtrer" at bounding box center [302, 296] width 516 height 44
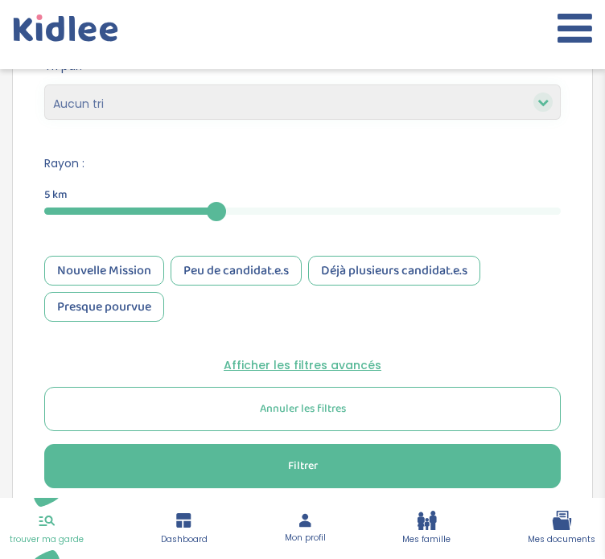
scroll to position [715, 0]
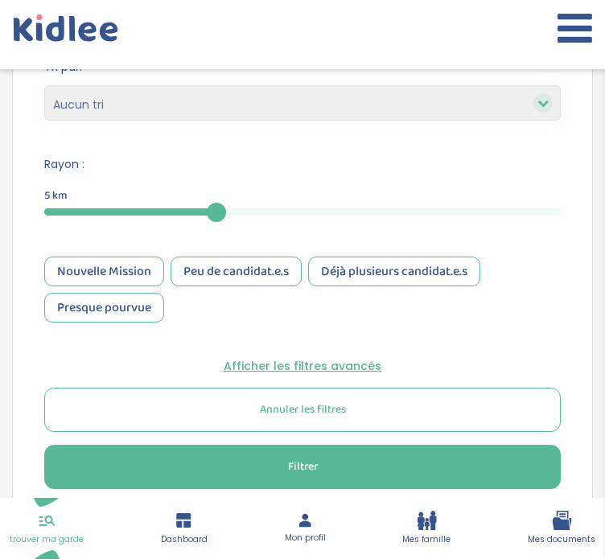
click at [277, 209] on div "5" at bounding box center [302, 211] width 516 height 7
click at [294, 208] on div "5" at bounding box center [302, 211] width 516 height 7
click at [308, 210] on div "5" at bounding box center [302, 211] width 516 height 7
click at [281, 458] on button "Filtrer" at bounding box center [302, 467] width 516 height 44
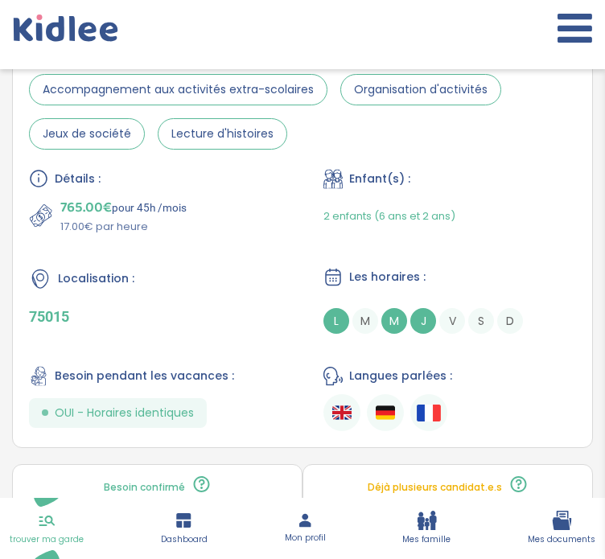
scroll to position [1422, 0]
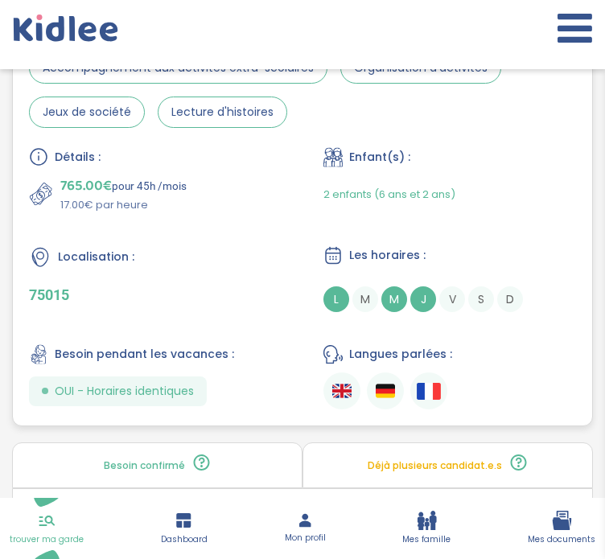
click at [193, 298] on p "75015" at bounding box center [155, 294] width 253 height 17
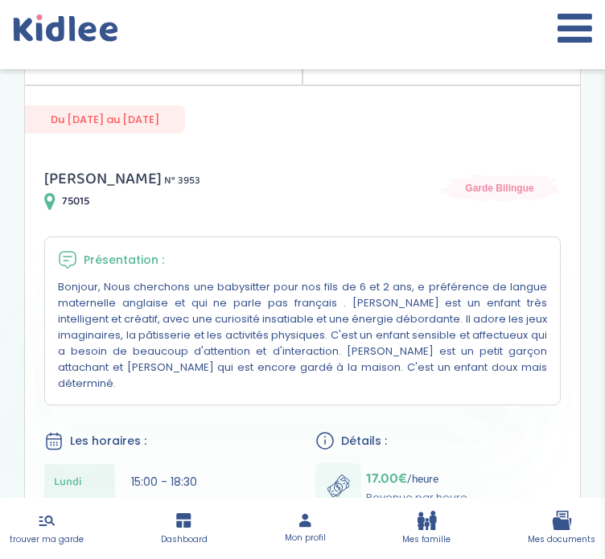
scroll to position [199, 0]
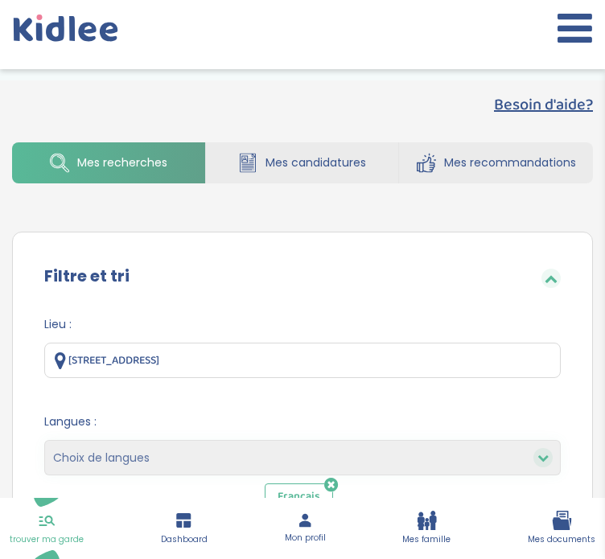
select select "3"
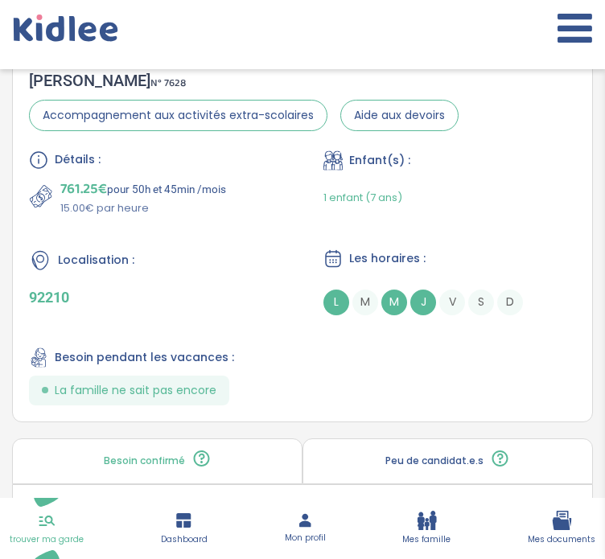
scroll to position [4421, 0]
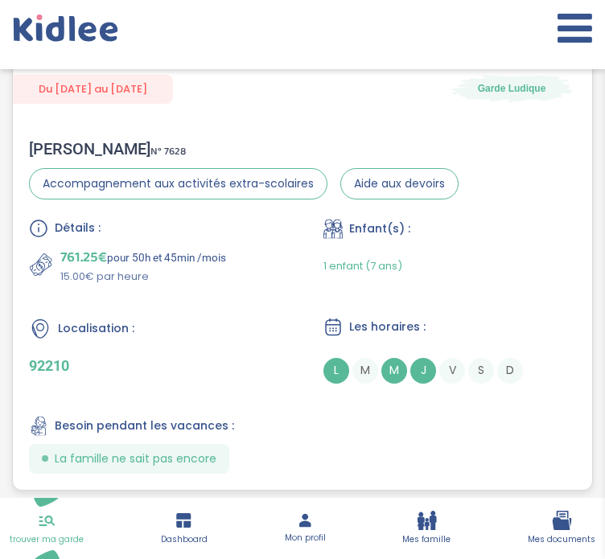
click at [257, 357] on p "92210" at bounding box center [155, 365] width 253 height 17
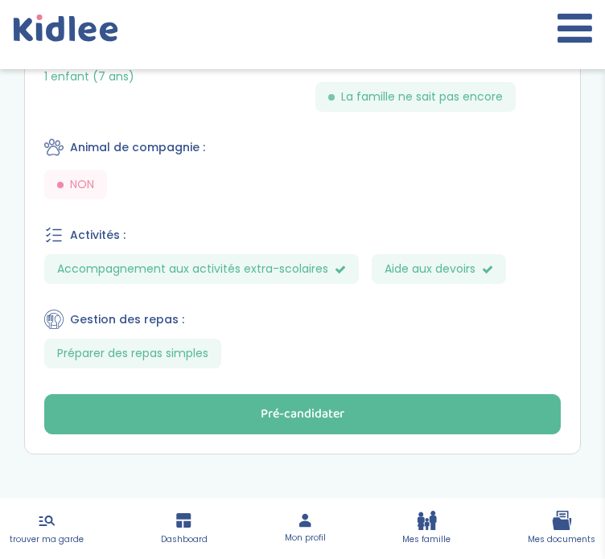
scroll to position [772, 0]
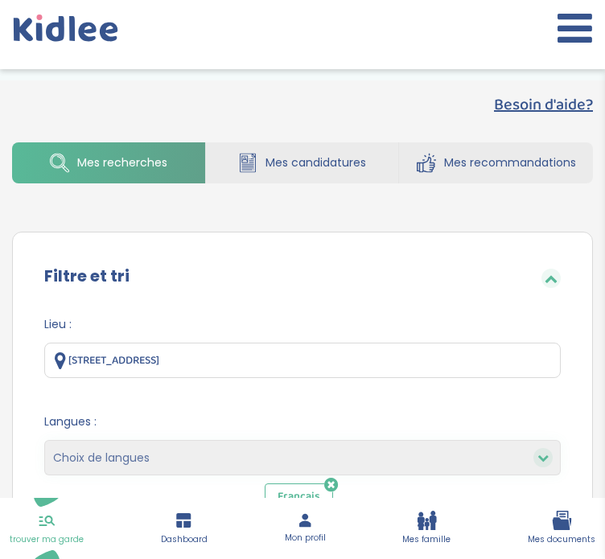
select select "3"
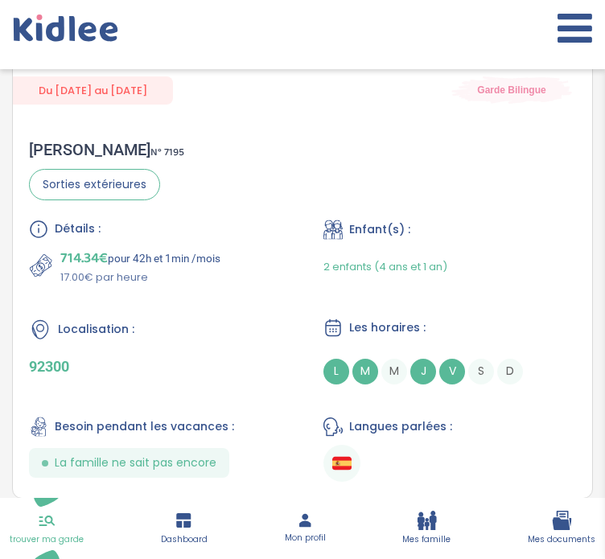
scroll to position [4919, 0]
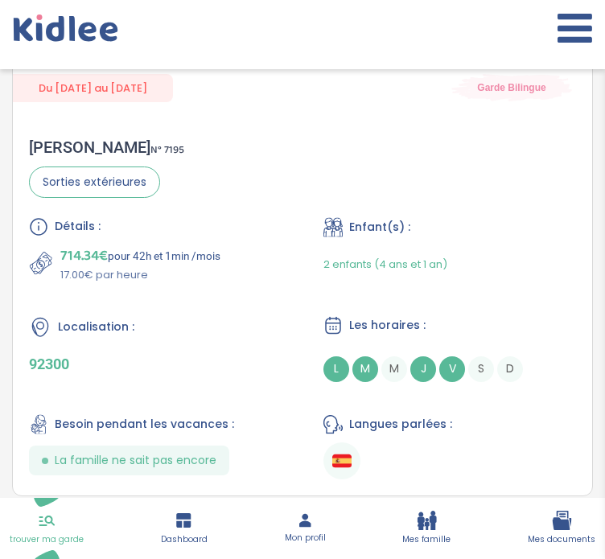
click at [182, 315] on div "Localisation :" at bounding box center [155, 326] width 253 height 23
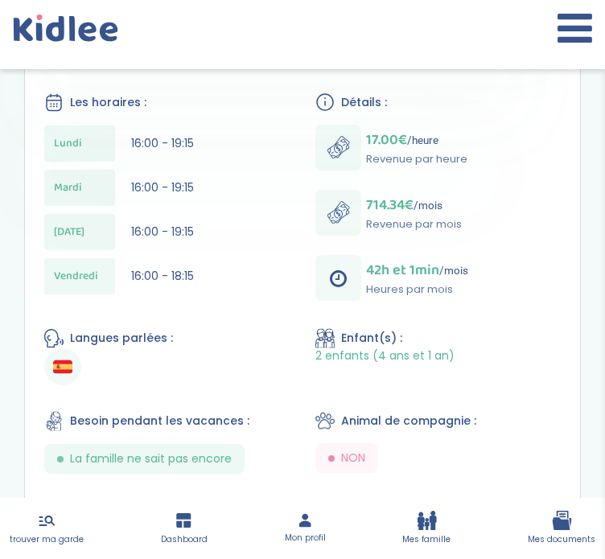
scroll to position [510, 0]
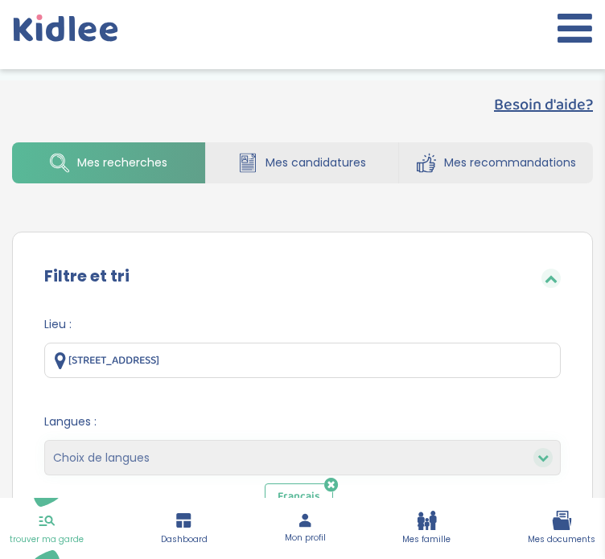
select select "3"
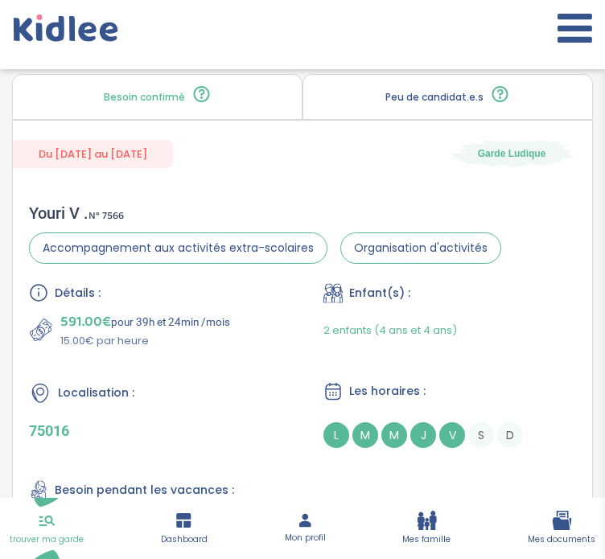
scroll to position [6053, 0]
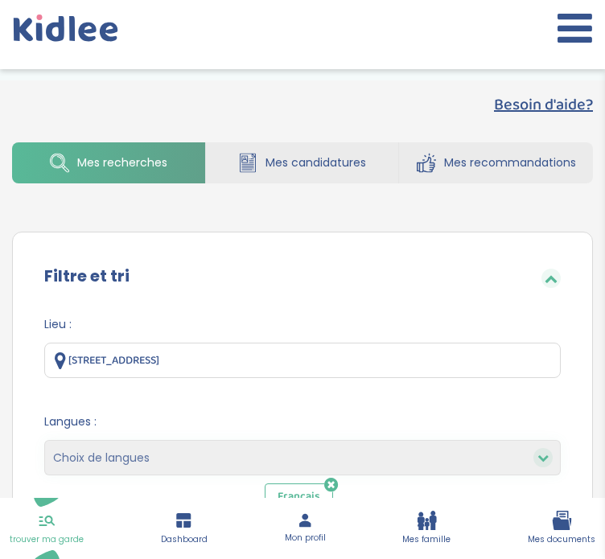
select select "3"
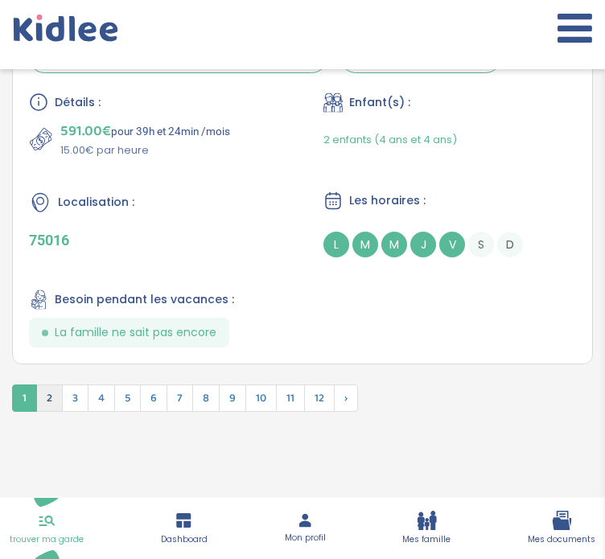
click at [50, 386] on span "2" at bounding box center [49, 397] width 27 height 27
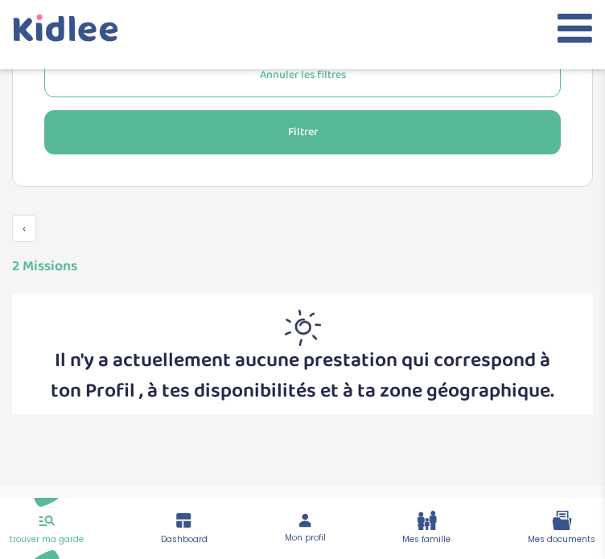
scroll to position [1046, 0]
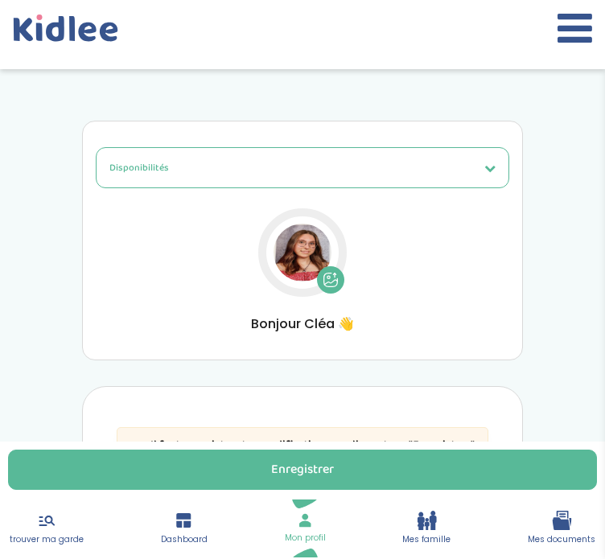
select select "1"
select select "4"
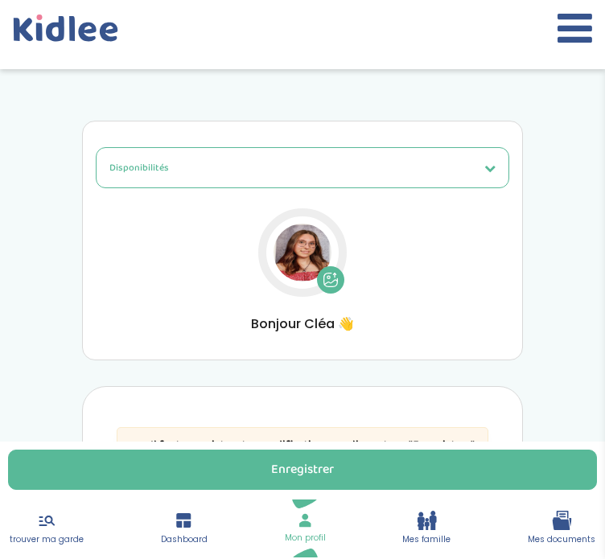
select select "4"
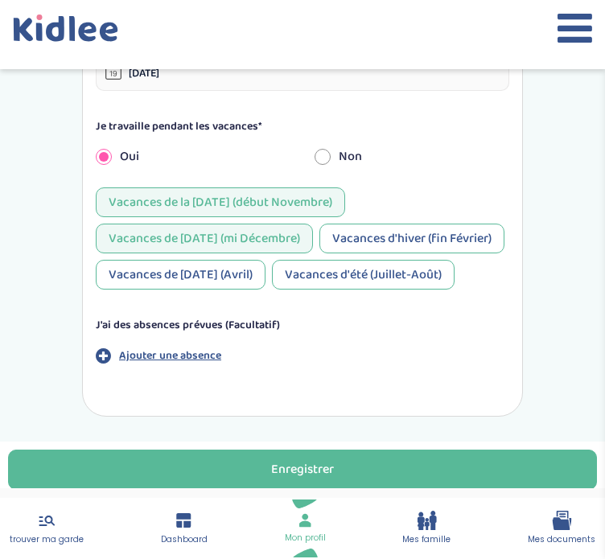
scroll to position [1385, 0]
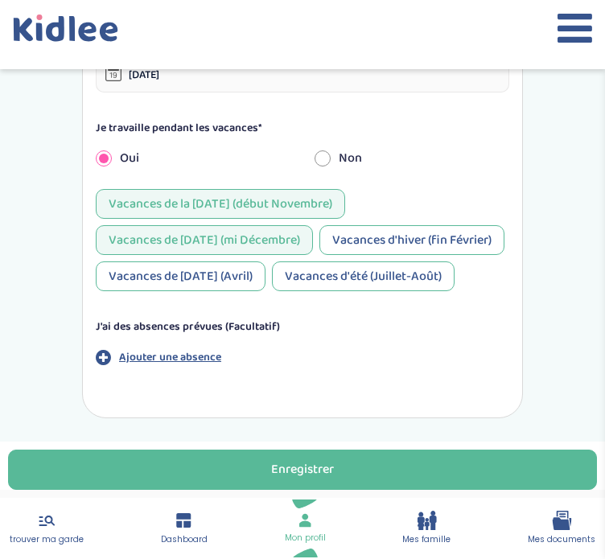
click at [47, 530] on icon at bounding box center [47, 520] width 20 height 19
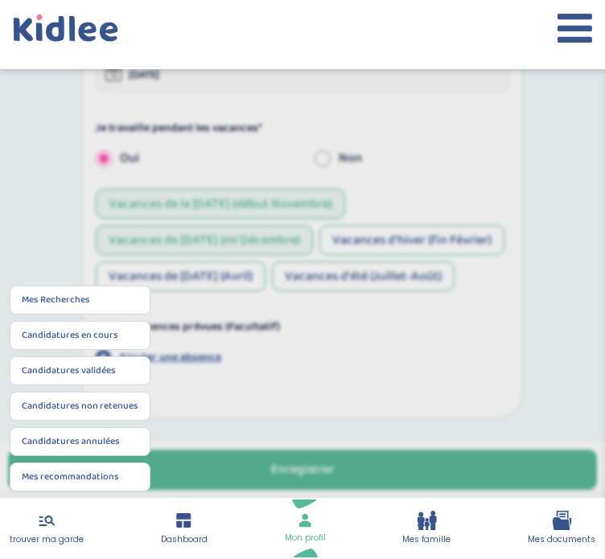
scroll to position [0, 0]
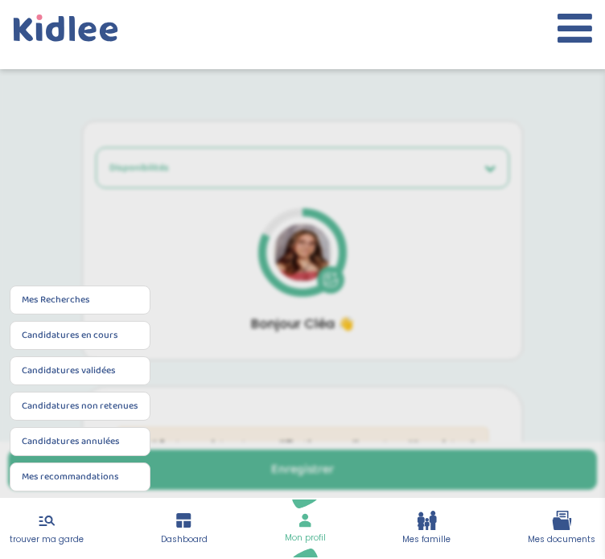
click at [83, 294] on li "Mes Recherches" at bounding box center [80, 300] width 141 height 29
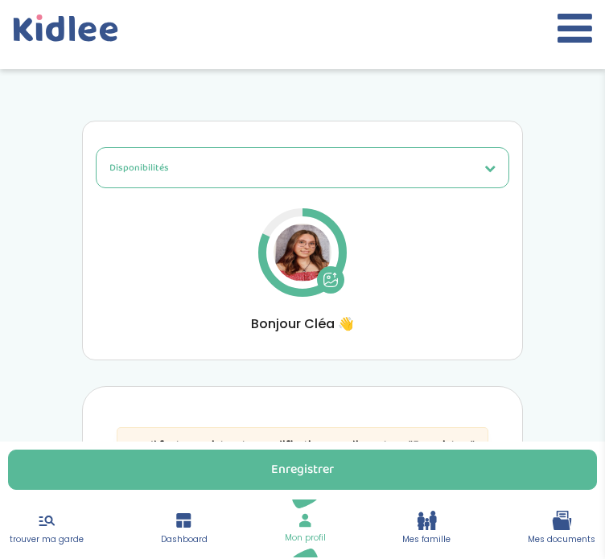
click at [44, 536] on span "trouver ma garde" at bounding box center [47, 539] width 74 height 13
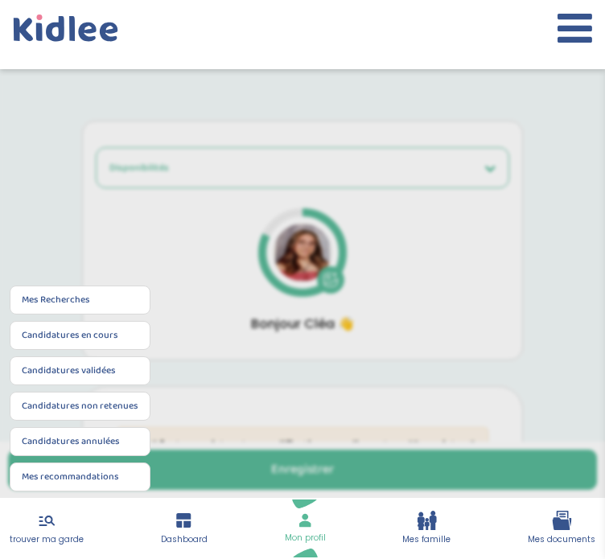
click at [70, 300] on link "Mes Recherches" at bounding box center [56, 300] width 68 height 14
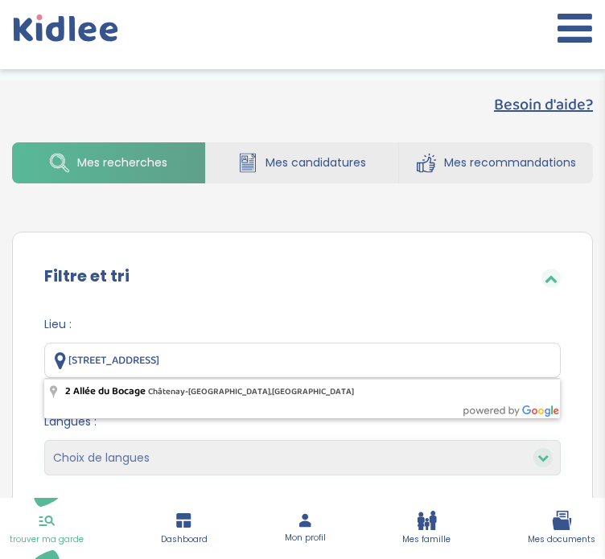
drag, startPoint x: 303, startPoint y: 362, endPoint x: 64, endPoint y: 344, distance: 240.3
click at [64, 344] on input "[STREET_ADDRESS]" at bounding box center [302, 360] width 516 height 35
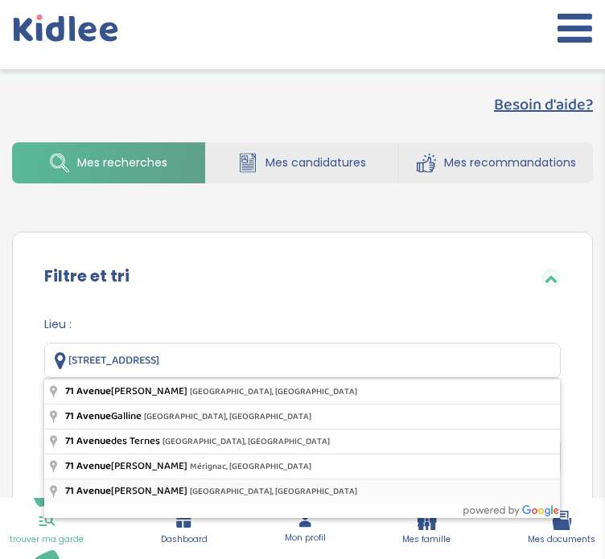
type input "71 Avenue Édouard Vaillant, Boulogne-Billancourt, France"
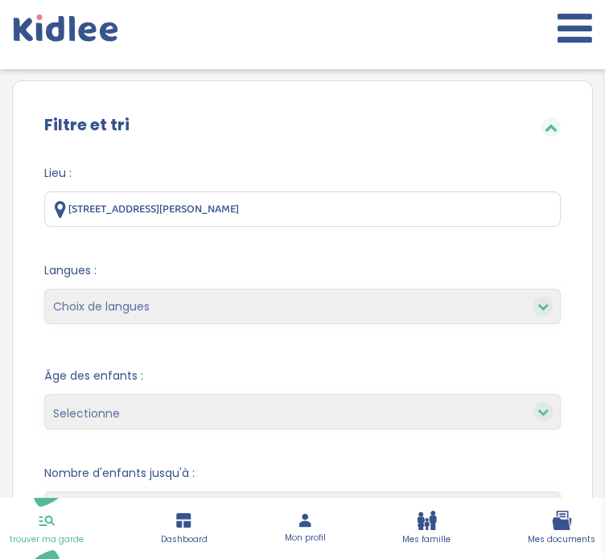
scroll to position [154, 0]
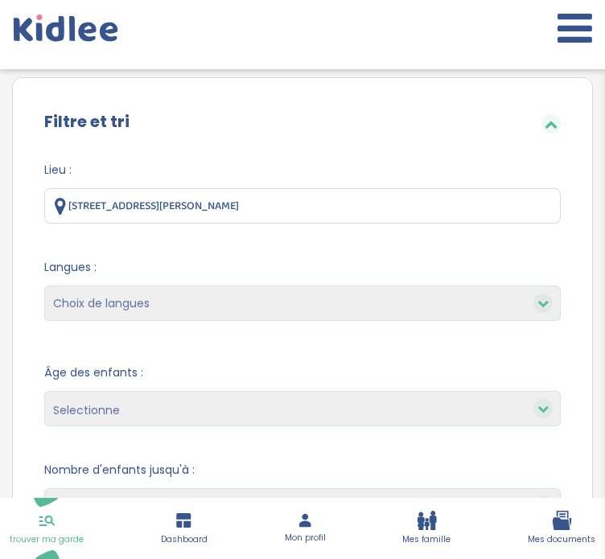
click at [151, 298] on select "Choix de langues Allemand Anglais Espagnol Italien Français Coréen" at bounding box center [302, 303] width 516 height 35
select select "12"
click at [44, 286] on select "Choix de langues Allemand Anglais Espagnol Italien Français Coréen" at bounding box center [302, 303] width 516 height 35
select select
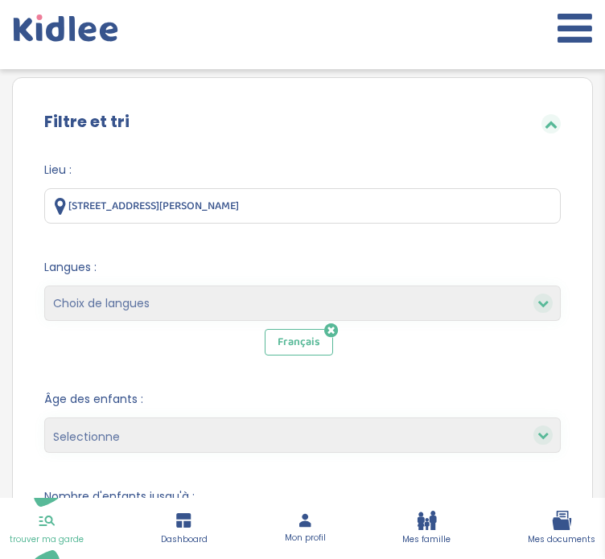
click at [123, 430] on select "Selectionne moins de 3 ans entre 3 et 6 ans plus de 6 ans" at bounding box center [302, 434] width 516 height 35
select select "-3"
click at [44, 417] on select "Selectionne moins de 3 ans entre 3 et 6 ans plus de 6 ans" at bounding box center [302, 434] width 516 height 35
select select
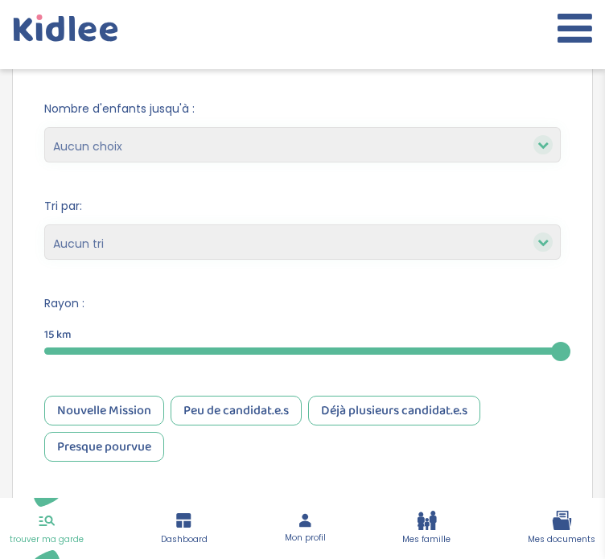
scroll to position [581, 0]
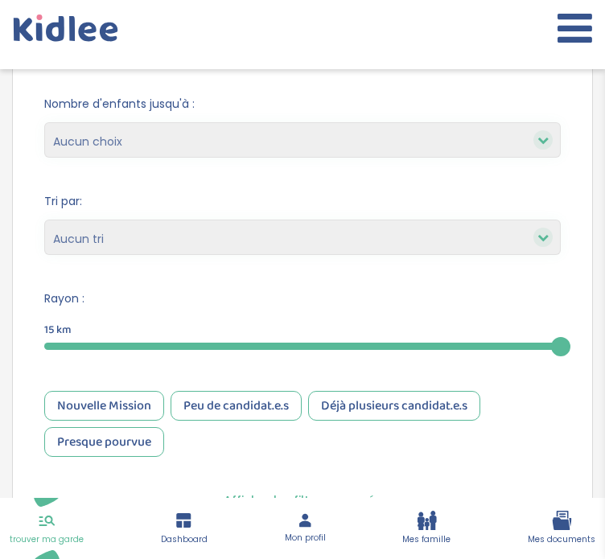
click at [193, 347] on div at bounding box center [302, 346] width 516 height 7
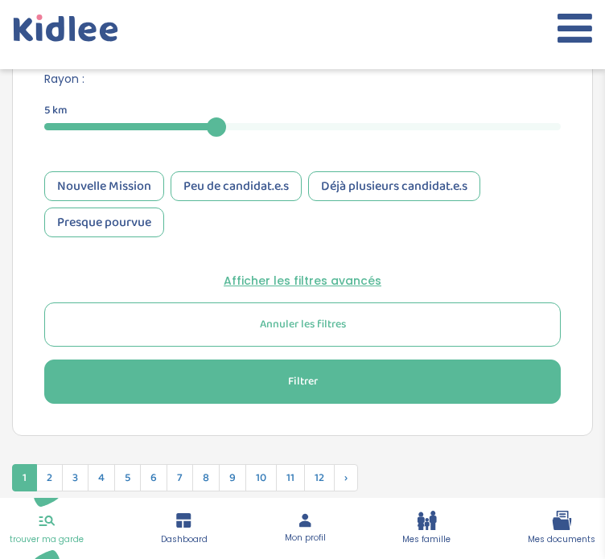
scroll to position [824, 0]
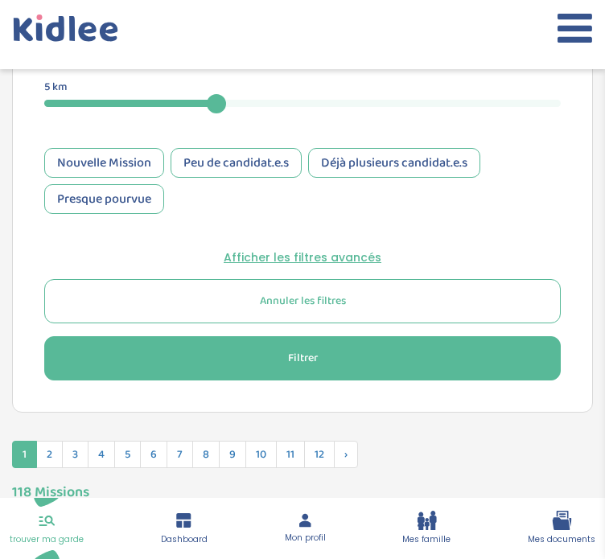
click at [117, 154] on div "Nouvelle Mission" at bounding box center [104, 163] width 120 height 30
click at [209, 356] on button "Filtrer" at bounding box center [302, 358] width 516 height 44
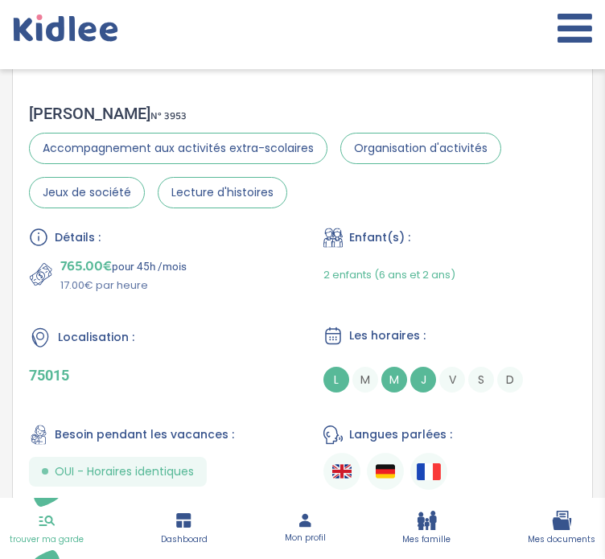
scroll to position [1343, 0]
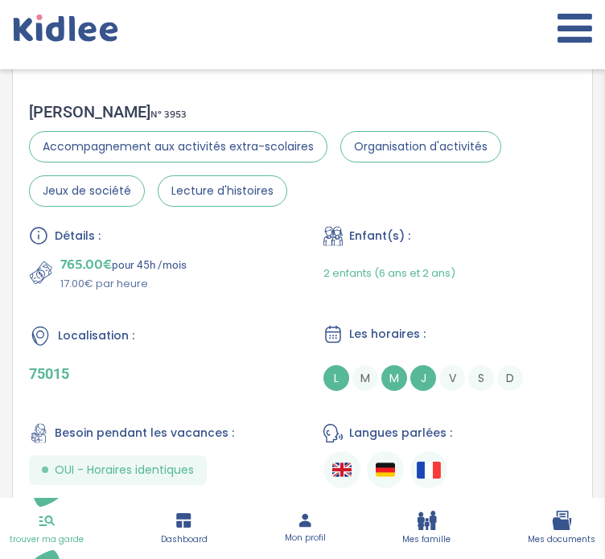
click at [209, 356] on div "Localisation : 75015" at bounding box center [155, 357] width 253 height 67
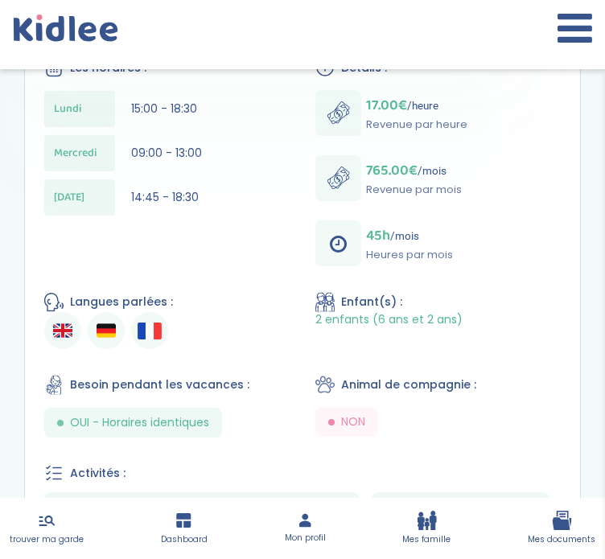
scroll to position [573, 0]
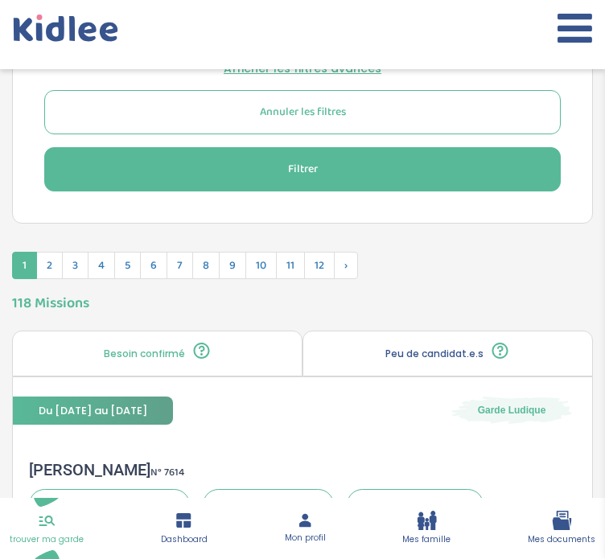
scroll to position [1018, 0]
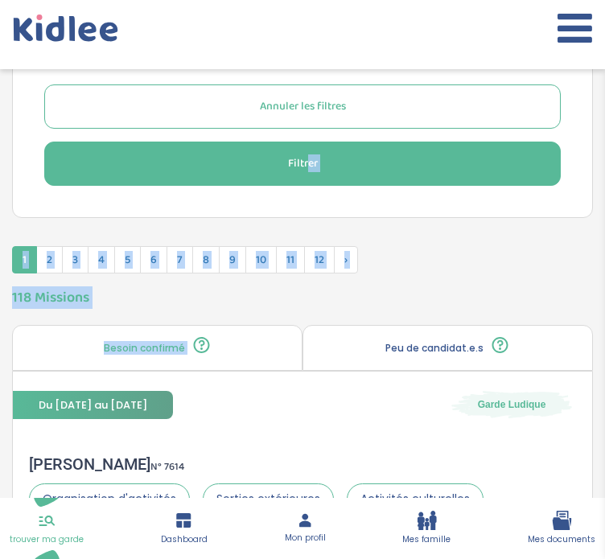
drag, startPoint x: 0, startPoint y: 0, endPoint x: 308, endPoint y: 169, distance: 351.3
click at [308, 169] on span "Filtrer" at bounding box center [303, 163] width 30 height 17
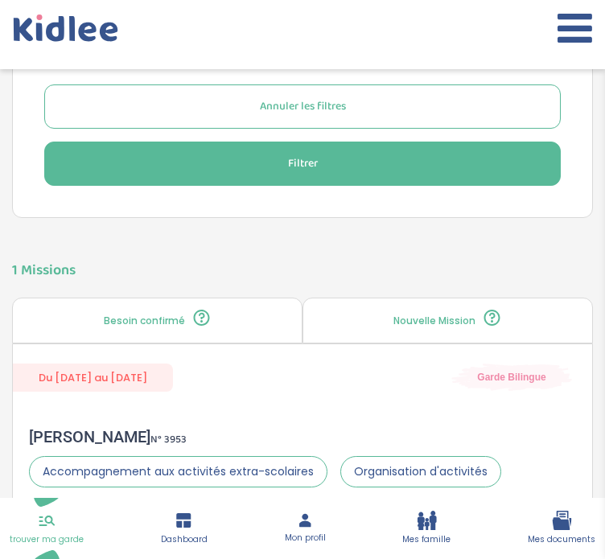
click at [308, 234] on div "Filtre et tri Lieu : 71 Avenue Édouard Vaillant, Boulogne-Billancourt, France L…" at bounding box center [302, 38] width 581 height 1651
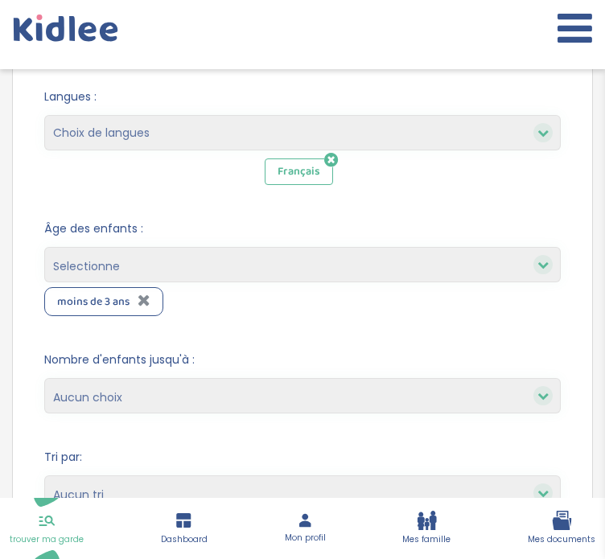
scroll to position [0, 0]
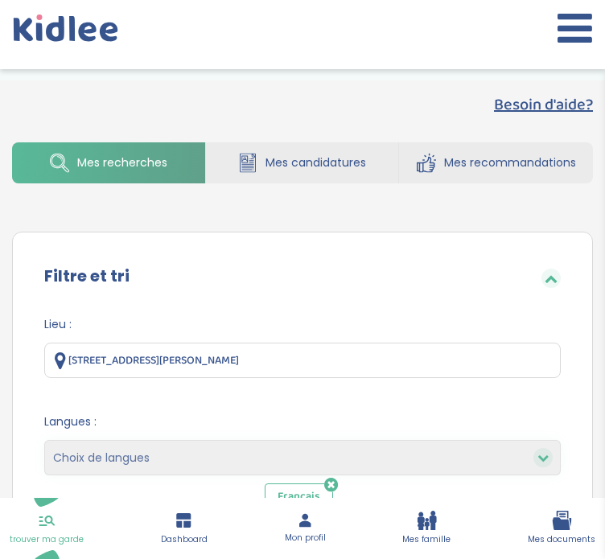
click at [328, 167] on span "Mes candidatures" at bounding box center [315, 162] width 101 height 17
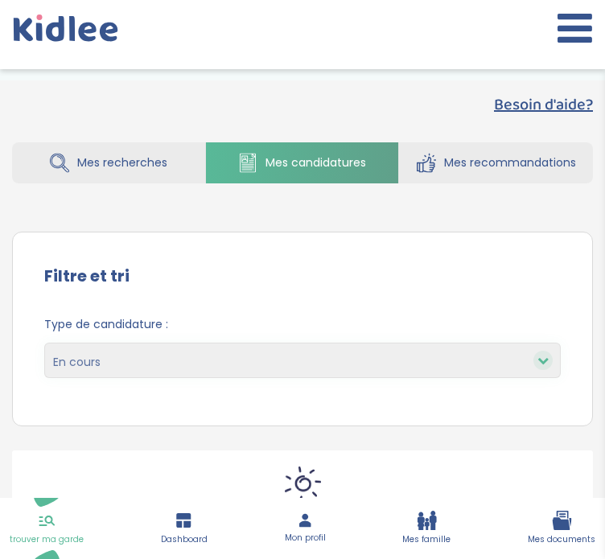
click at [473, 170] on span "Mes recommandations" at bounding box center [510, 162] width 132 height 17
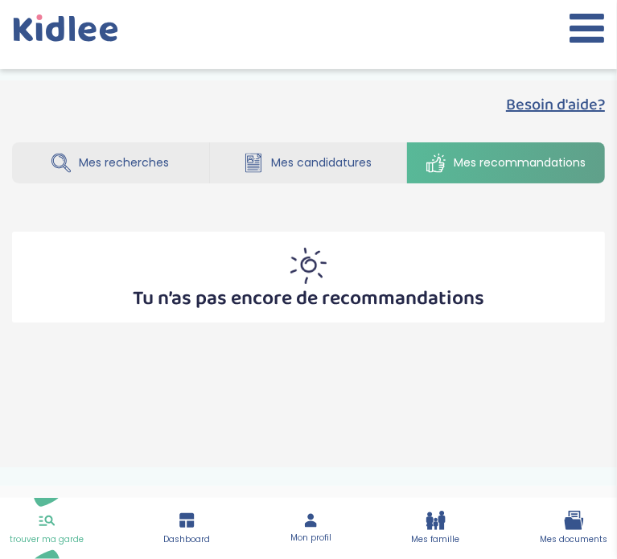
click at [340, 162] on span "Mes candidatures" at bounding box center [321, 162] width 101 height 17
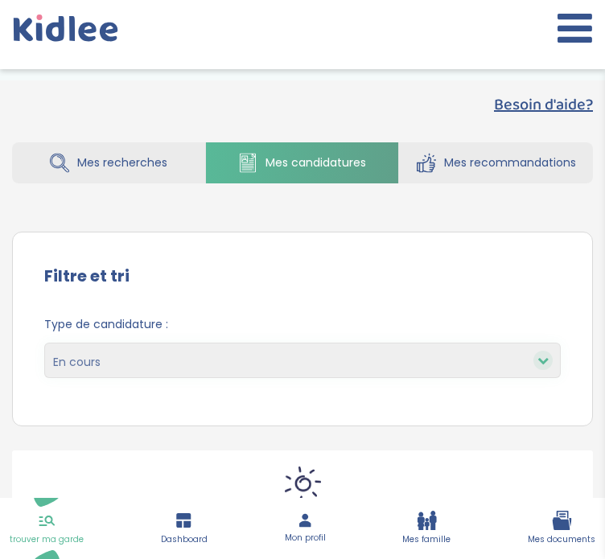
click at [102, 155] on span "Mes recherches" at bounding box center [122, 162] width 90 height 17
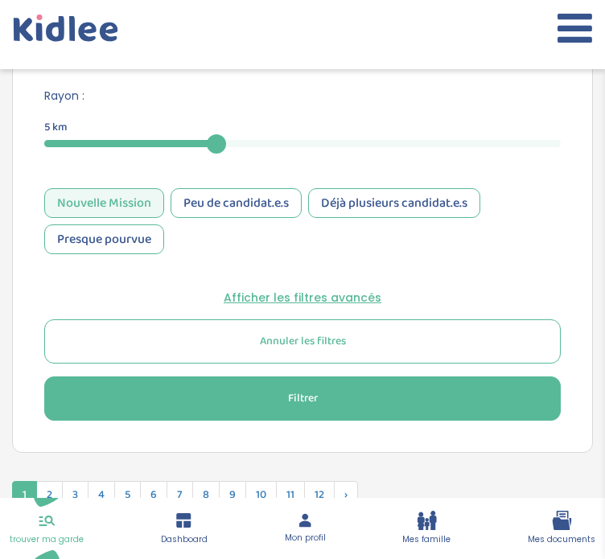
scroll to position [791, 0]
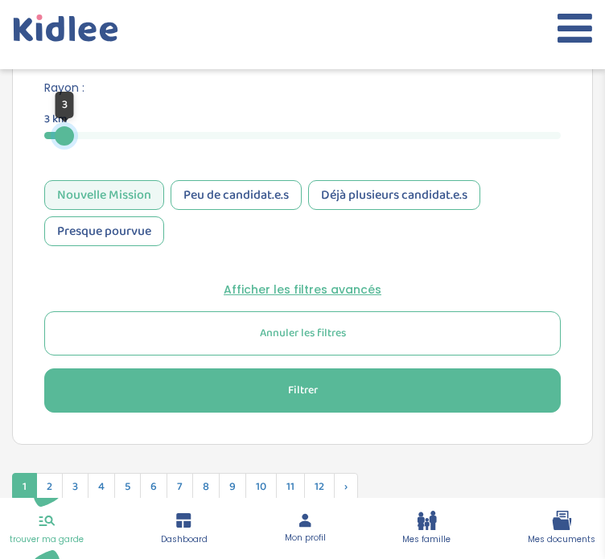
drag, startPoint x: 216, startPoint y: 128, endPoint x: 62, endPoint y: 126, distance: 154.4
click at [62, 126] on div at bounding box center [64, 135] width 19 height 19
click at [208, 390] on button "Filtrer" at bounding box center [302, 390] width 516 height 44
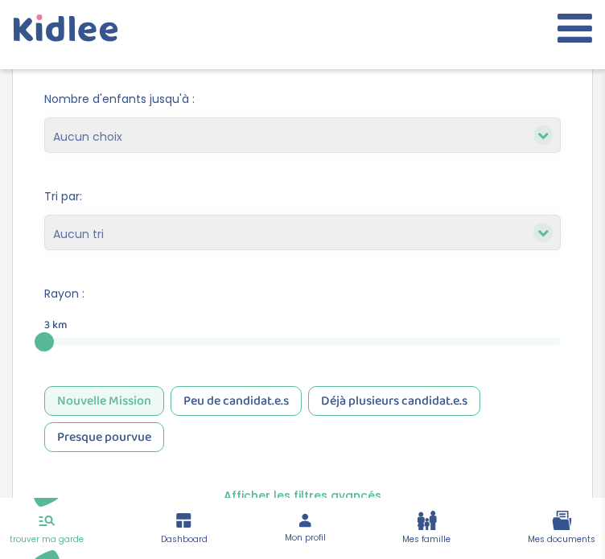
scroll to position [586, 0]
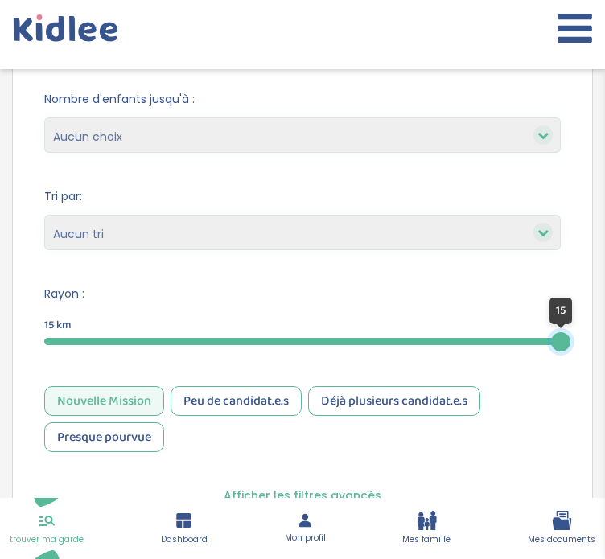
drag, startPoint x: 44, startPoint y: 337, endPoint x: 616, endPoint y: 268, distance: 576.1
click at [604, 268] on html "trouver ma garde Dashboard Mon profil Mes famille Mes documents Dashboard Trouv…" at bounding box center [302, 186] width 605 height 1544
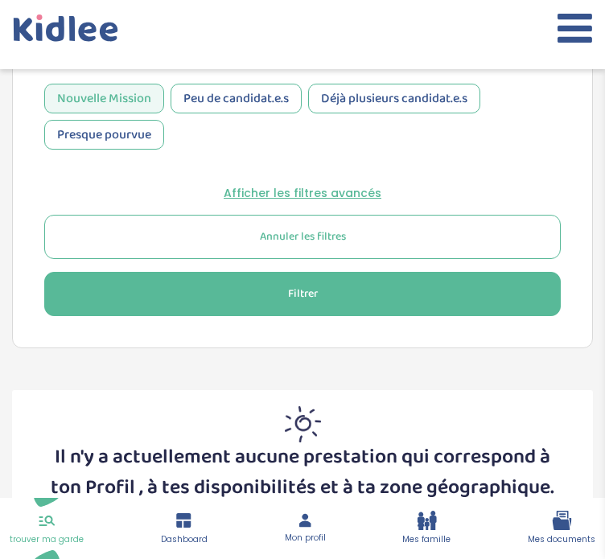
scroll to position [982, 0]
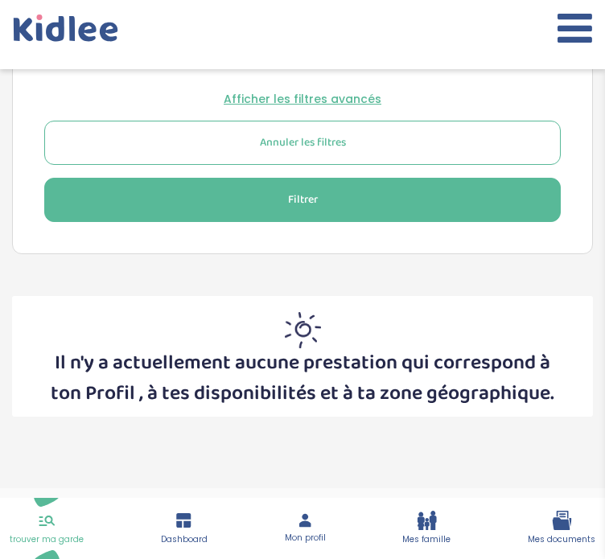
click at [405, 207] on button "Filtrer" at bounding box center [302, 200] width 516 height 44
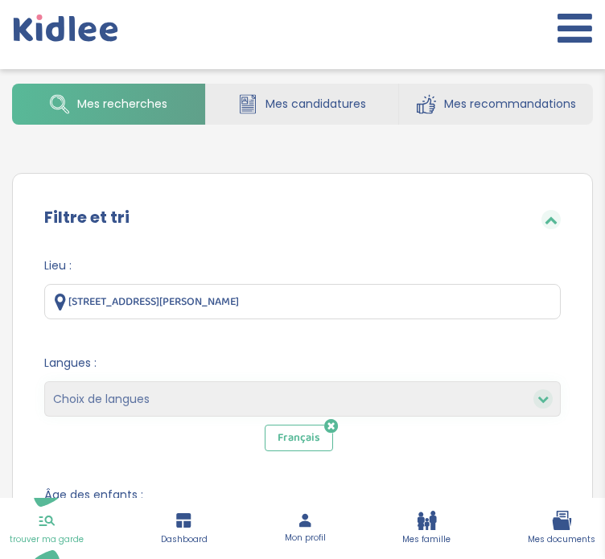
scroll to position [0, 0]
